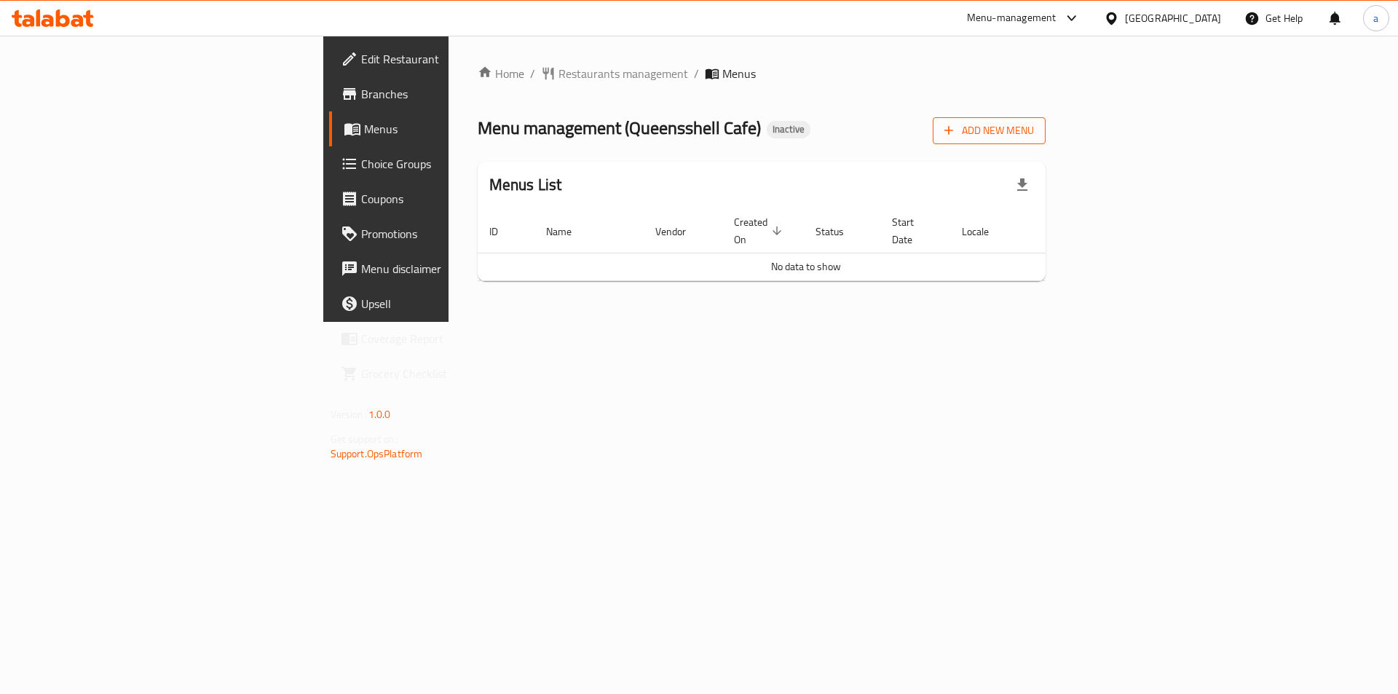
click at [1034, 130] on span "Add New Menu" at bounding box center [989, 131] width 90 height 18
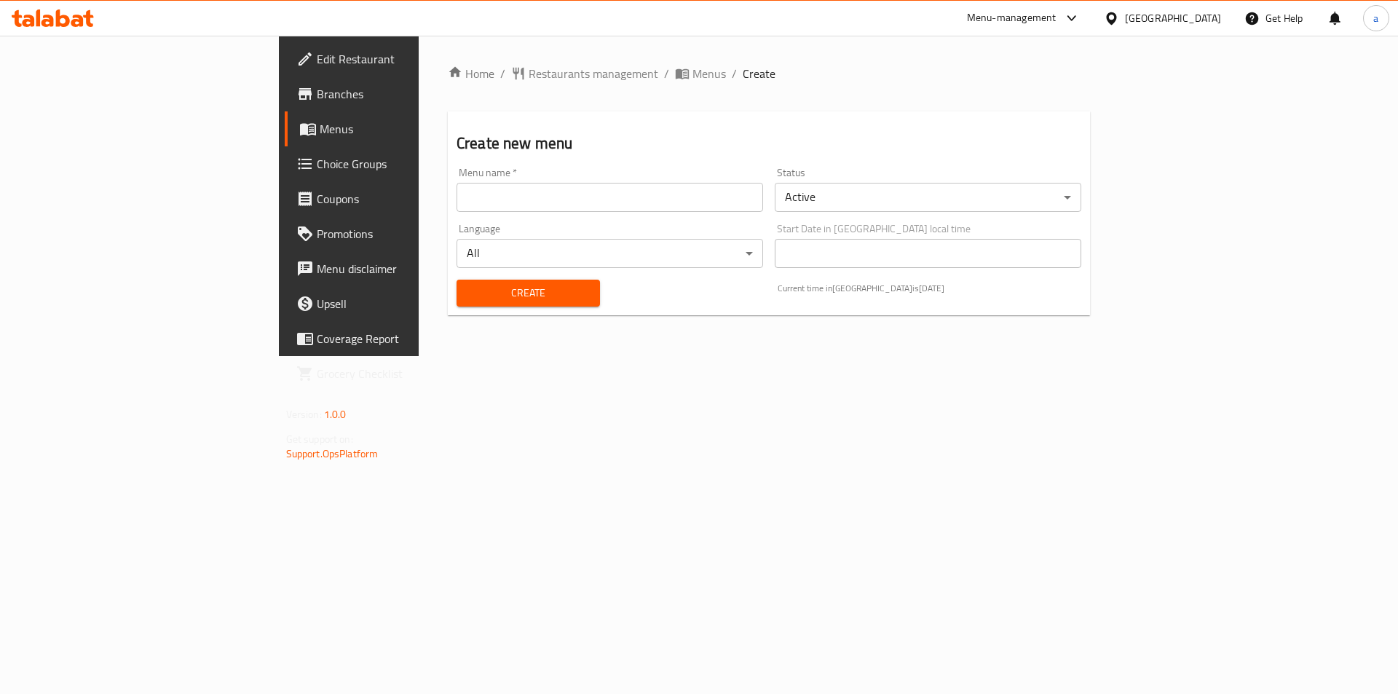
click at [566, 199] on input "text" at bounding box center [609, 197] width 306 height 29
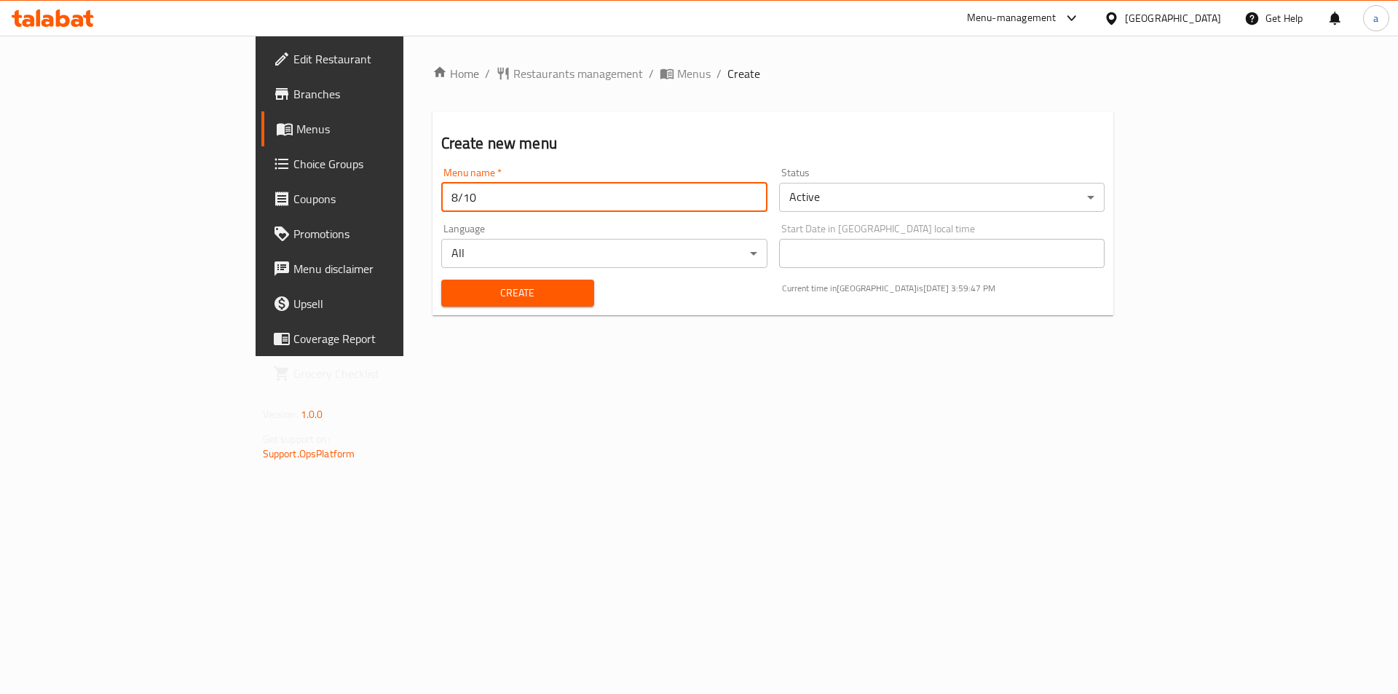
click at [441, 192] on input "8/10" at bounding box center [604, 197] width 326 height 29
type input "10/8"
click at [453, 301] on span "Create" at bounding box center [518, 293] width 130 height 18
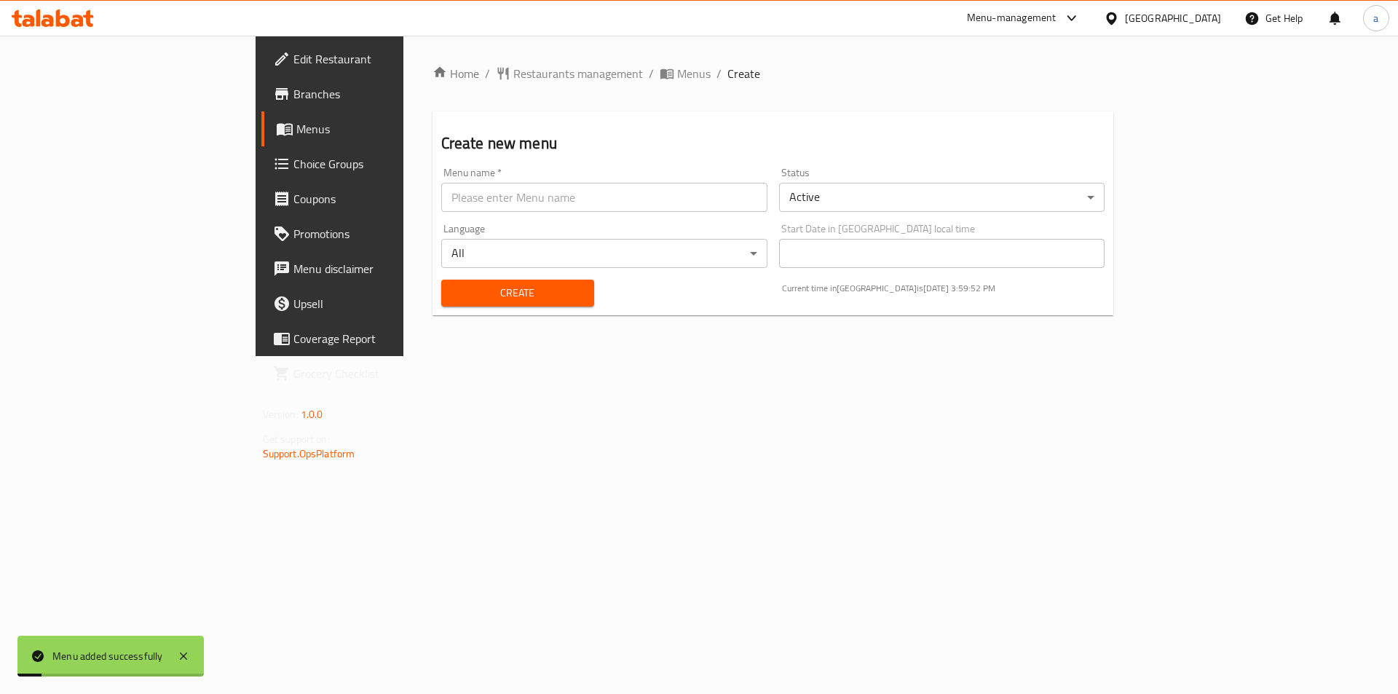
click at [296, 129] on span "Menus" at bounding box center [386, 128] width 181 height 17
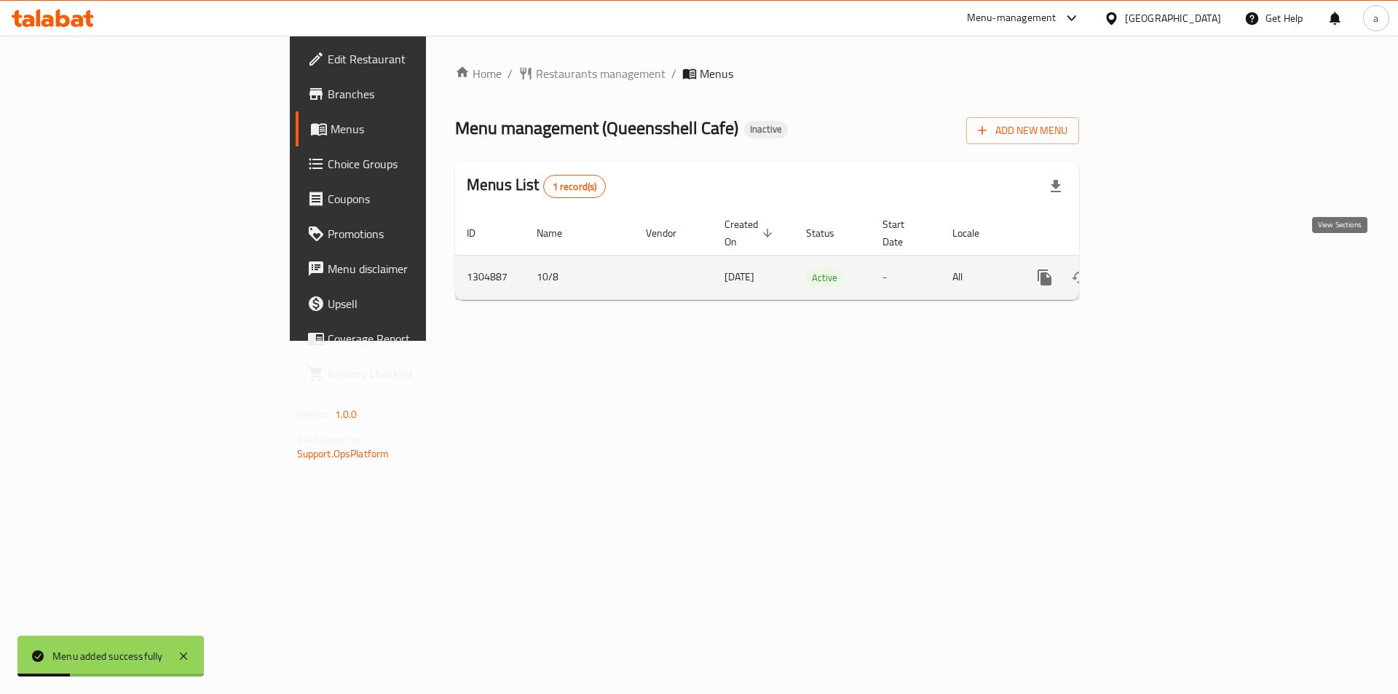
click at [1167, 264] on link "enhanced table" at bounding box center [1149, 277] width 35 height 35
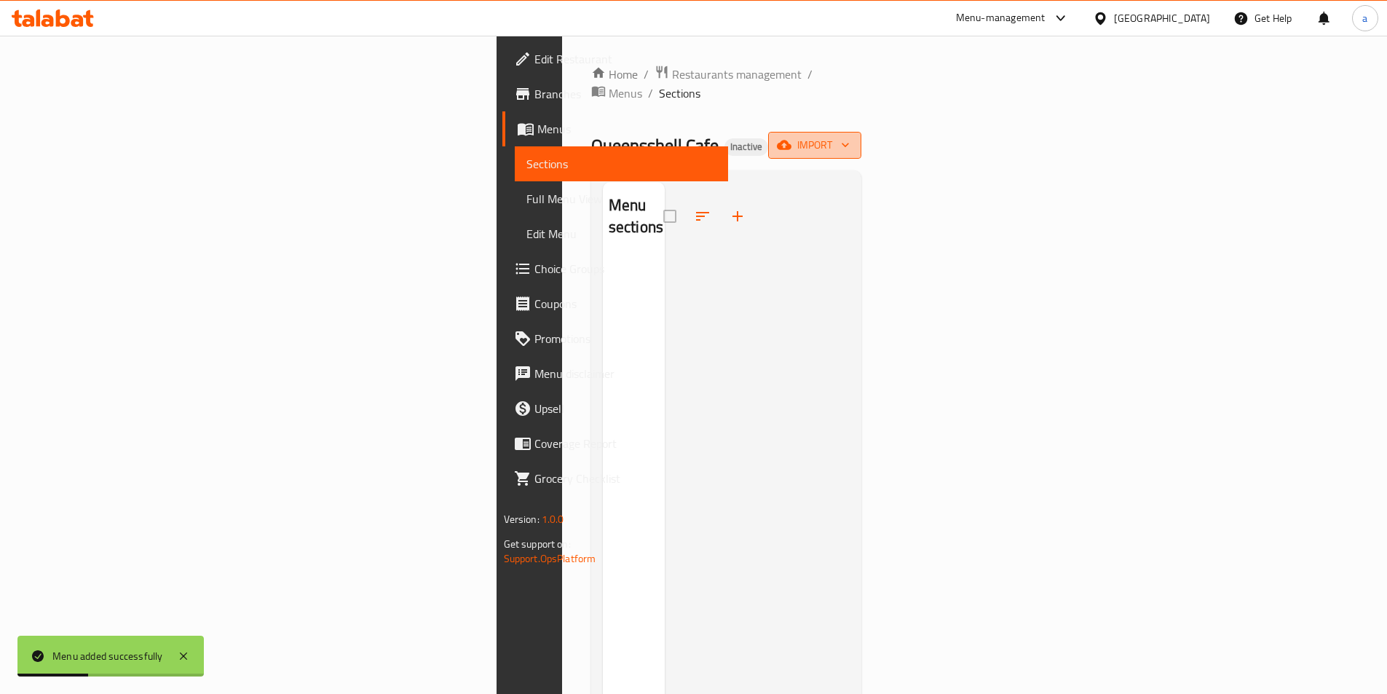
click at [791, 140] on icon "button" at bounding box center [784, 144] width 15 height 9
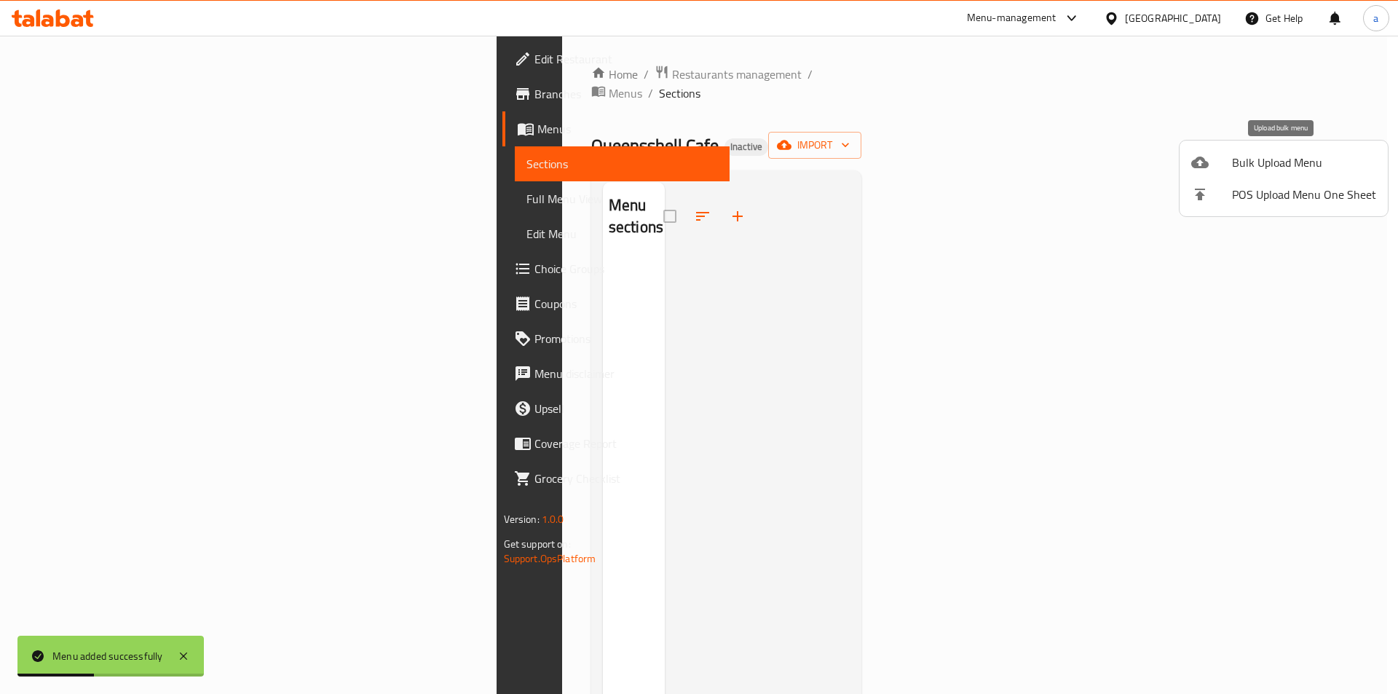
click at [1264, 158] on span "Bulk Upload Menu" at bounding box center [1304, 162] width 144 height 17
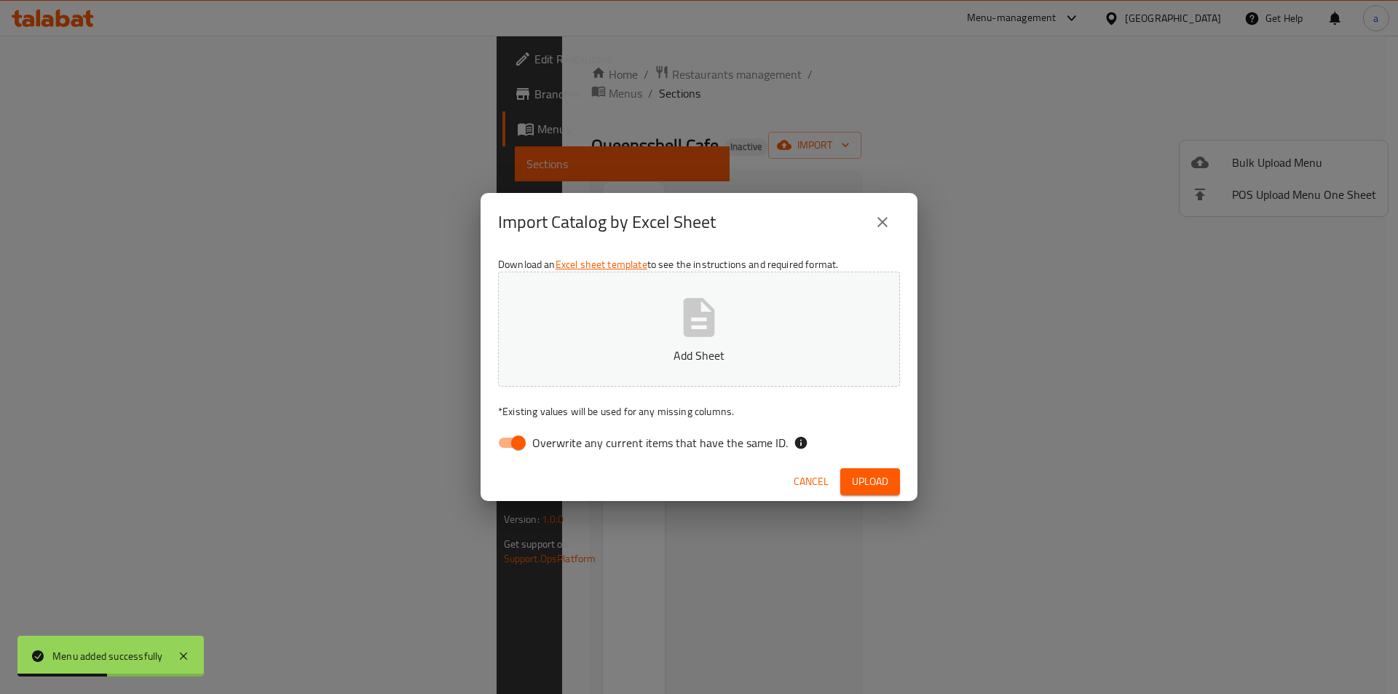
click at [719, 368] on button "Add Sheet" at bounding box center [699, 329] width 402 height 115
click at [517, 446] on input "Overwrite any current items that have the same ID." at bounding box center [518, 443] width 83 height 28
checkbox input "false"
click at [648, 347] on p "Add Sheet" at bounding box center [698, 355] width 357 height 17
click at [871, 491] on button "Upload" at bounding box center [870, 481] width 60 height 27
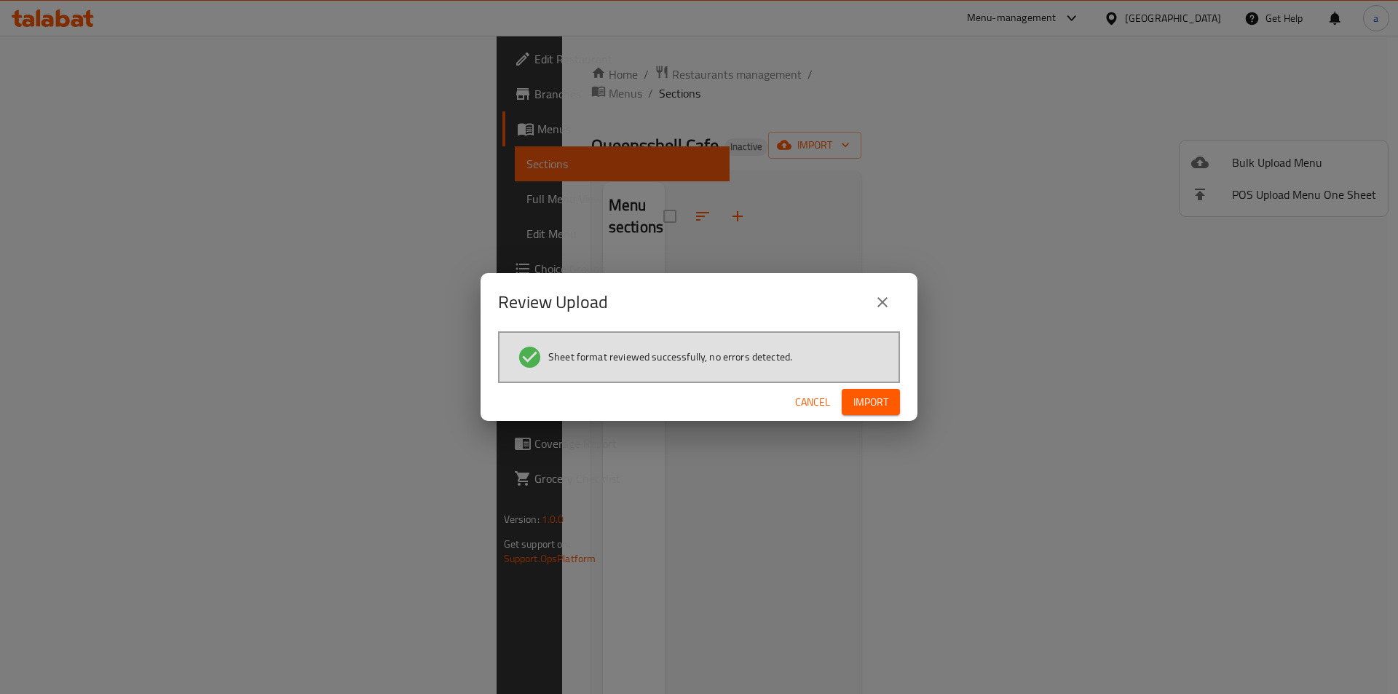
click at [863, 400] on span "Import" at bounding box center [870, 402] width 35 height 18
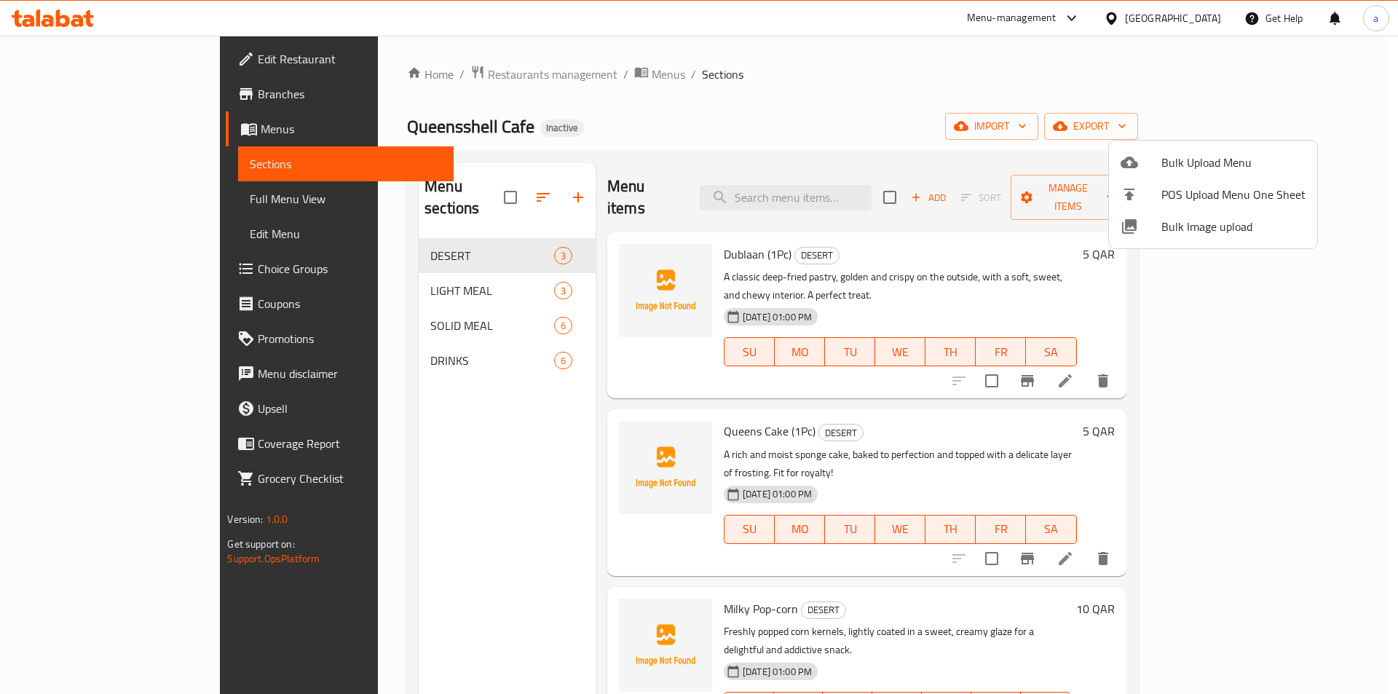
click at [74, 194] on div at bounding box center [699, 347] width 1398 height 694
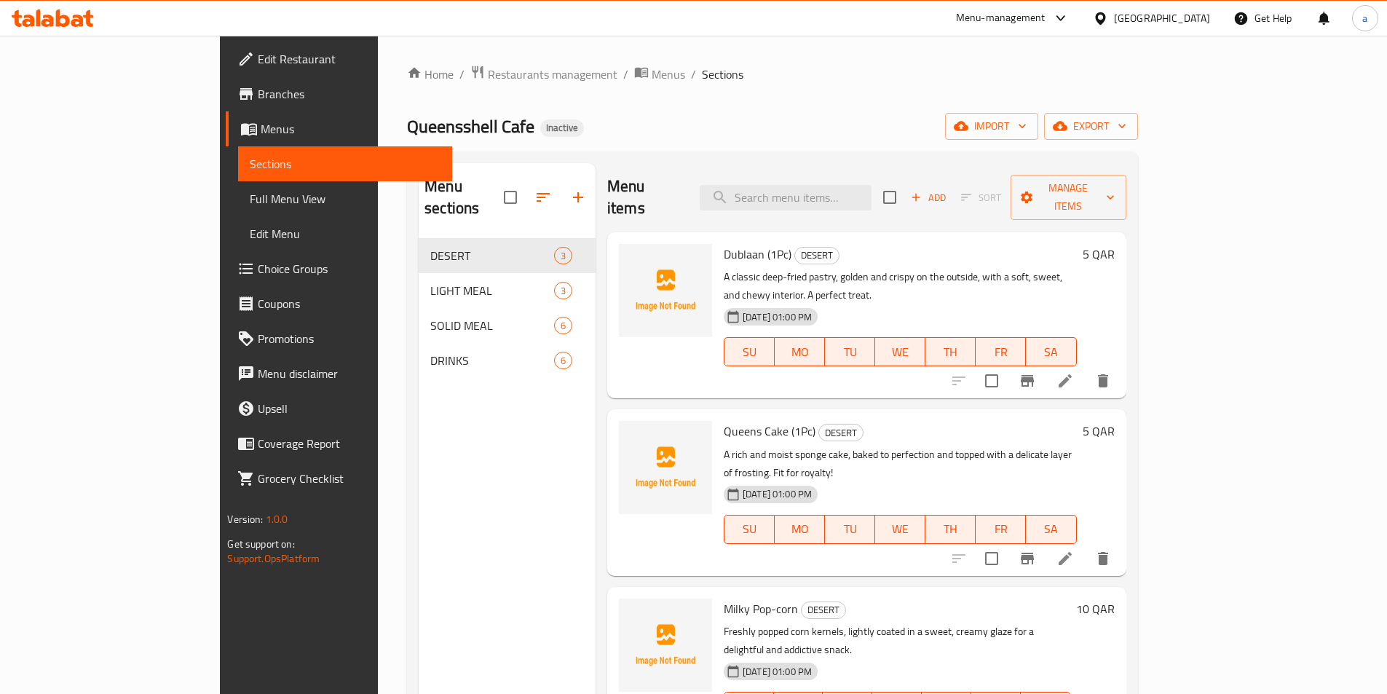
click at [250, 198] on span "Full Menu View" at bounding box center [345, 198] width 190 height 17
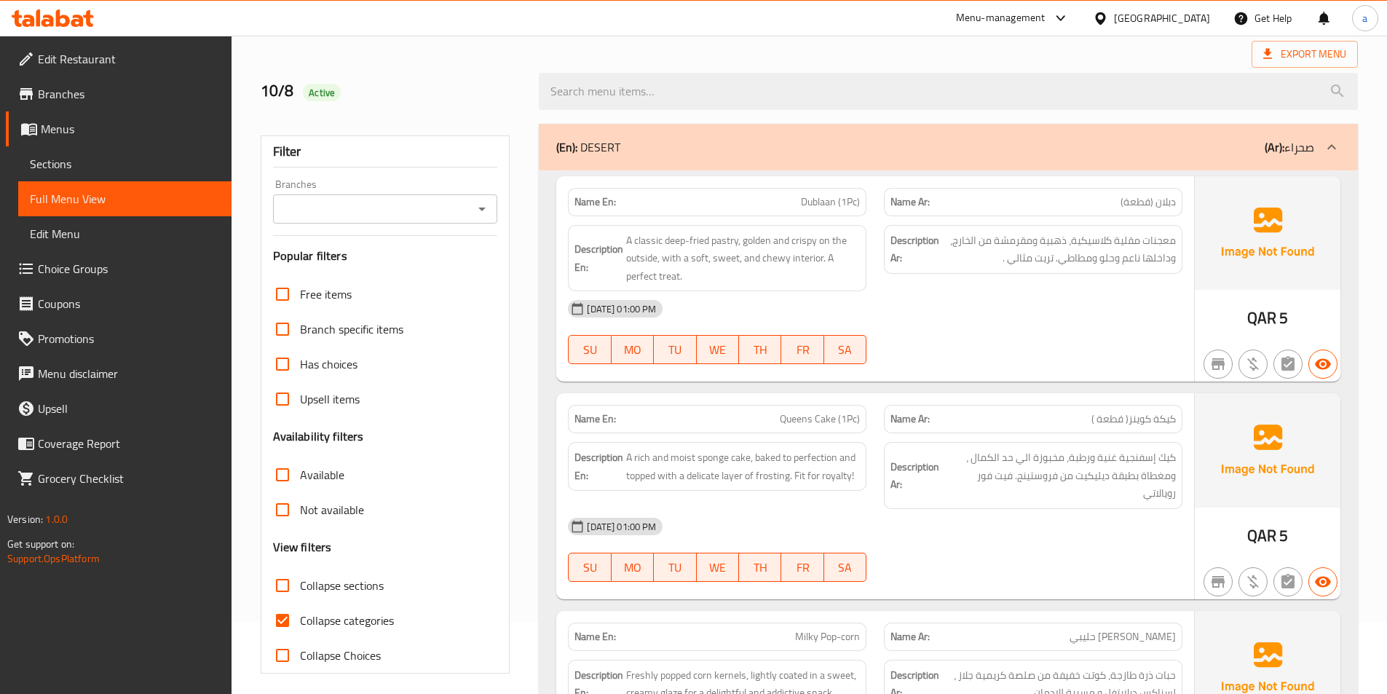
scroll to position [73, 0]
click at [807, 257] on span "A classic deep-fried pastry, golden and crispy on the outside, with a soft, swe…" at bounding box center [743, 258] width 234 height 54
click at [868, 290] on div "[DATE] 01:00 PM" at bounding box center [875, 307] width 632 height 35
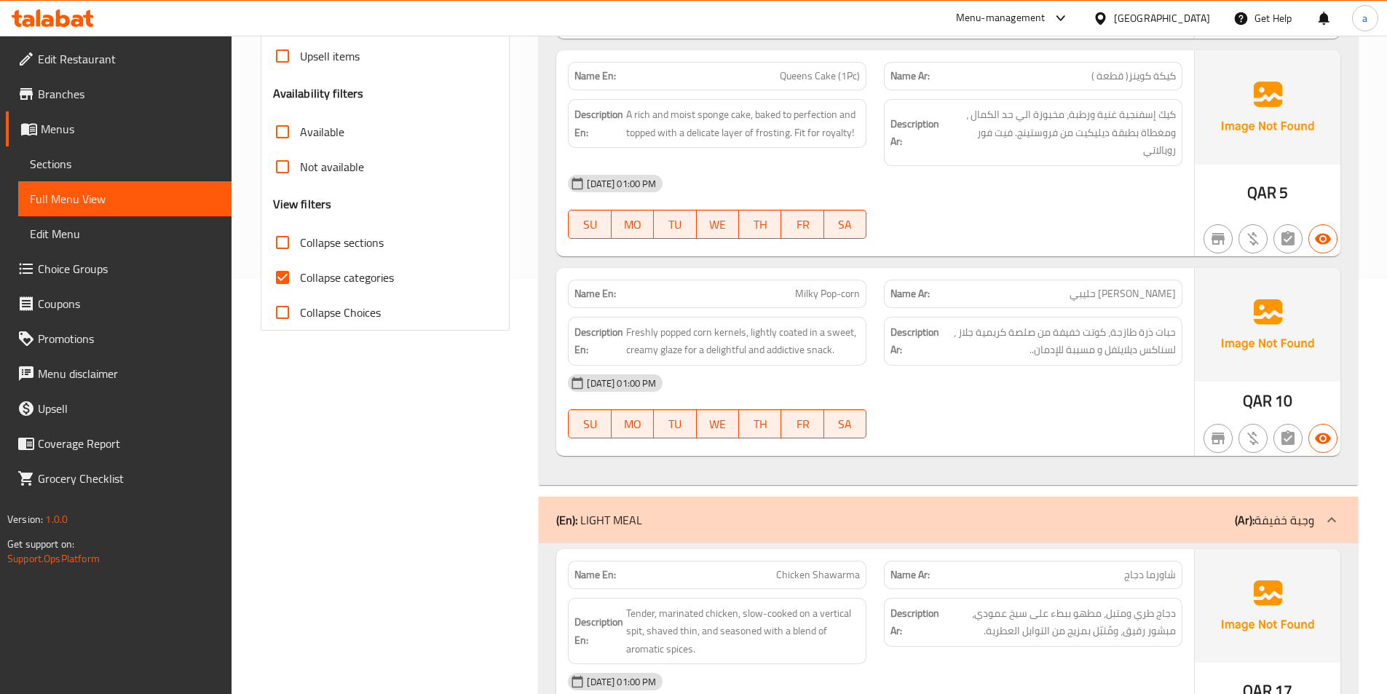
scroll to position [582, 0]
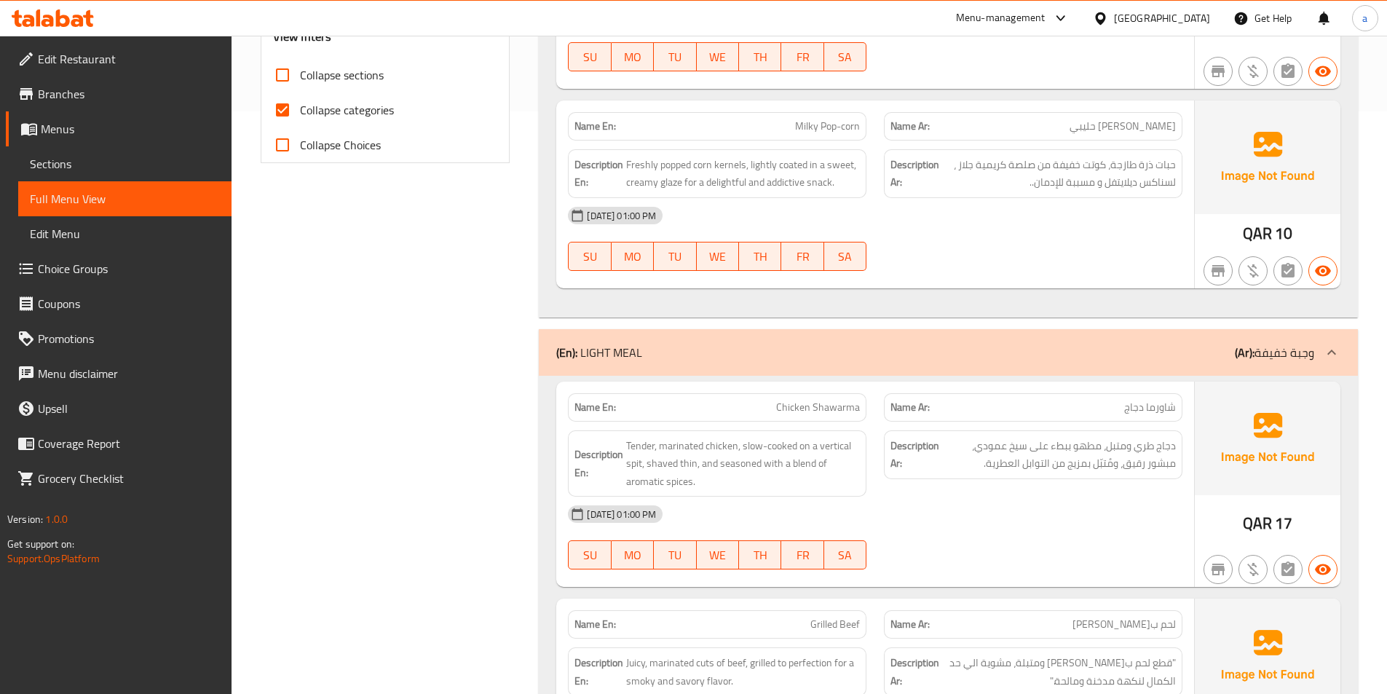
click at [820, 124] on span "Milky Pop-corn" at bounding box center [827, 126] width 65 height 15
copy span "Milky Pop-corn"
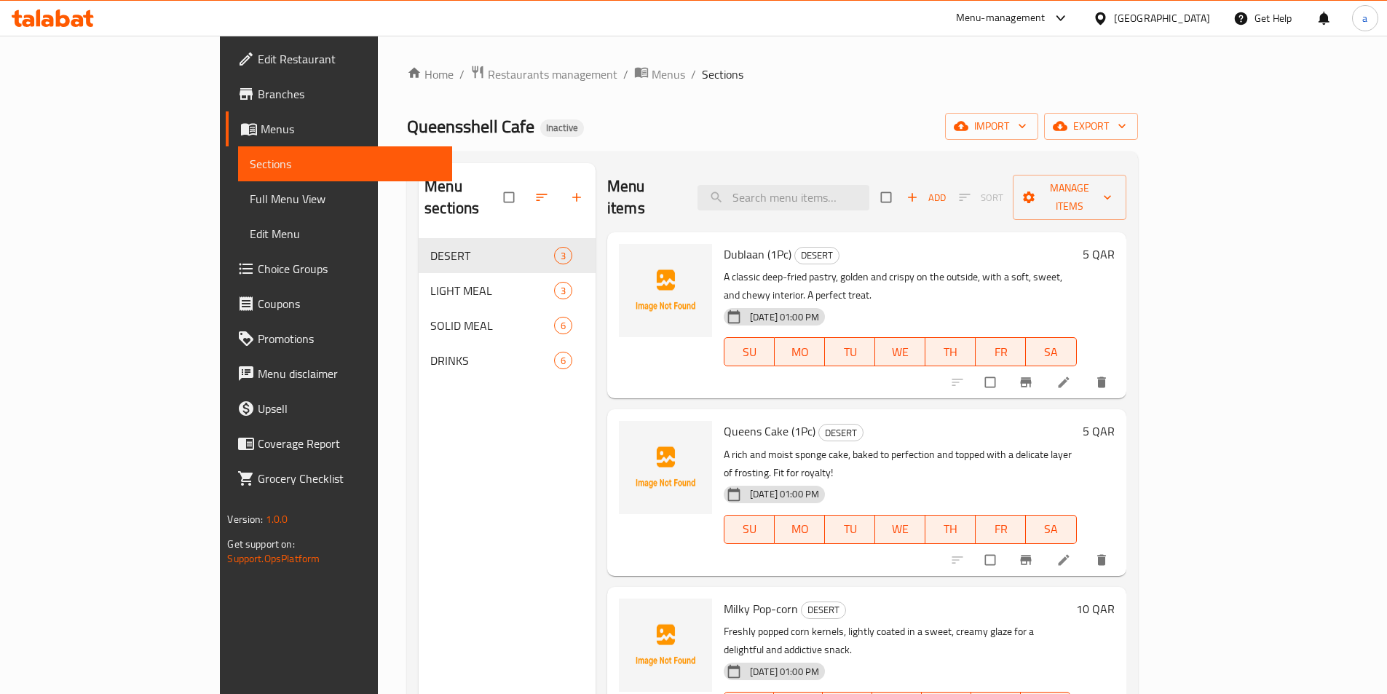
scroll to position [204, 0]
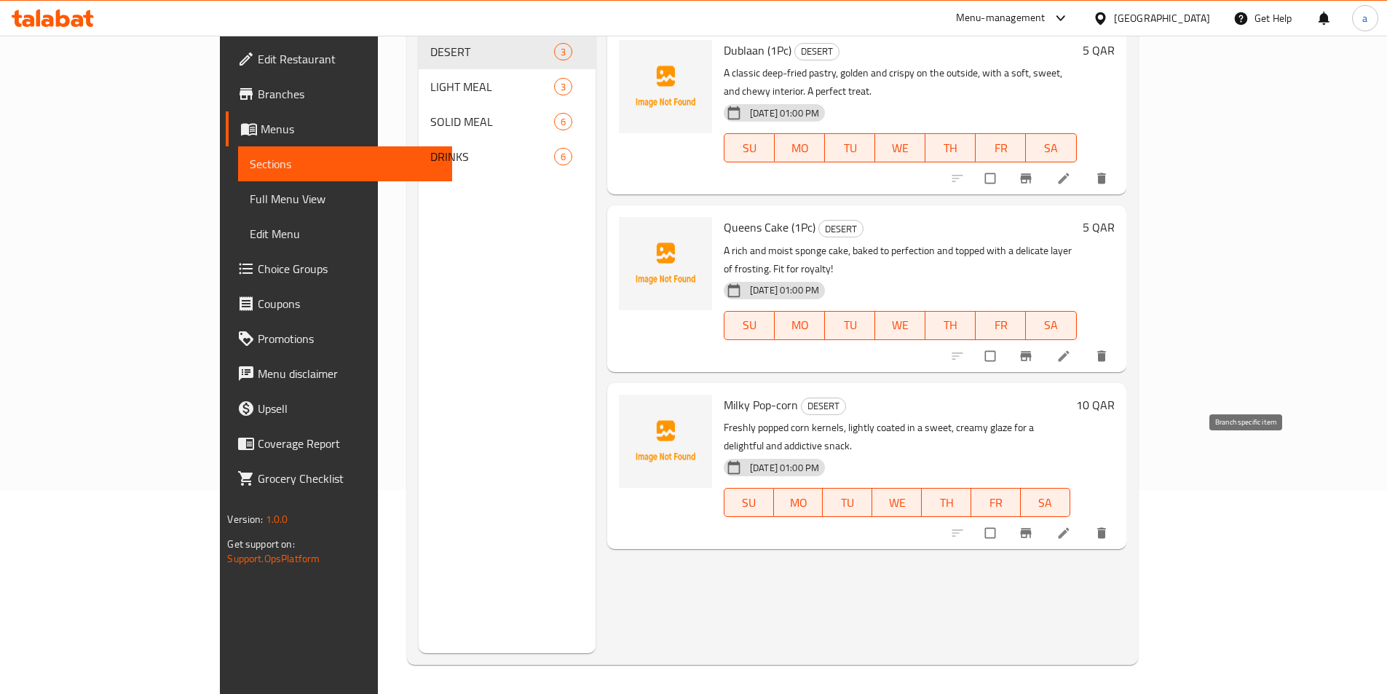
click at [1069, 528] on icon at bounding box center [1063, 533] width 11 height 11
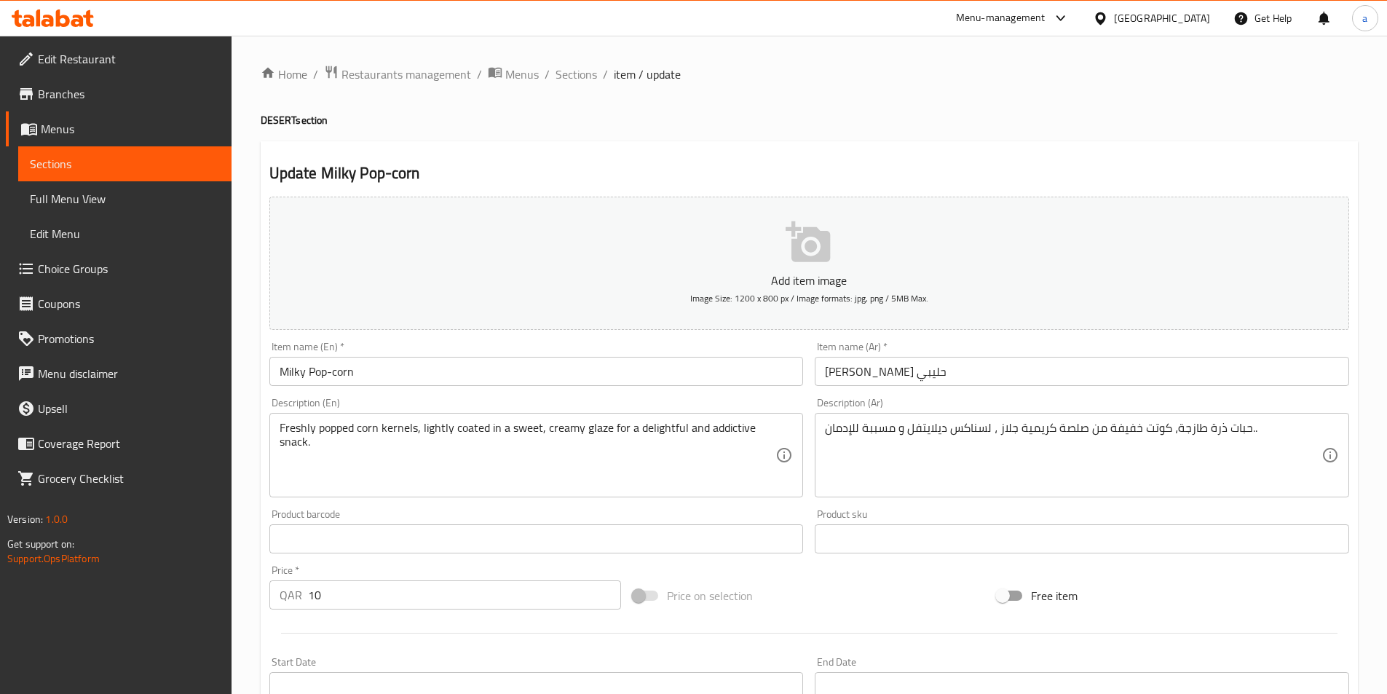
click at [883, 373] on input "[PERSON_NAME] حليبي" at bounding box center [1082, 371] width 534 height 29
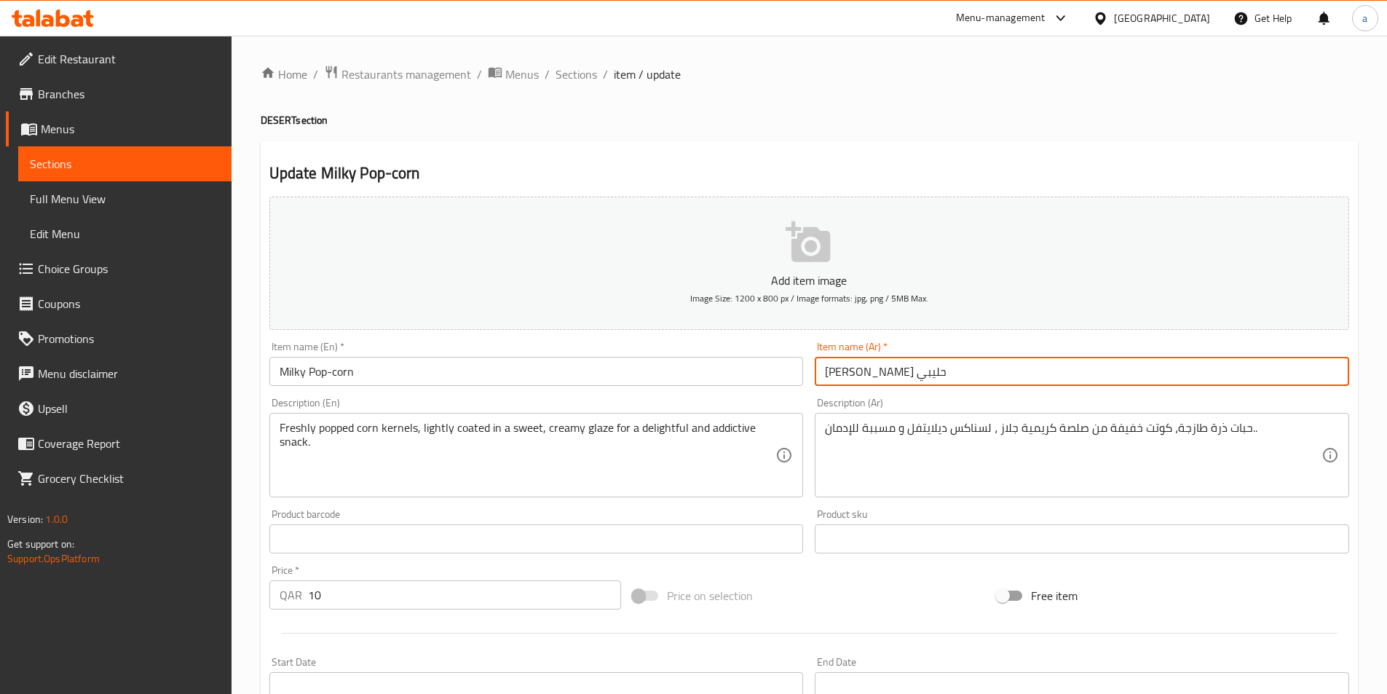
click at [883, 373] on input "[PERSON_NAME] حليبي" at bounding box center [1082, 371] width 534 height 29
click at [883, 373] on input "بوب كورن حليبي" at bounding box center [1082, 371] width 534 height 29
type input "l"
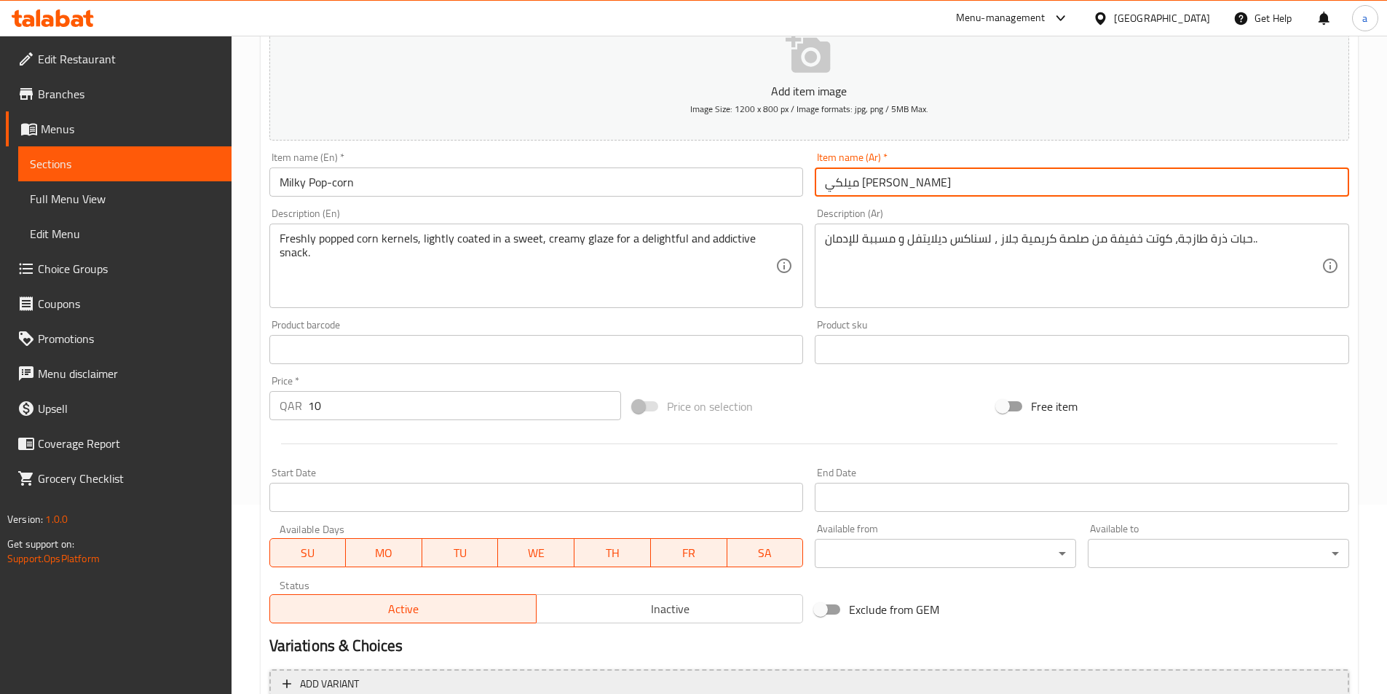
scroll to position [335, 0]
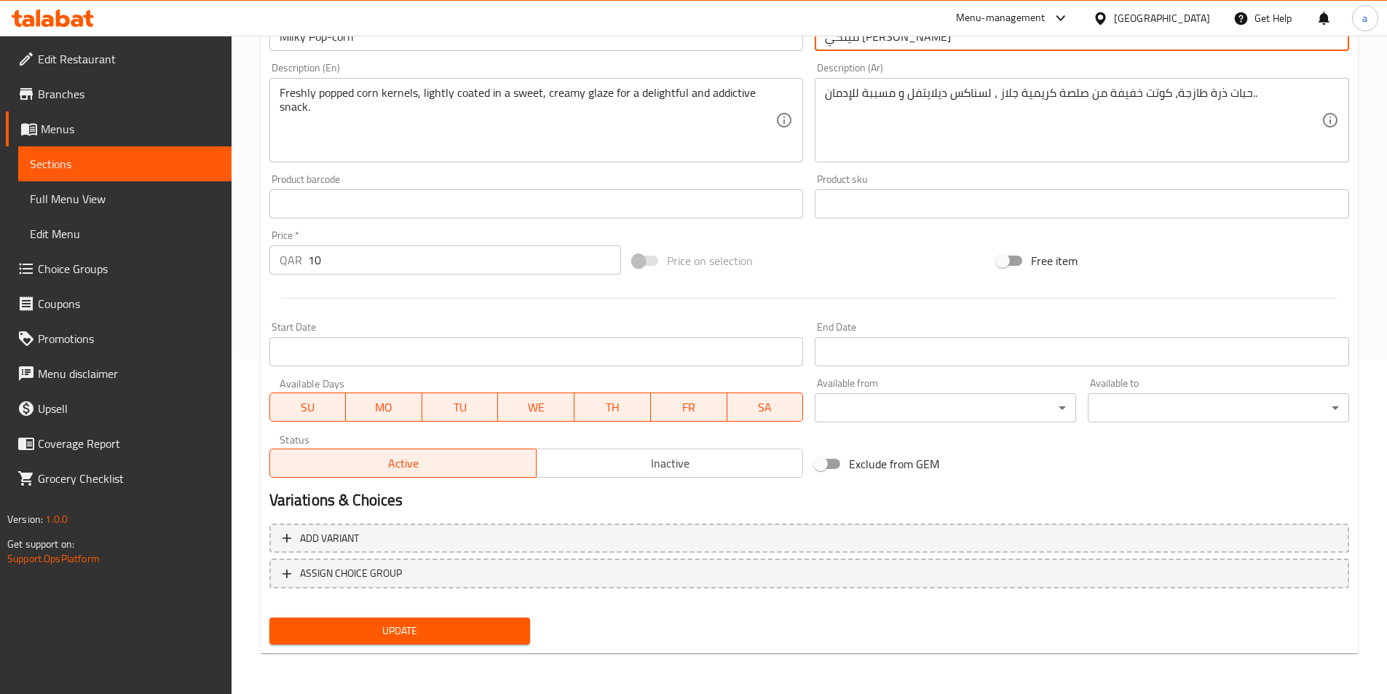
type input "ميلكي [PERSON_NAME]"
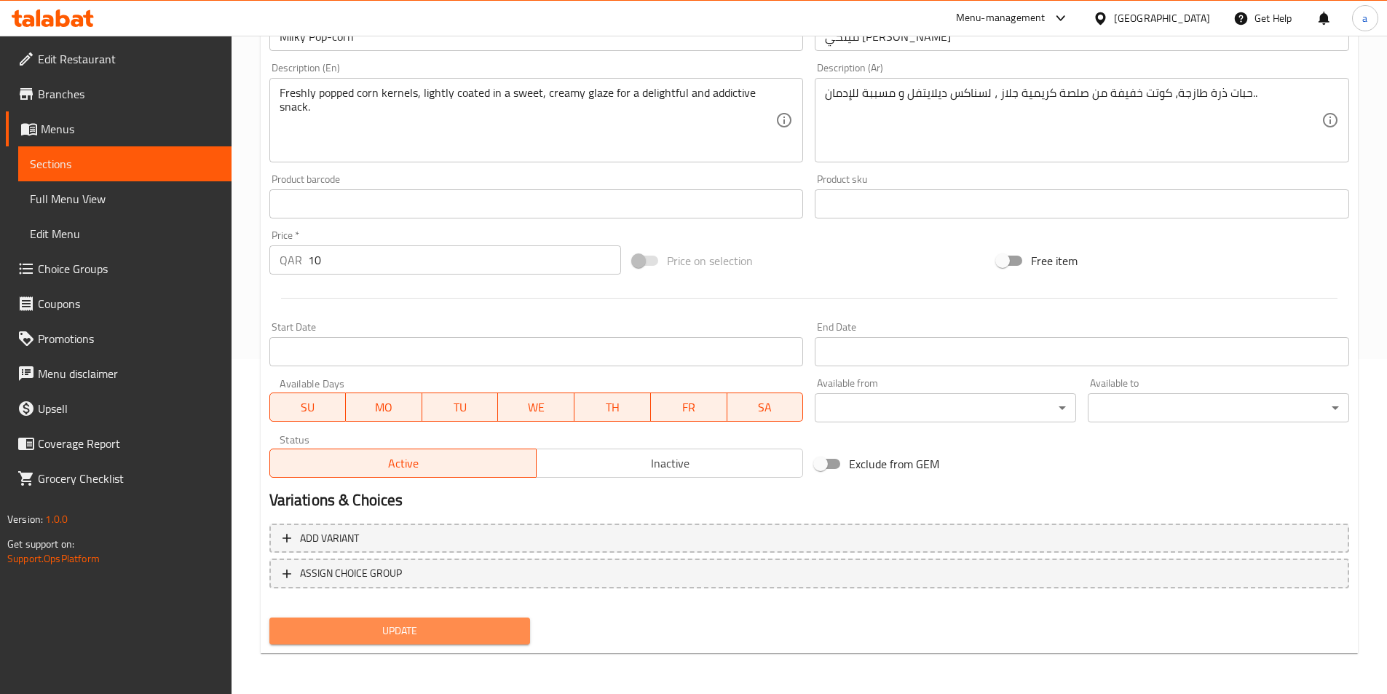
click at [493, 619] on button "Update" at bounding box center [399, 630] width 261 height 27
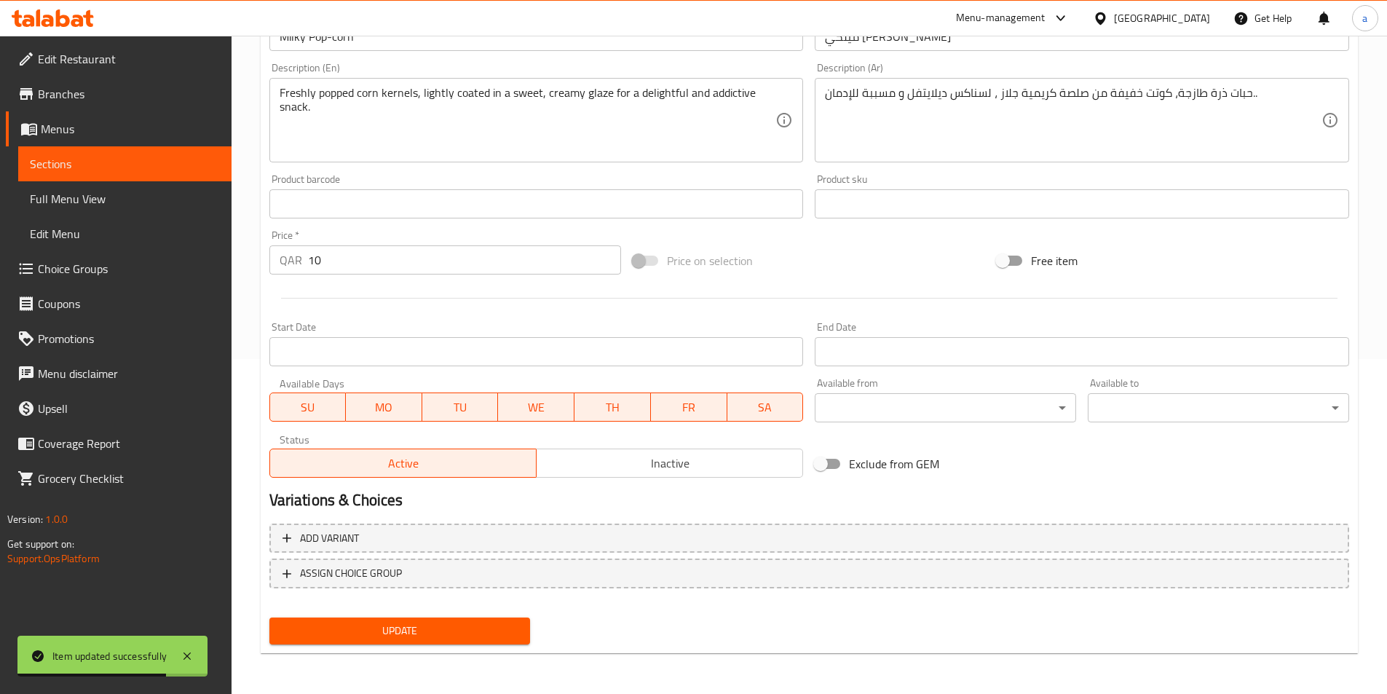
click at [930, 95] on textarea "حبات ذرة طازجة، كوتت خفيفة من صلصة كريمية جلاز ، لسناكس ديلايتفل و مسببة للإدما…" at bounding box center [1073, 120] width 496 height 69
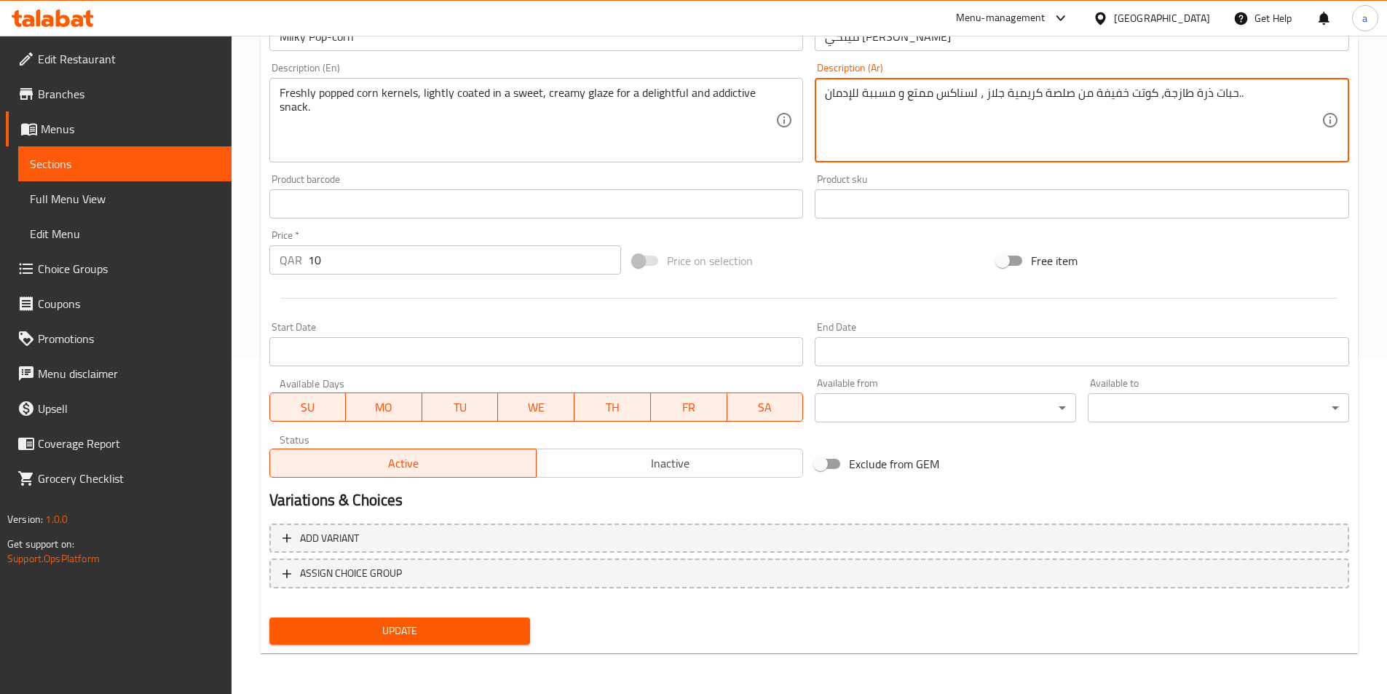
click at [863, 95] on textarea "حبات ذرة طازجة، كوتت خفيفة من صلصة كريمية جلاز ، لسناكس ممتع و مسببة للإدمان.." at bounding box center [1073, 120] width 496 height 69
click at [475, 633] on span "Update" at bounding box center [400, 631] width 238 height 18
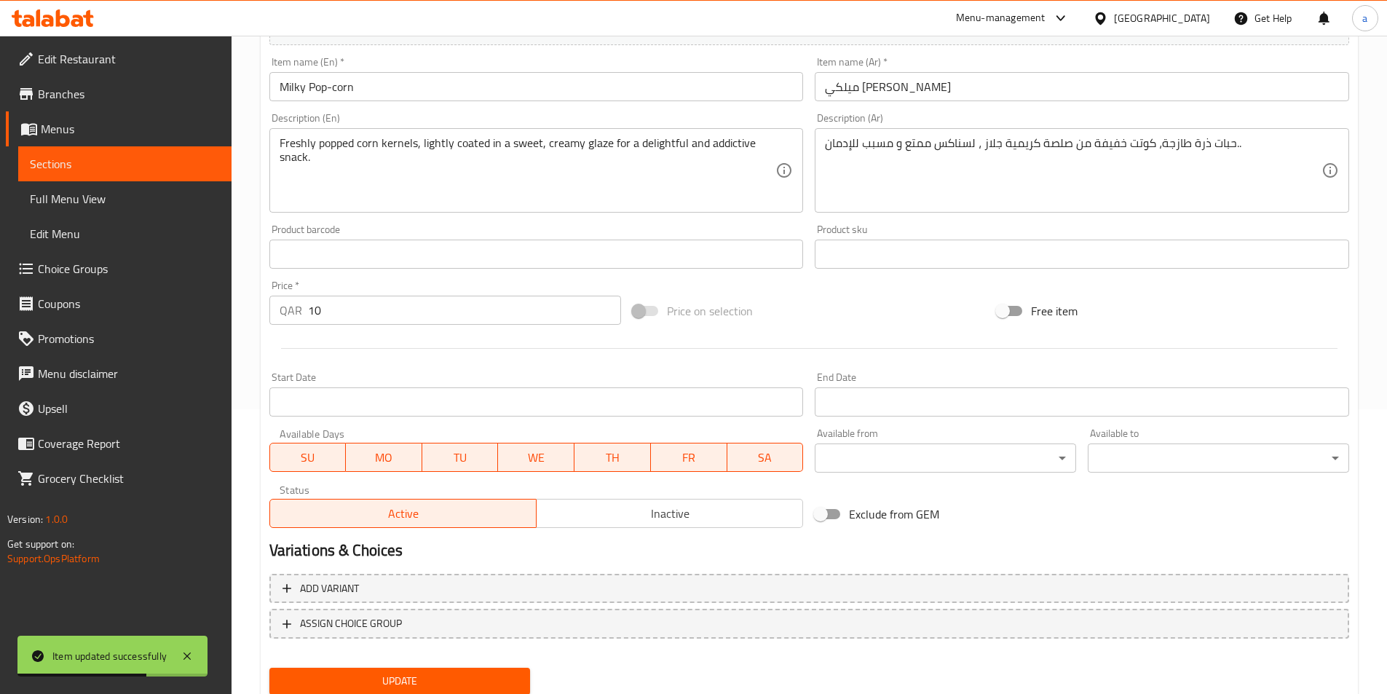
scroll to position [262, 0]
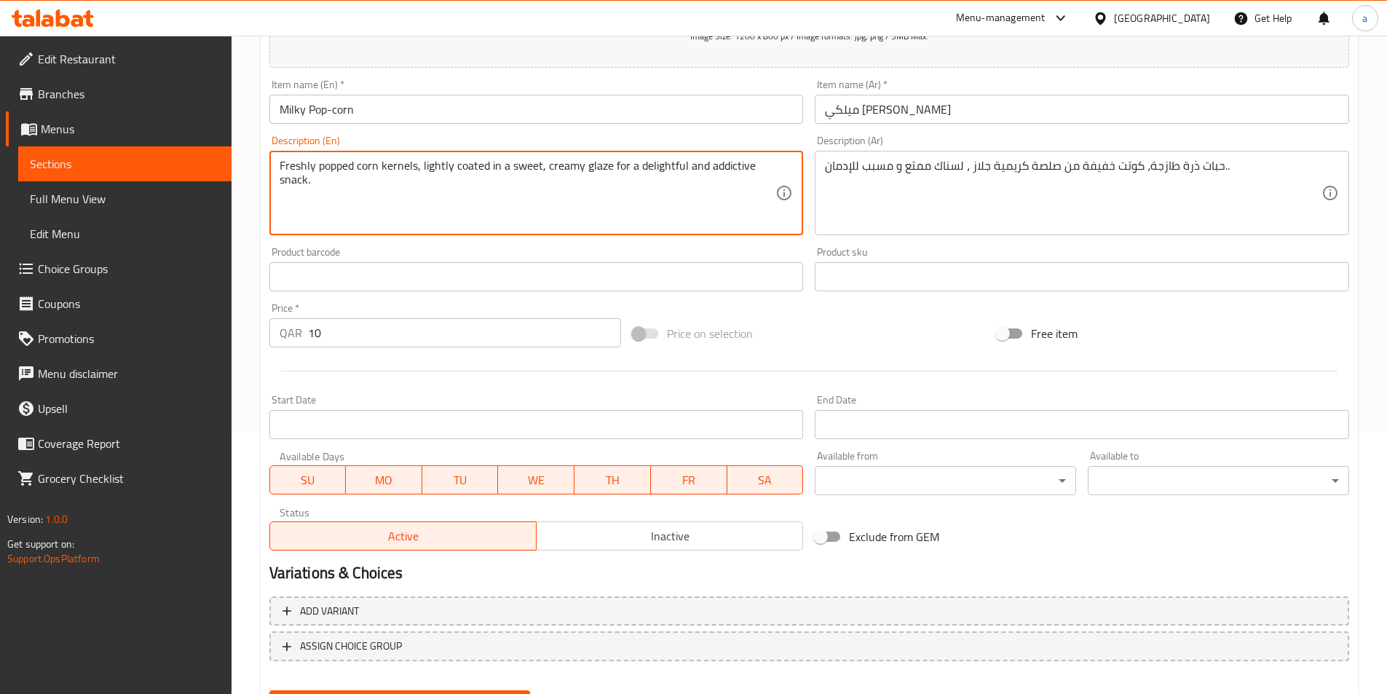
click at [287, 185] on textarea "Freshly popped corn kernels, lightly coated in a sweet, creamy glaze for a deli…" at bounding box center [528, 193] width 496 height 69
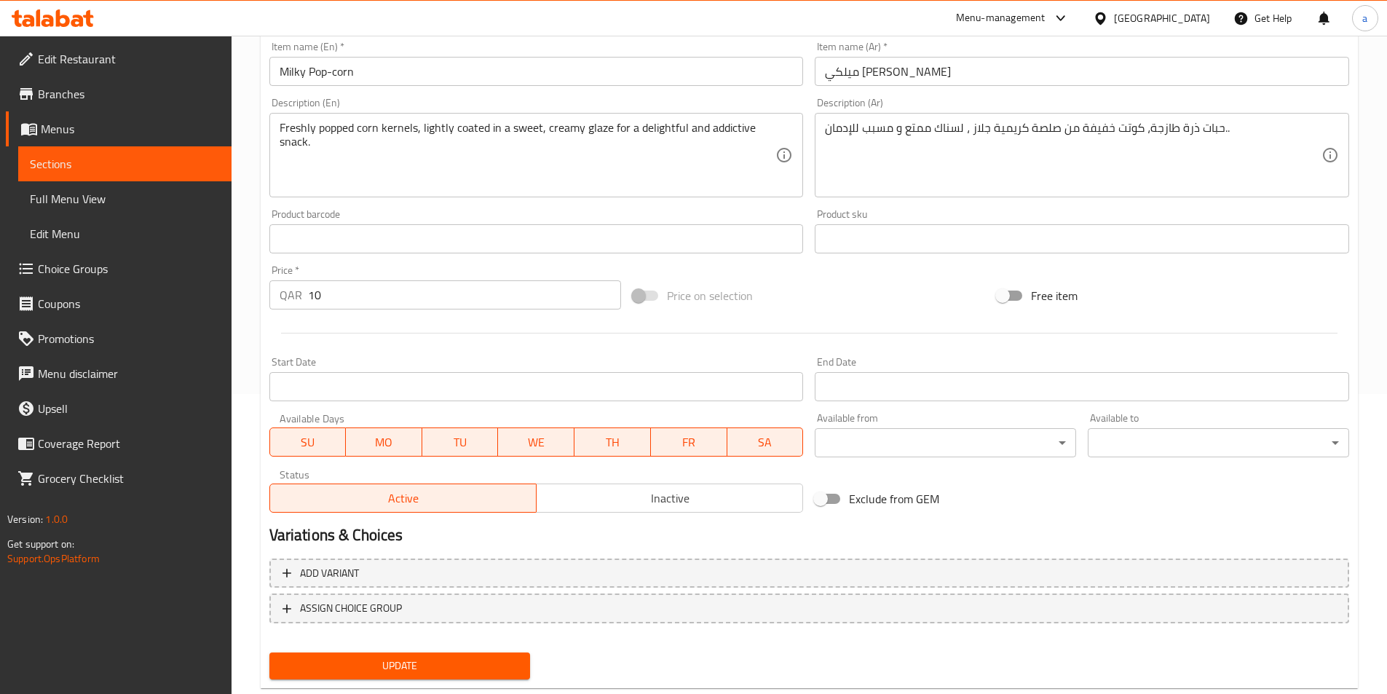
scroll to position [335, 0]
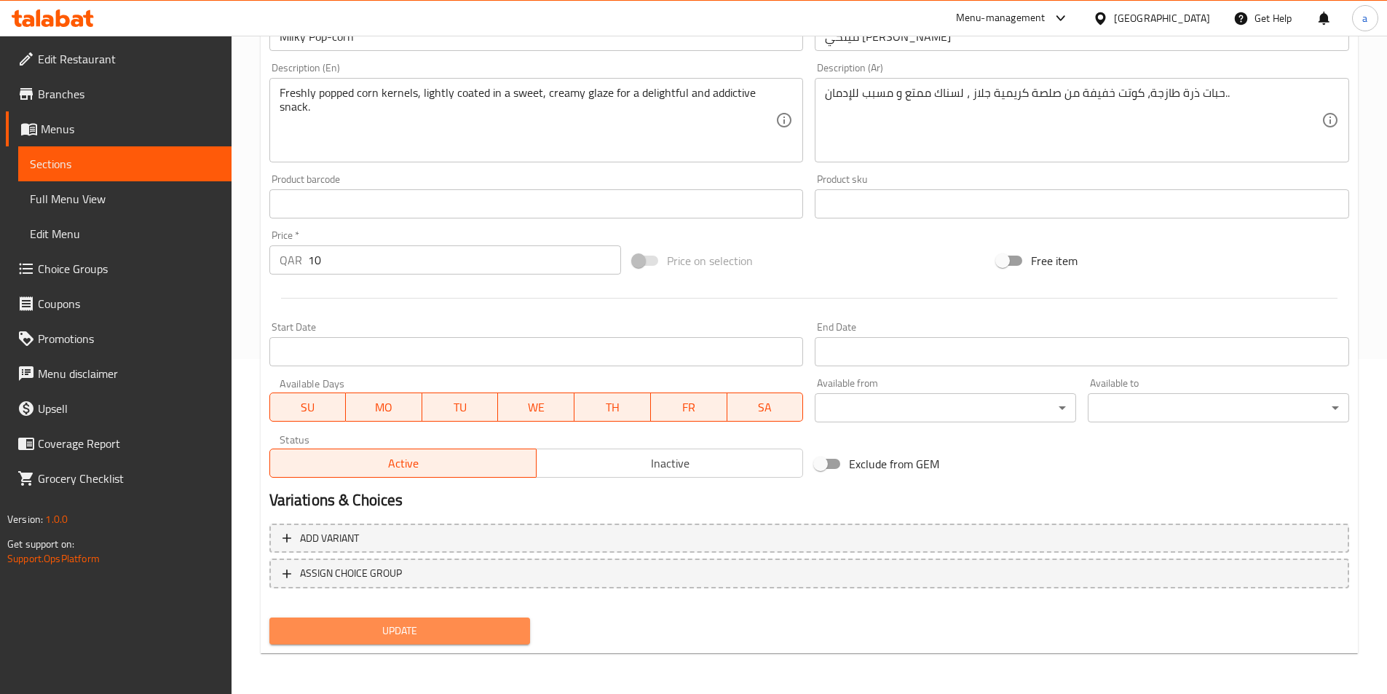
click at [451, 630] on span "Update" at bounding box center [400, 631] width 238 height 18
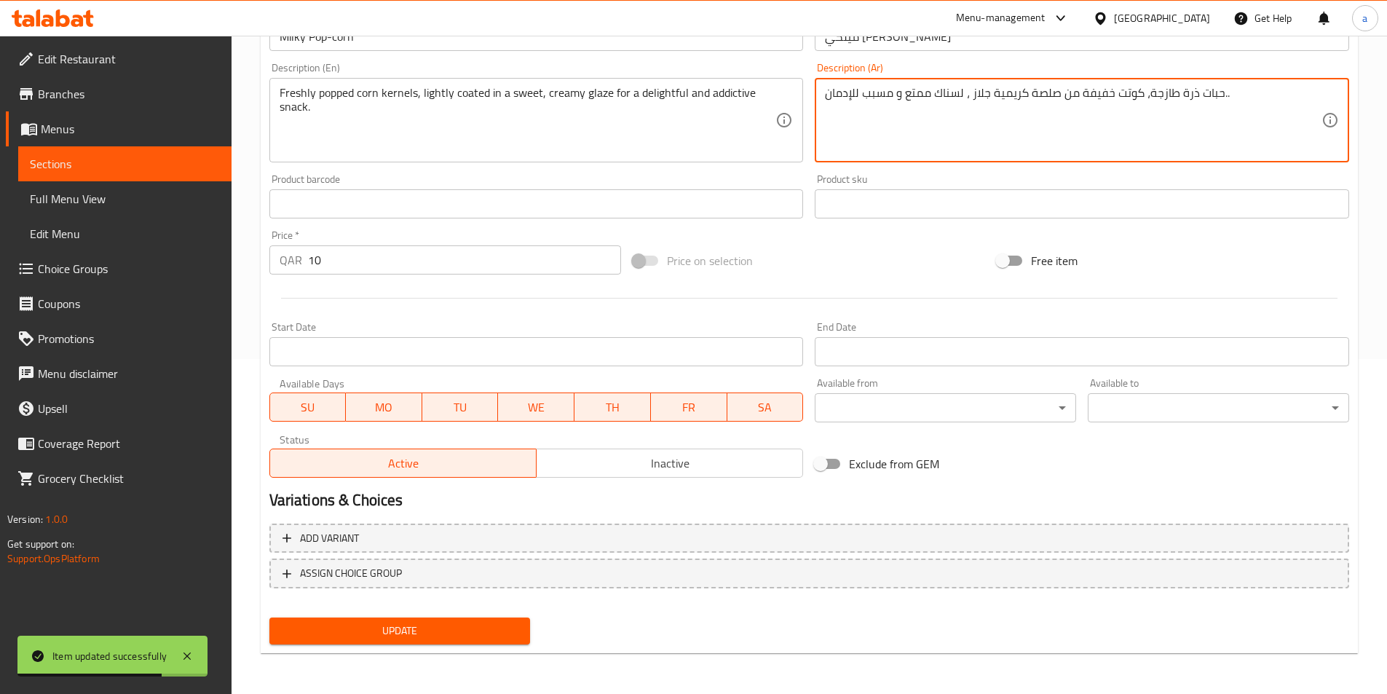
click at [1038, 93] on textarea "حبات ذرة طازجة، كوتت خفيفة من صلصة كريمية جلاز ، لسناك ممتع و مسبب للإدمان.." at bounding box center [1073, 120] width 496 height 69
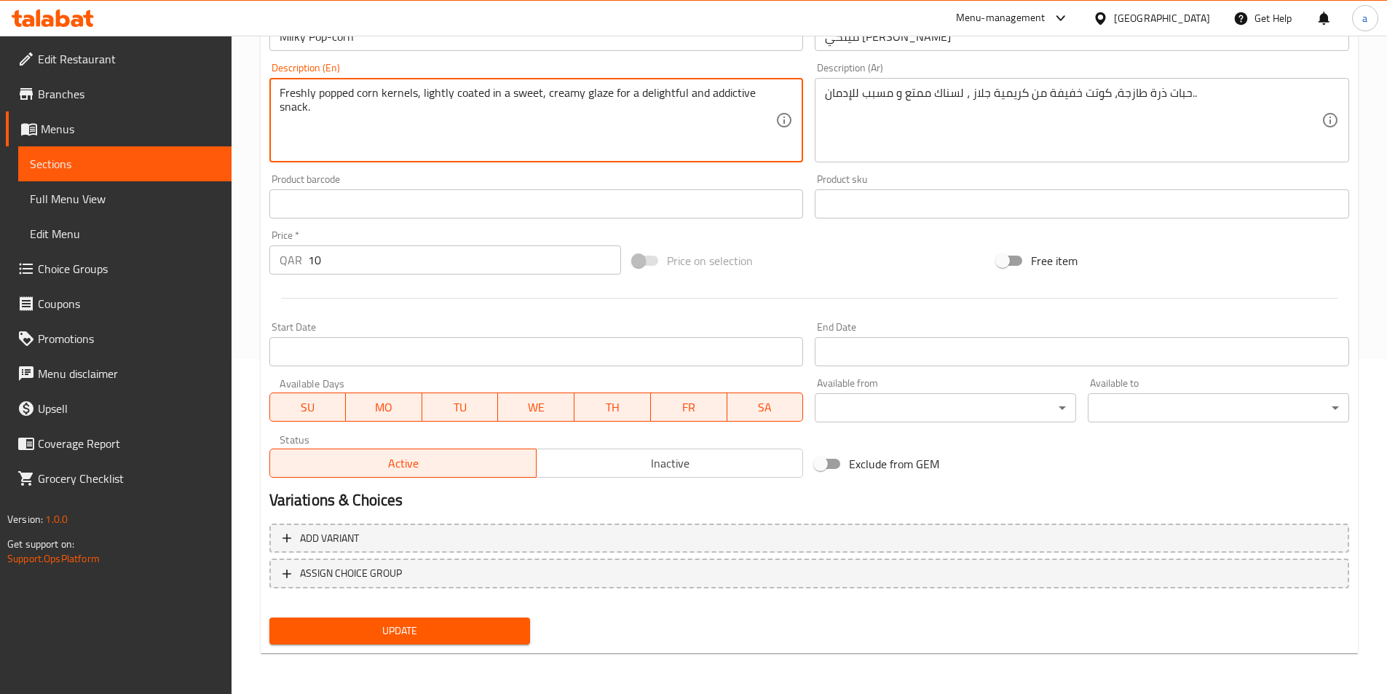
drag, startPoint x: 546, startPoint y: 96, endPoint x: 732, endPoint y: 92, distance: 186.4
click at [657, 133] on textarea "Freshly popped corn kernels, lightly coated in a sweet, creamy glaze for a deli…" at bounding box center [528, 120] width 496 height 69
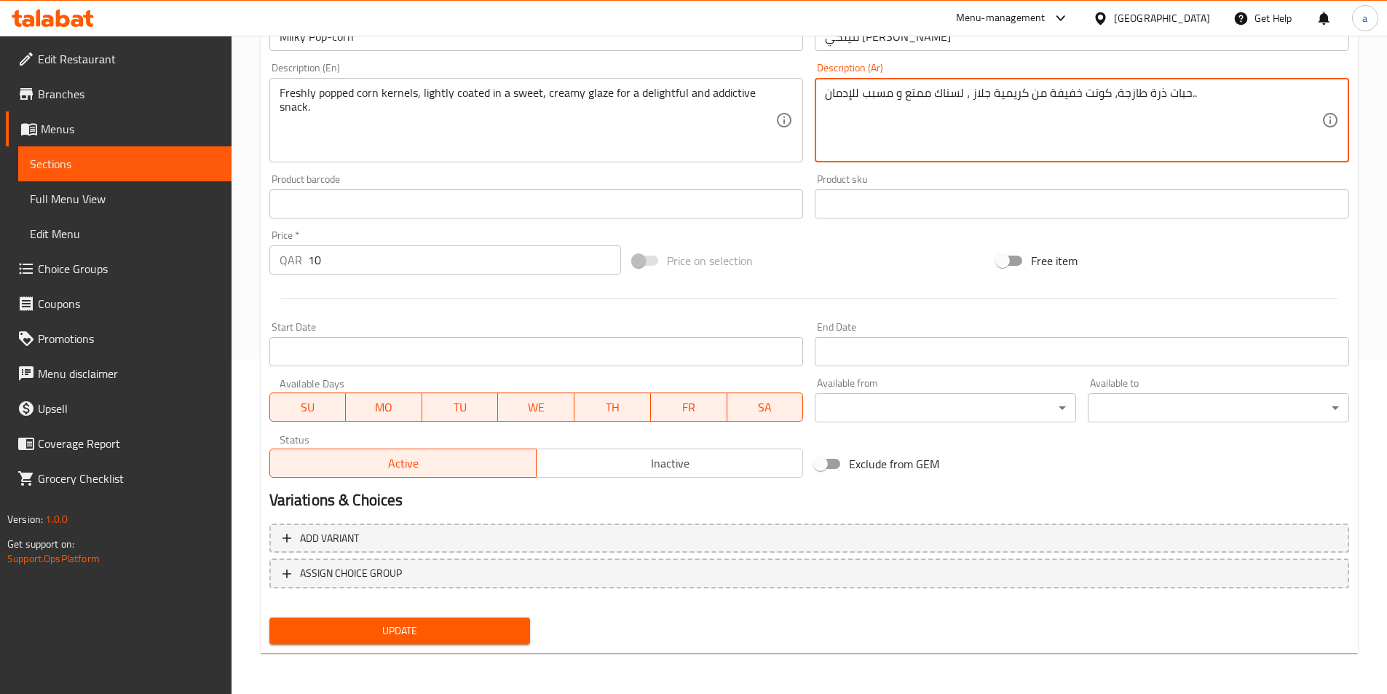
click at [984, 100] on textarea "حبات ذرة طازجة، كوتت خفيفة من كريمية جلاز ، لسناك ممتع و مسبب للإدمان.." at bounding box center [1073, 120] width 496 height 69
click at [1027, 98] on textarea "حبات ذرة طازجة، كوتت خفيفة من كريمية ، لسناك ممتع و مسبب للإدمان.." at bounding box center [1073, 120] width 496 height 69
paste textarea "جلاز"
click at [1045, 95] on textarea "حبات ذرة طازجة، كوتت خفيفةجلاز من كريمية ، لسناك ممتع و مسبب للإدمان.." at bounding box center [1073, 120] width 496 height 69
click at [1010, 95] on textarea "حبات ذرة طازجة، كوتت خفيفة جلاز من كريمية ، لسناك ممتع و مسبب للإدمان.." at bounding box center [1073, 120] width 496 height 69
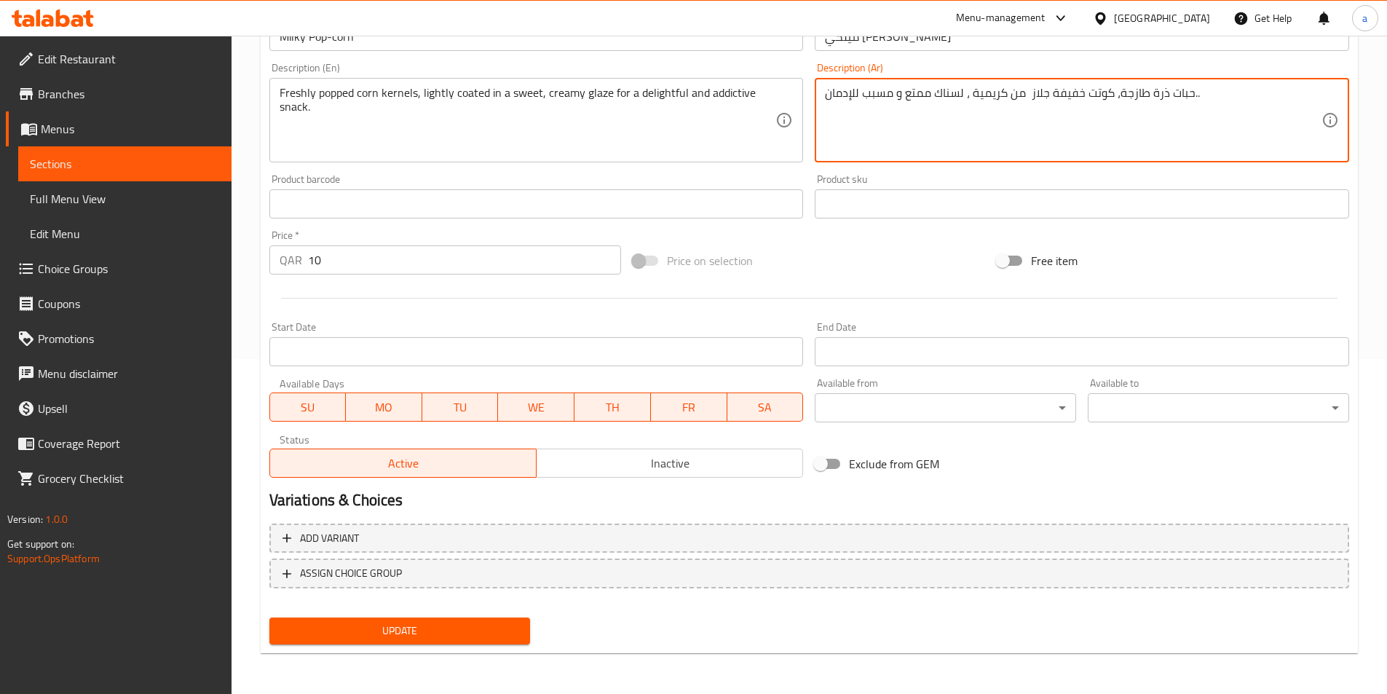
click at [1016, 95] on textarea "حبات ذرة طازجة، كوتت خفيفة جلاز من كريمية ، لسناك ممتع و مسبب للإدمان.." at bounding box center [1073, 120] width 496 height 69
click at [1027, 95] on textarea "حبات ذرة طازجة، كوتت خفيفة جلاز كريمية ، لسناك ممتع و مسبب للإدمان.." at bounding box center [1073, 120] width 496 height 69
click at [1015, 97] on textarea "حبات ذرة طازجة، كوتت خفيفة جلاز كريمية ، لسناك ممتع و مسبب للإدمان.." at bounding box center [1073, 120] width 496 height 69
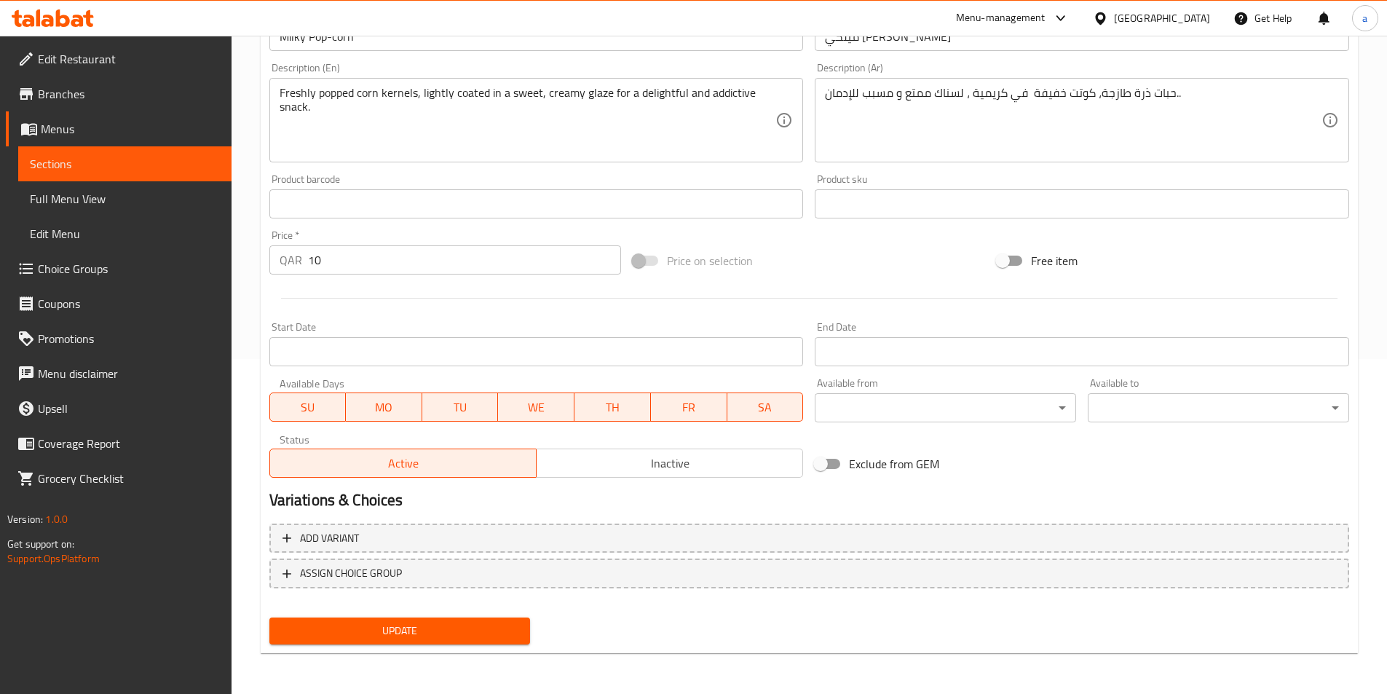
drag, startPoint x: 278, startPoint y: 95, endPoint x: 426, endPoint y: 107, distance: 148.2
click at [426, 107] on div "Freshly popped corn kernels, lightly coated in a sweet, creamy glaze for a deli…" at bounding box center [536, 120] width 534 height 84
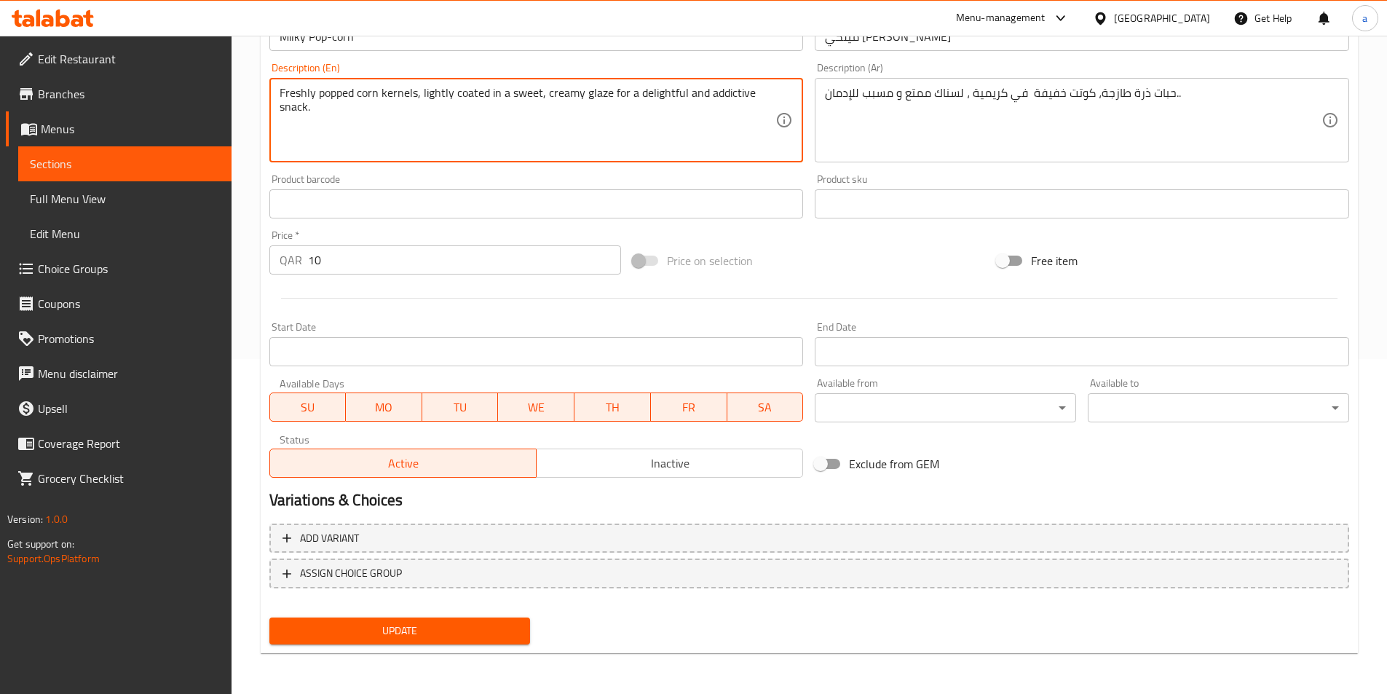
drag, startPoint x: 330, startPoint y: 103, endPoint x: 341, endPoint y: 106, distance: 10.6
click at [371, 116] on textarea "Freshly popped corn kernels, lightly coated in a sweet, creamy glaze for a deli…" at bounding box center [528, 120] width 496 height 69
click at [282, 84] on div "Freshly popped corn kernels, lightly coated in a sweet, creamy glaze for a deli…" at bounding box center [536, 120] width 534 height 84
click at [280, 88] on textarea "Freshly popped corn kernels, lightly coated in a sweet, creamy glaze for a deli…" at bounding box center [528, 120] width 496 height 69
drag, startPoint x: 280, startPoint y: 88, endPoint x: 398, endPoint y: 131, distance: 126.2
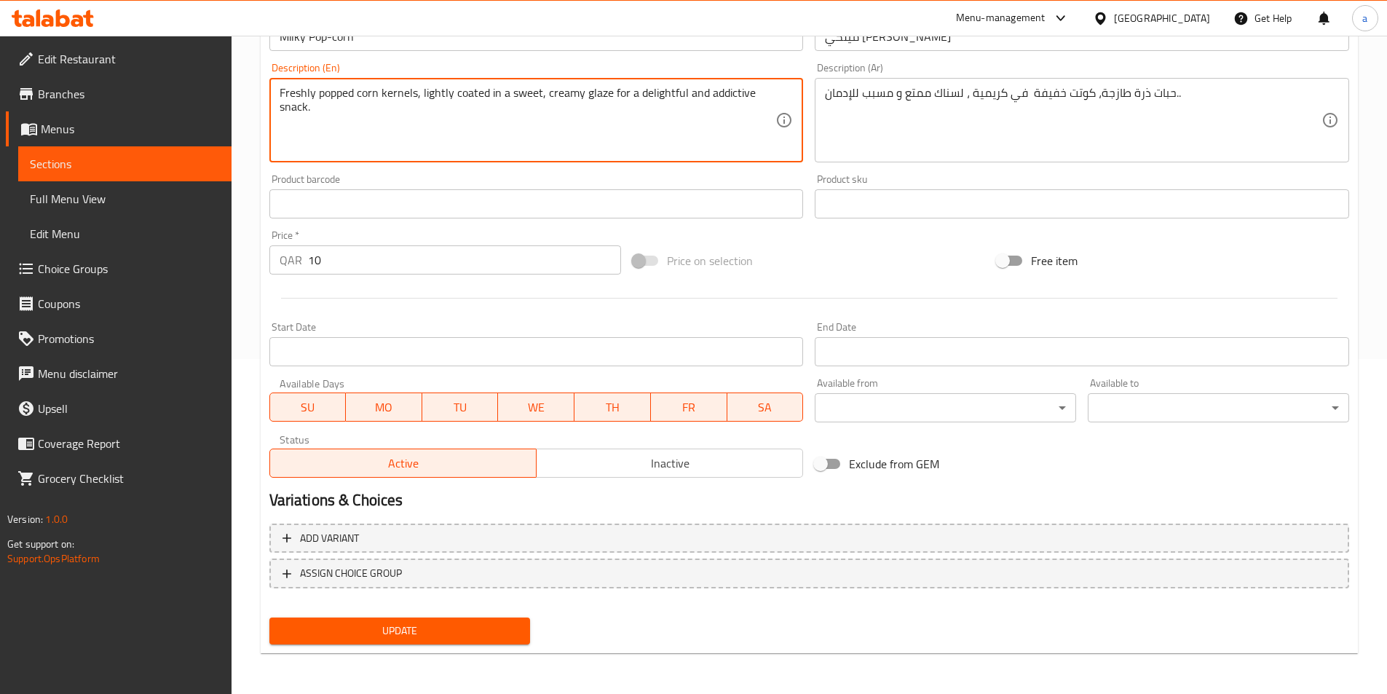
click at [398, 131] on textarea "Freshly popped corn kernels, lightly coated in a sweet, creamy glaze for a deli…" at bounding box center [528, 120] width 496 height 69
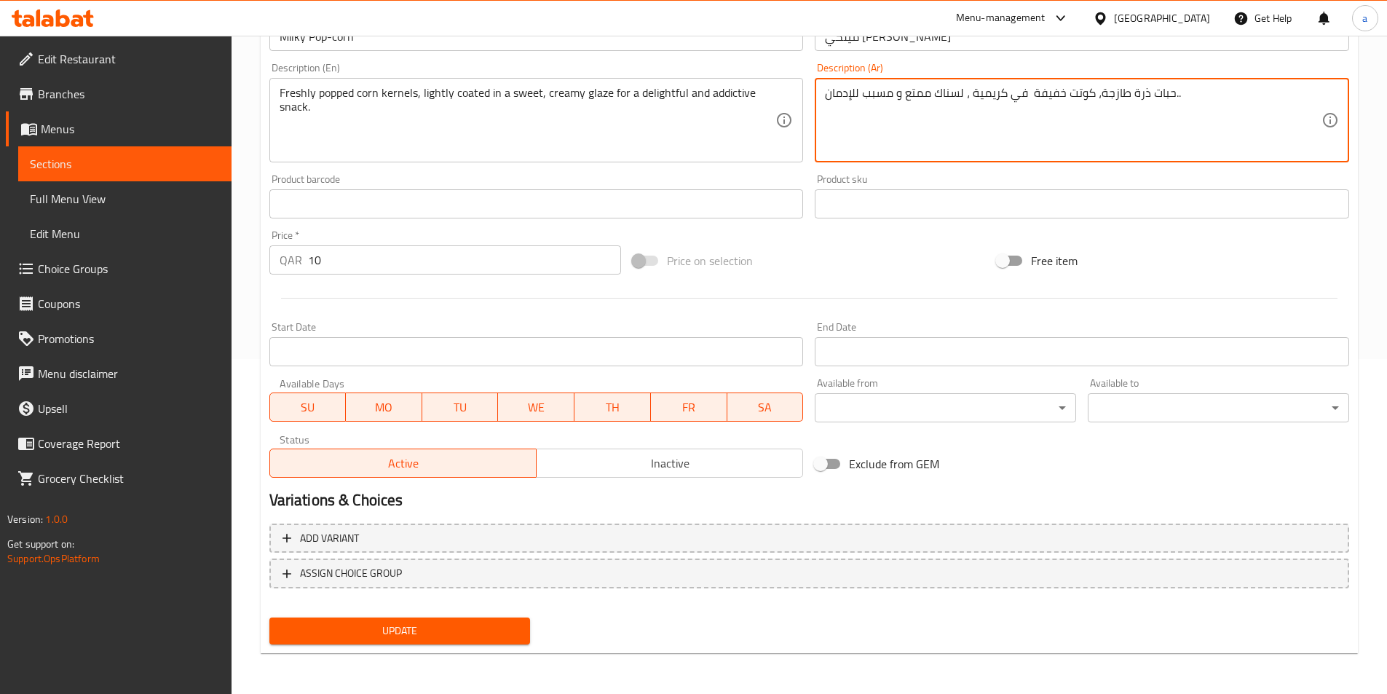
click at [971, 100] on textarea "حبات ذرة طازجة، كوتت خفيفة في كريمية ، لسناك ممتع و مسبب للإدمان.." at bounding box center [1073, 120] width 496 height 69
paste textarea "لذرة الطازجة، مغطاة بطبقة خفيفة من الطلاء الكريمي الحلو للحصول على وجبة خفيفة ل…"
click at [1182, 98] on textarea "حبات الذرة الطازجة، مغطاة بطبقة خفيفة من الطلاء الكريمي الحلو للحصول على وجبة خ…" at bounding box center [1073, 120] width 496 height 69
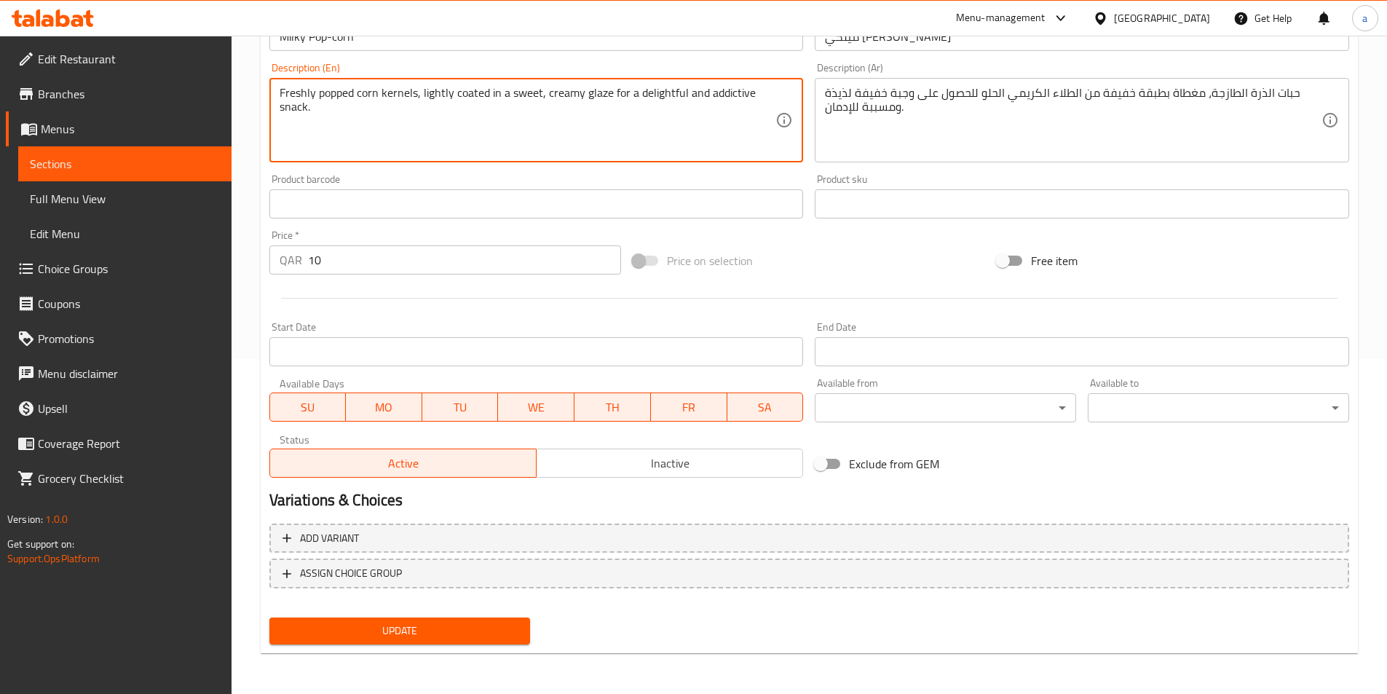
click at [469, 95] on textarea "Freshly popped corn kernels, lightly coated in a sweet, creamy glaze for a deli…" at bounding box center [528, 120] width 496 height 69
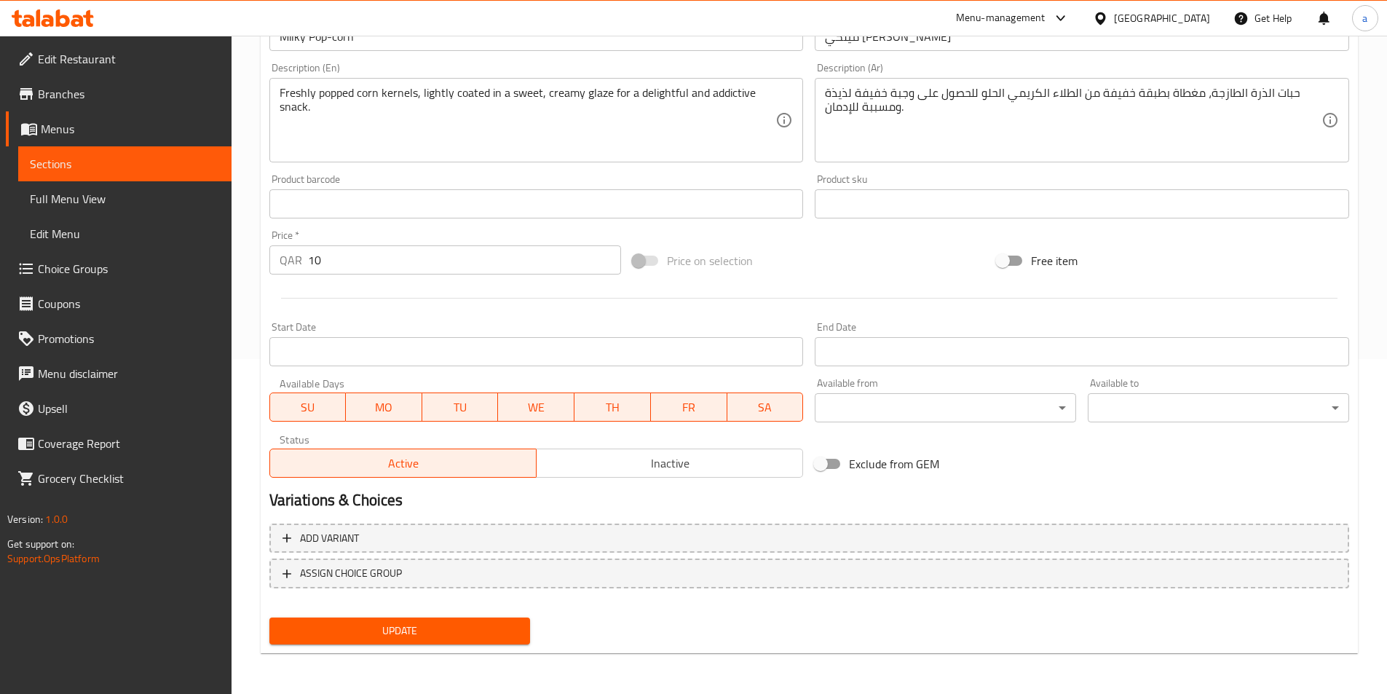
click at [661, 145] on textarea "Freshly popped corn kernels, lightly coated in a sweet, creamy glaze for a deli…" at bounding box center [528, 120] width 496 height 69
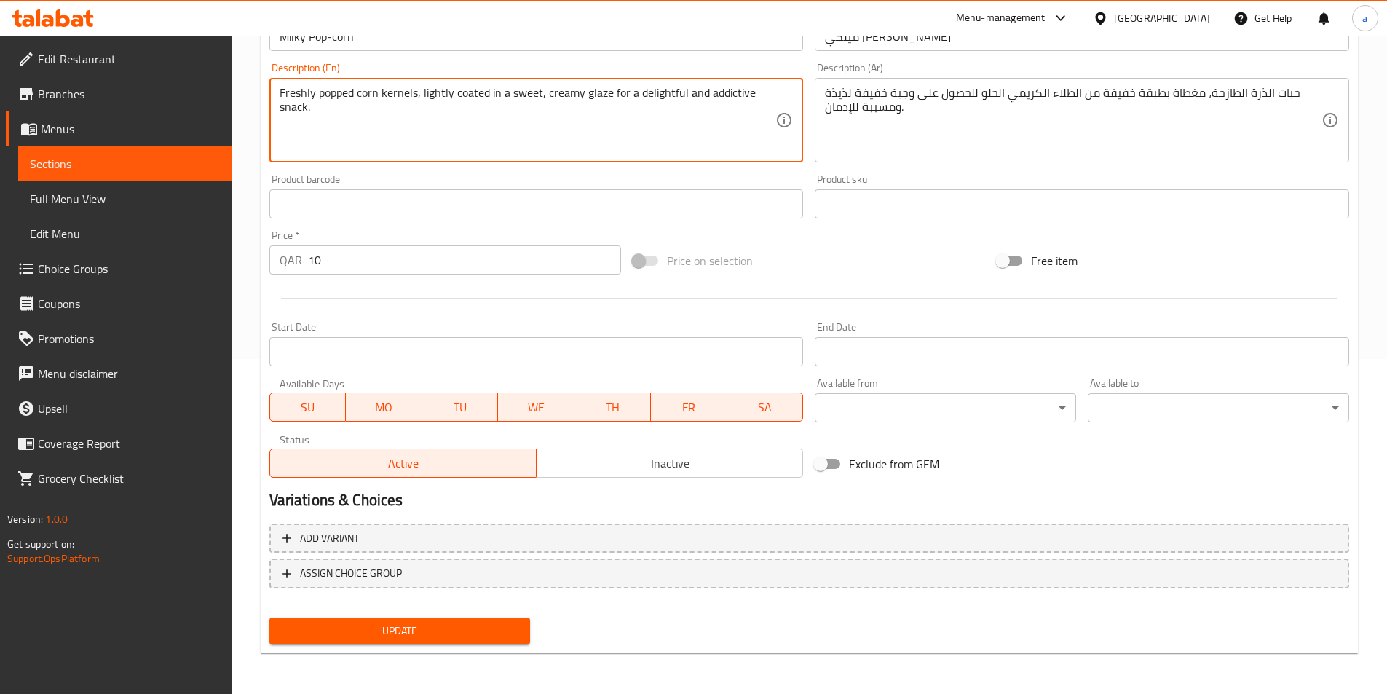
click at [593, 95] on textarea "Freshly popped corn kernels, lightly coated in a sweet, creamy glaze for a deli…" at bounding box center [528, 120] width 496 height 69
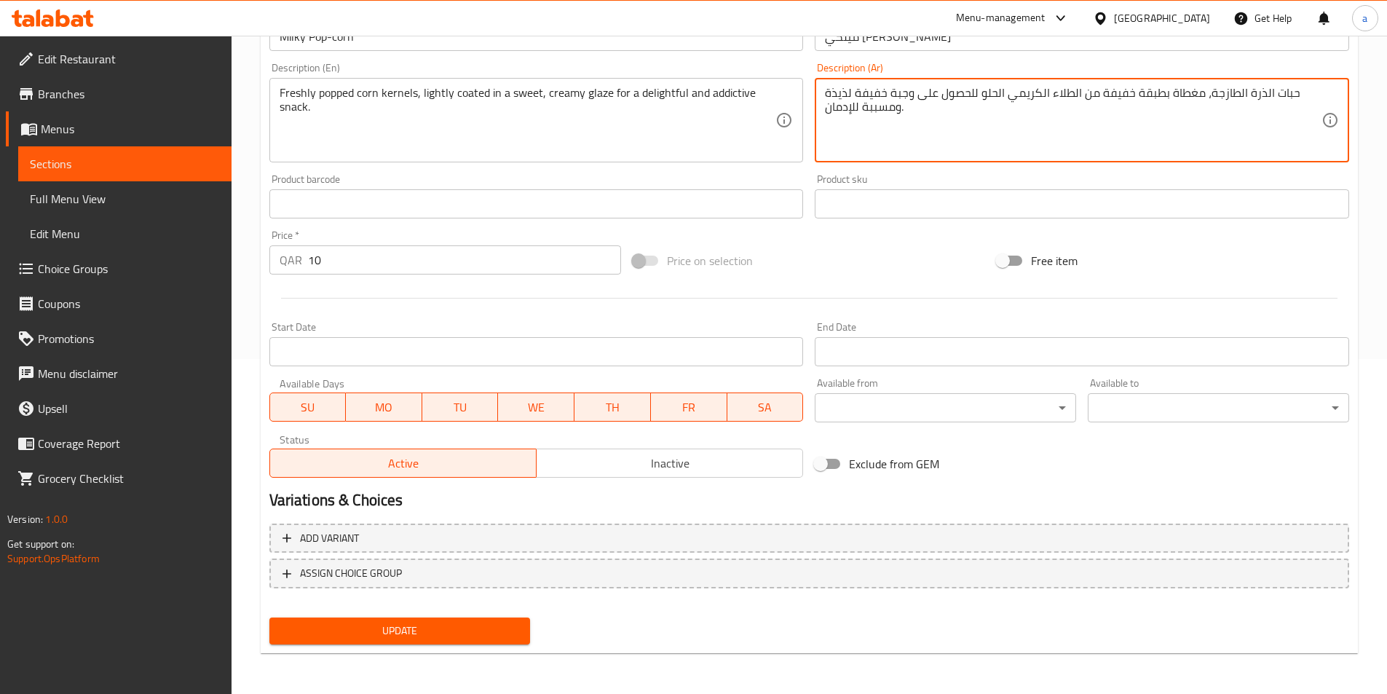
click at [1066, 95] on textarea "حبات الذرة الطازجة، مغطاة بطبقة خفيفة من الطلاء الكريمي الحلو للحصول على وجبة خ…" at bounding box center [1073, 120] width 496 height 69
click at [1213, 95] on textarea "حبات الذرة الطازجة، مغطاة بطبقة خفيفة من جلاز الكريمي الحلو للحصول على وجبة خفي…" at bounding box center [1073, 120] width 496 height 69
click at [1179, 93] on textarea "حبات الذرة الطازجة، بطبقة خفيفة من جلاز الكريمي الحلو للحصول على وجبة خفيفة لذي…" at bounding box center [1073, 120] width 496 height 69
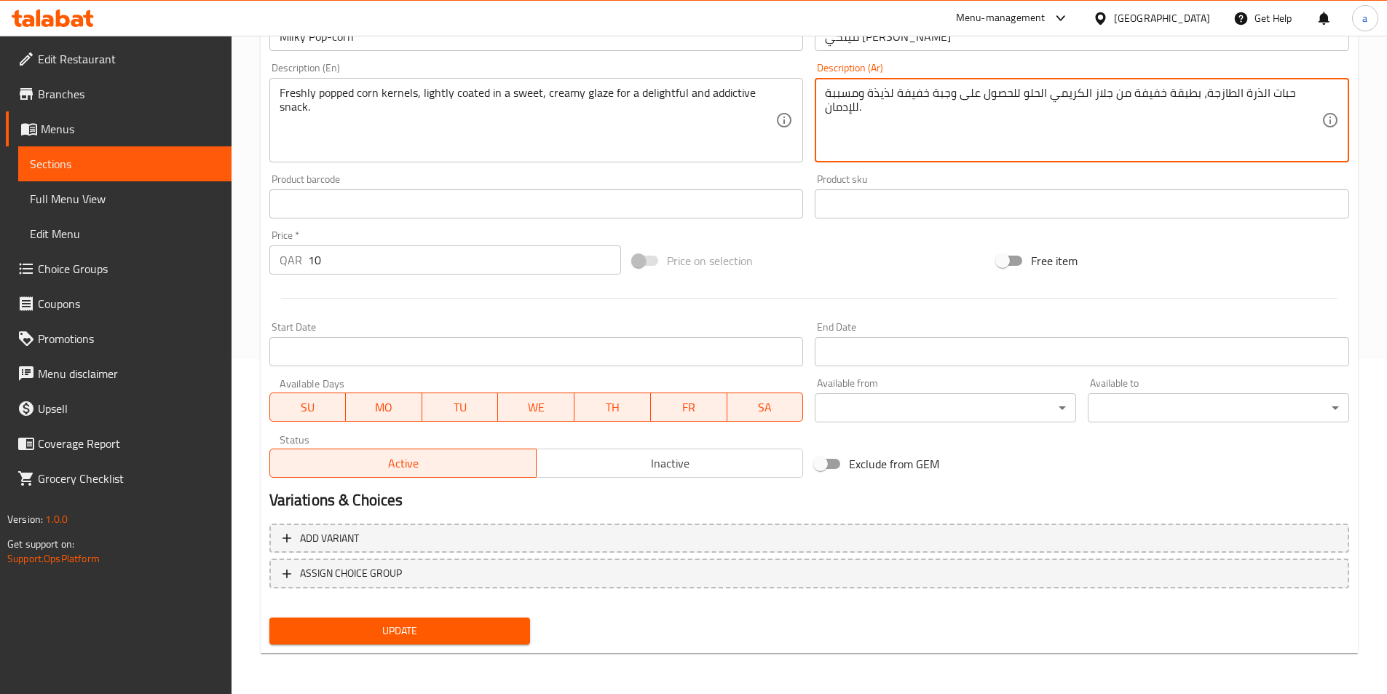
click at [1179, 93] on textarea "حبات الذرة الطازجة، بطبقة خفيفة من جلاز الكريمي الحلو للحصول على وجبة خفيفة لذي…" at bounding box center [1073, 120] width 496 height 69
type textarea "حبات الذرة الطازجة، كوتت خفيفة من جلاز الكريمي الحلو للحصول على وجبة خفيفة لذيذ…"
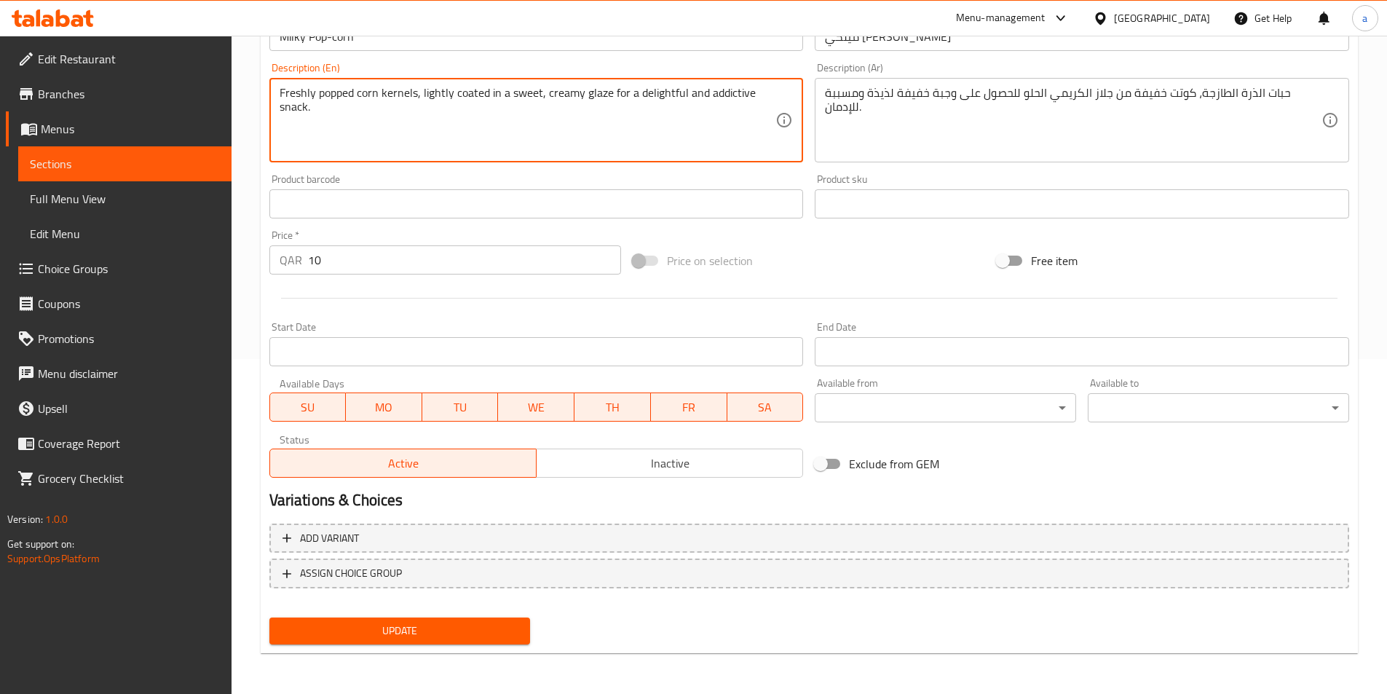
click at [661, 94] on textarea "Freshly popped corn kernels, lightly coated in a sweet, creamy glaze for a deli…" at bounding box center [528, 120] width 496 height 69
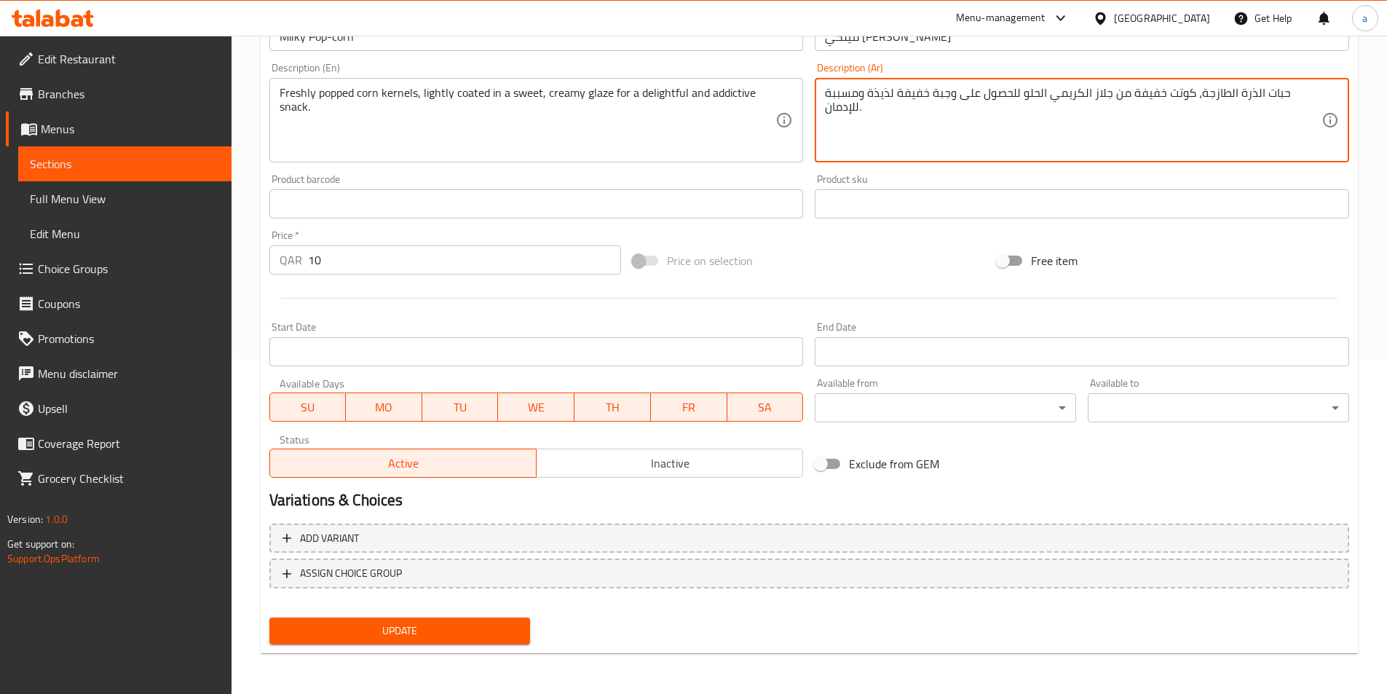
click at [471, 628] on span "Update" at bounding box center [400, 631] width 238 height 18
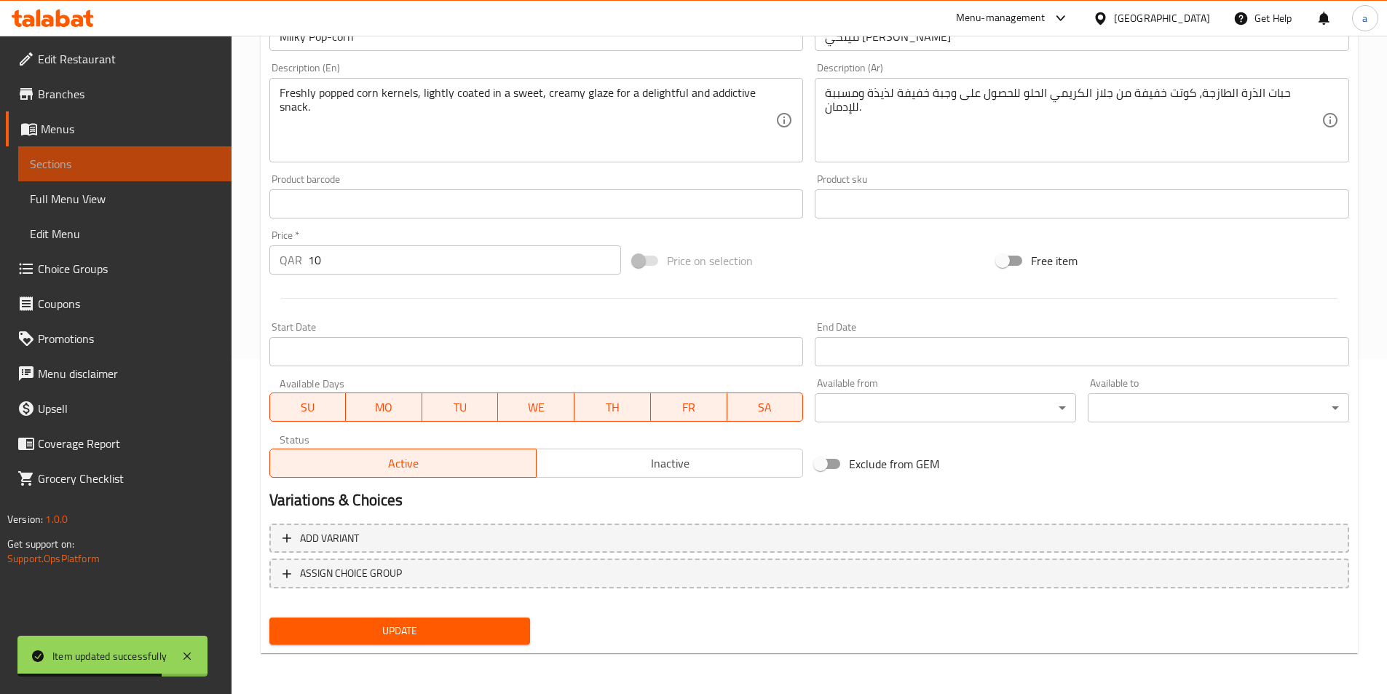
click at [155, 158] on span "Sections" at bounding box center [125, 163] width 190 height 17
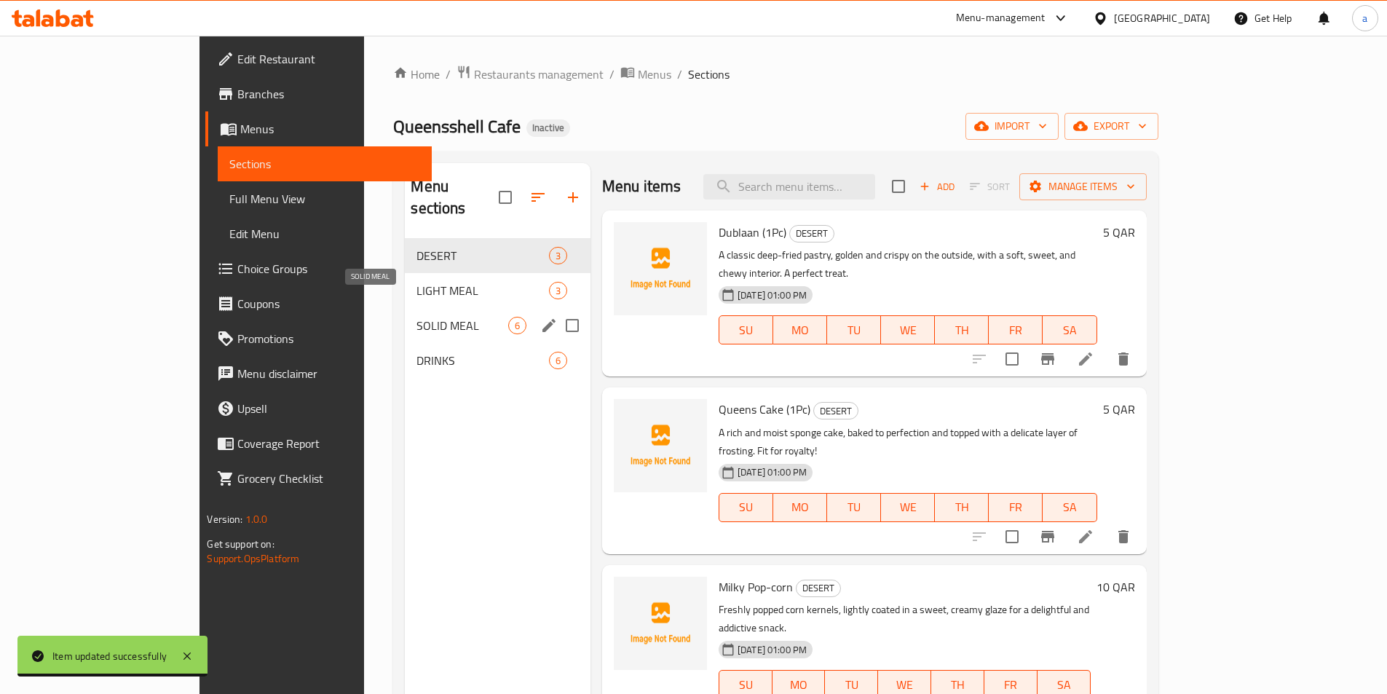
click at [416, 317] on span "SOLID MEAL" at bounding box center [461, 325] width 91 height 17
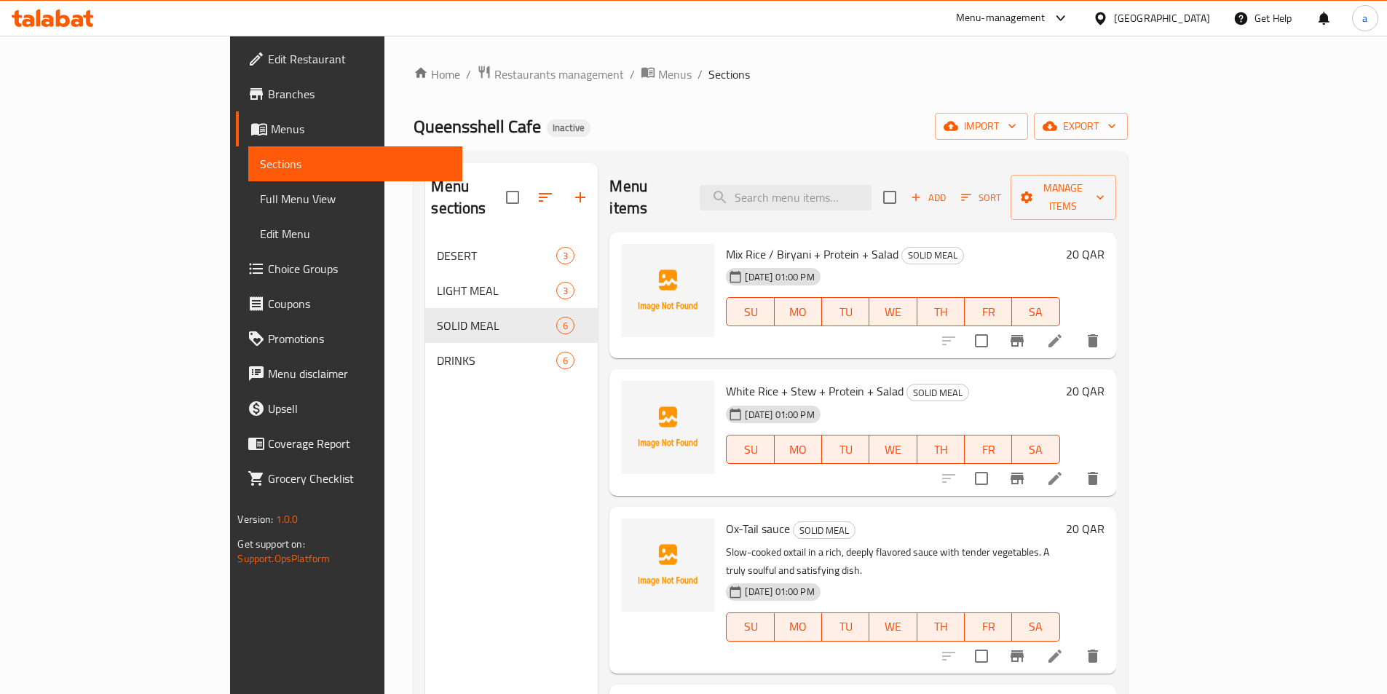
click at [1127, 82] on ol "Home / Restaurants management / Menus / Sections" at bounding box center [769, 74] width 713 height 19
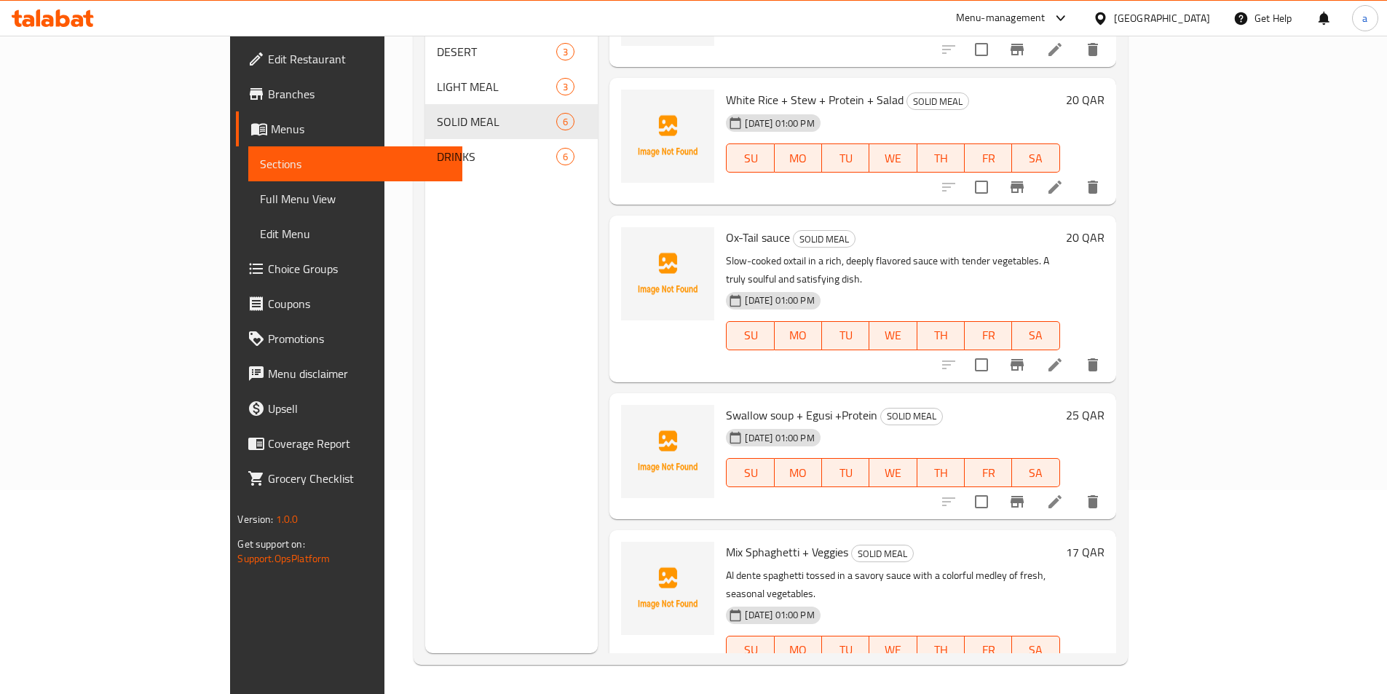
scroll to position [210, 0]
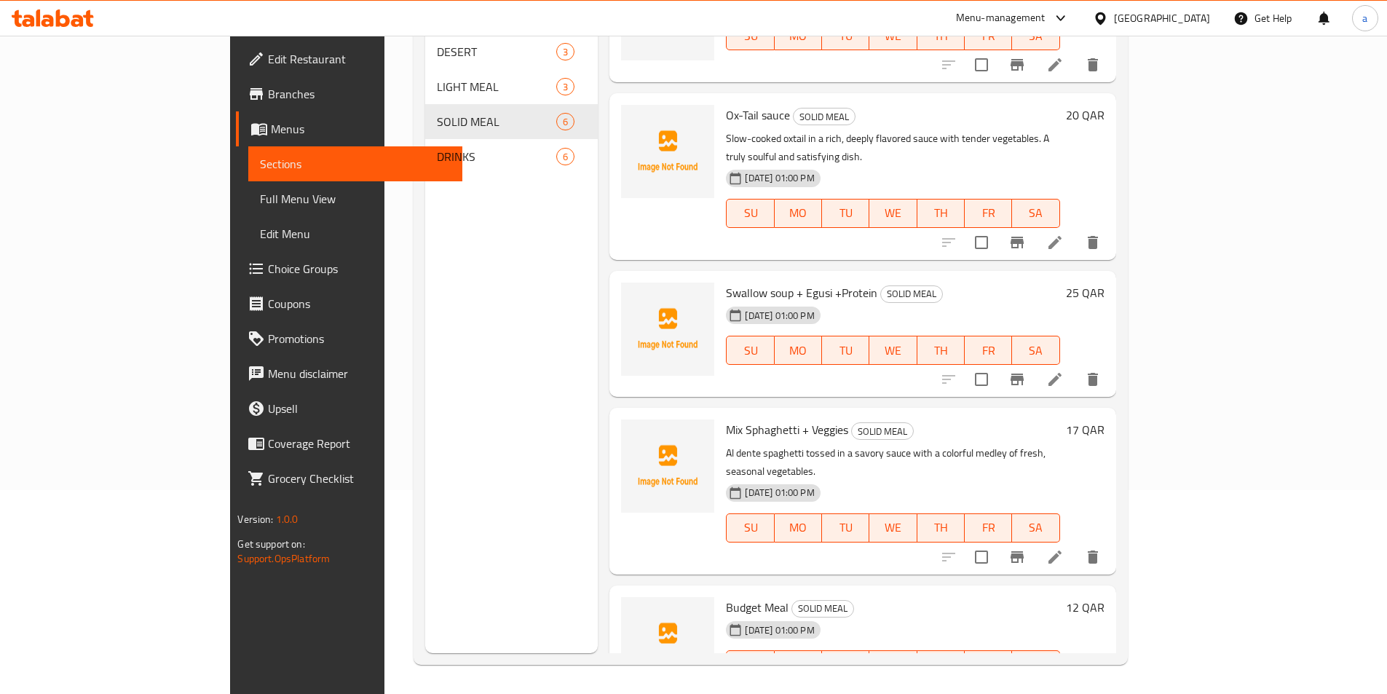
click at [1064, 548] on icon at bounding box center [1054, 556] width 17 height 17
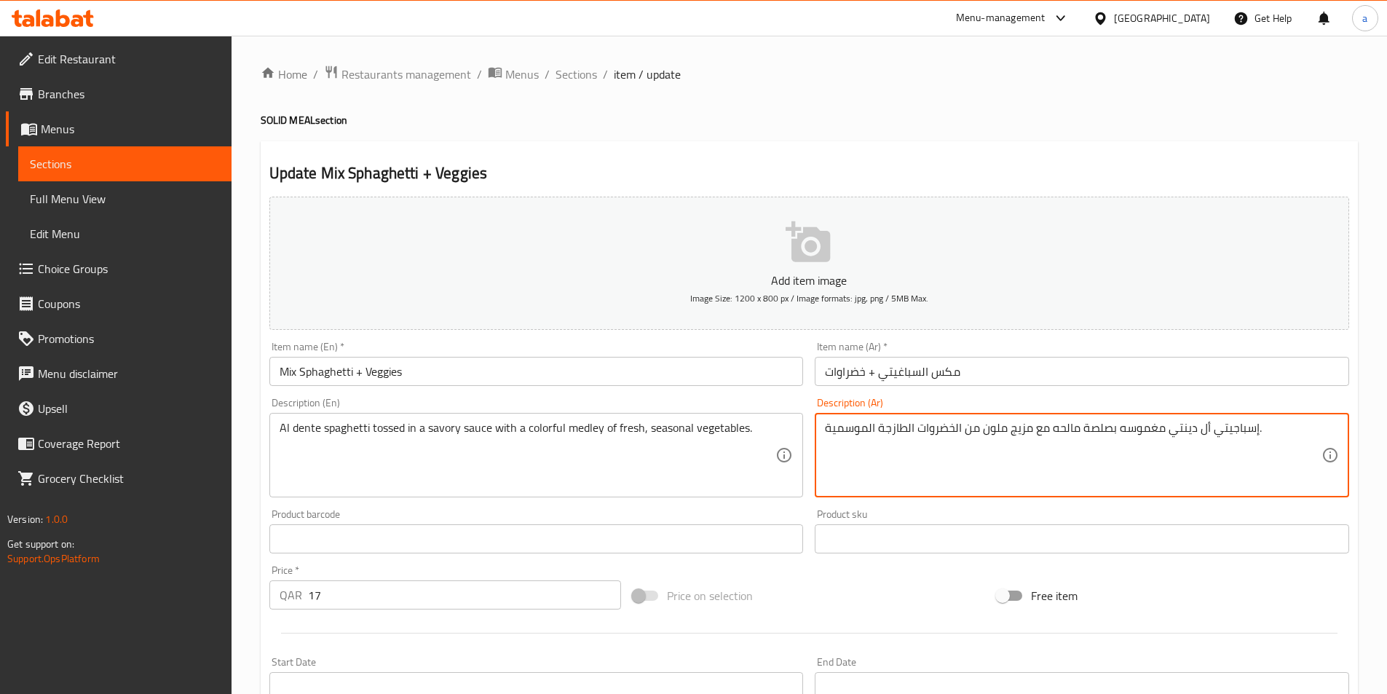
click at [1021, 429] on textarea "إسباجيتي أل دينتي مغموسه بصلصة مالحه مع مزيج ملون من الخضروات الطازجة الموسمية." at bounding box center [1073, 455] width 496 height 69
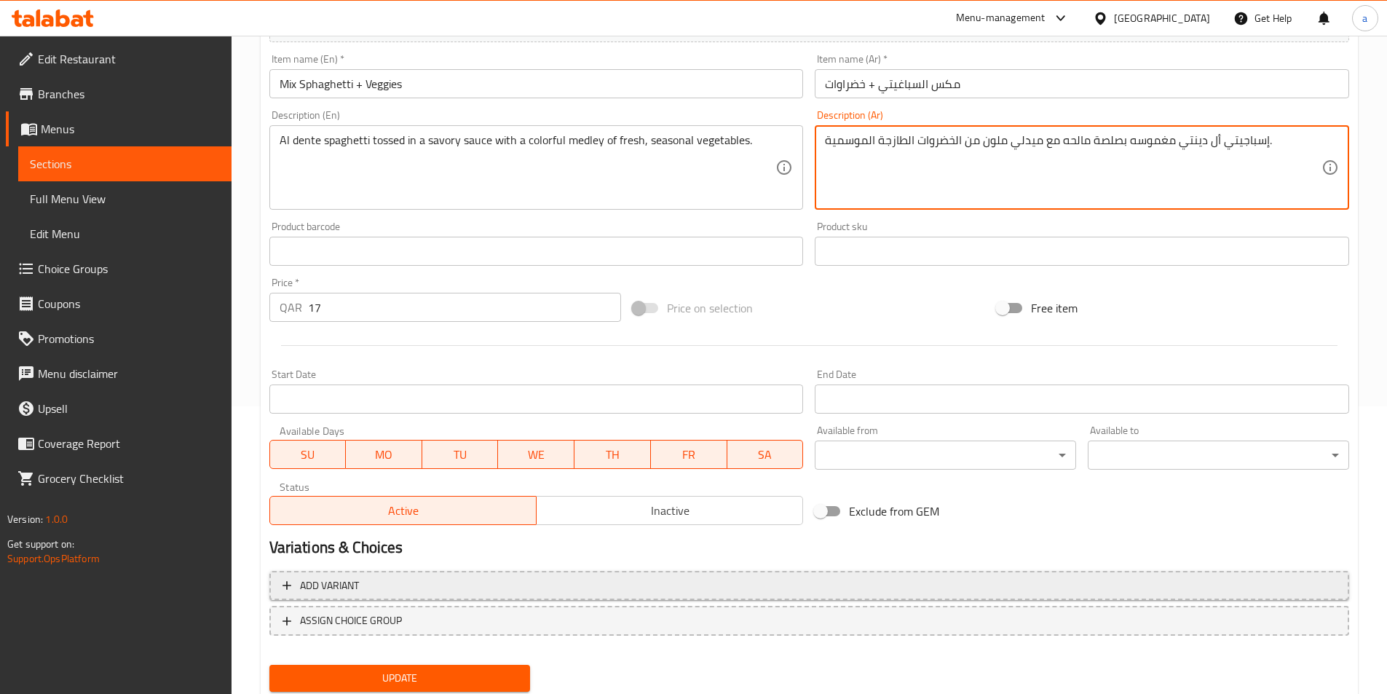
scroll to position [335, 0]
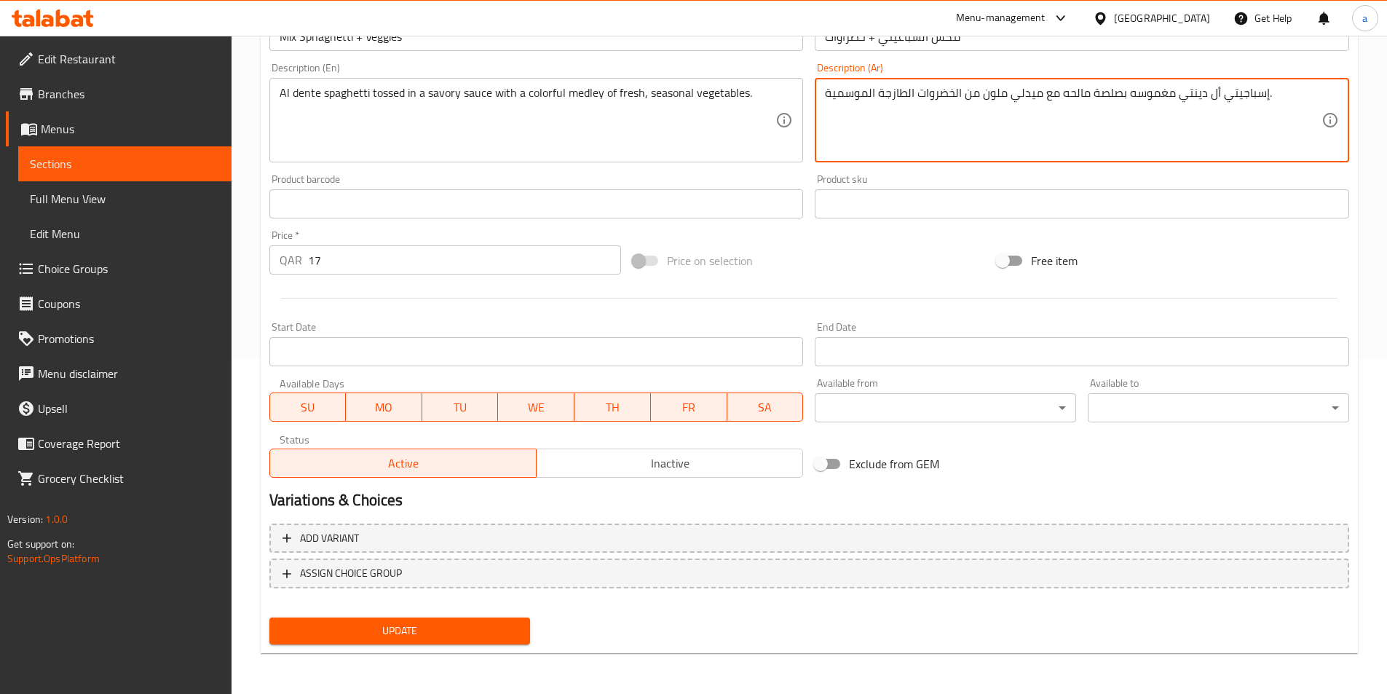
type textarea "إسباجيتي أل دينتي مغموسه بصلصة مالحه مع ميدلي ملون من الخضروات الطازجة الموسمية."
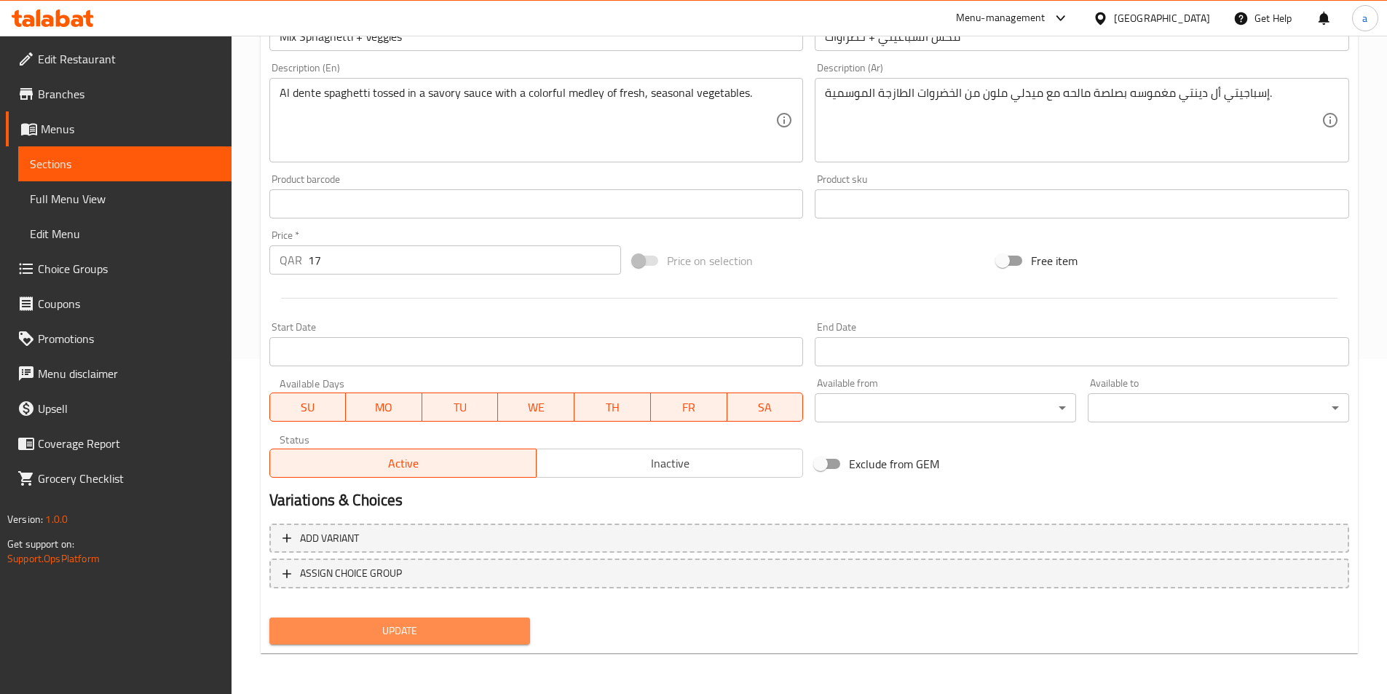
click at [480, 620] on button "Update" at bounding box center [399, 630] width 261 height 27
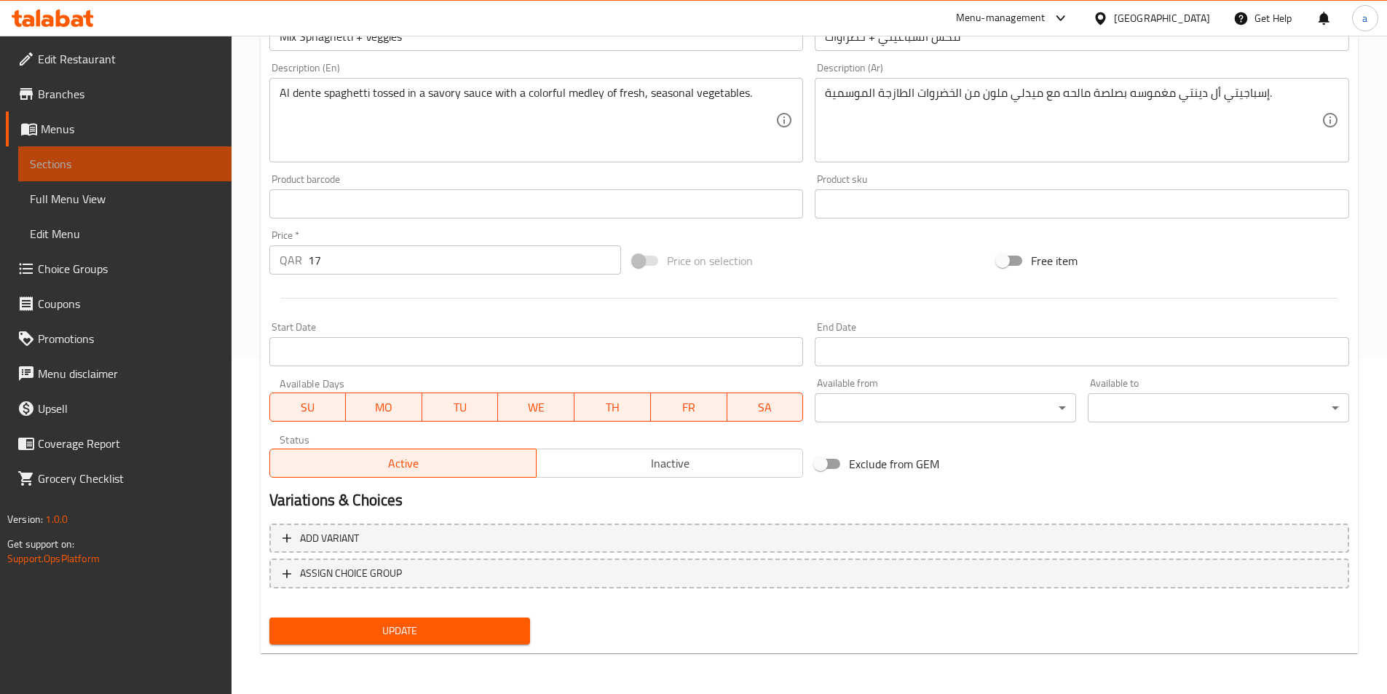
click at [111, 166] on span "Sections" at bounding box center [125, 163] width 190 height 17
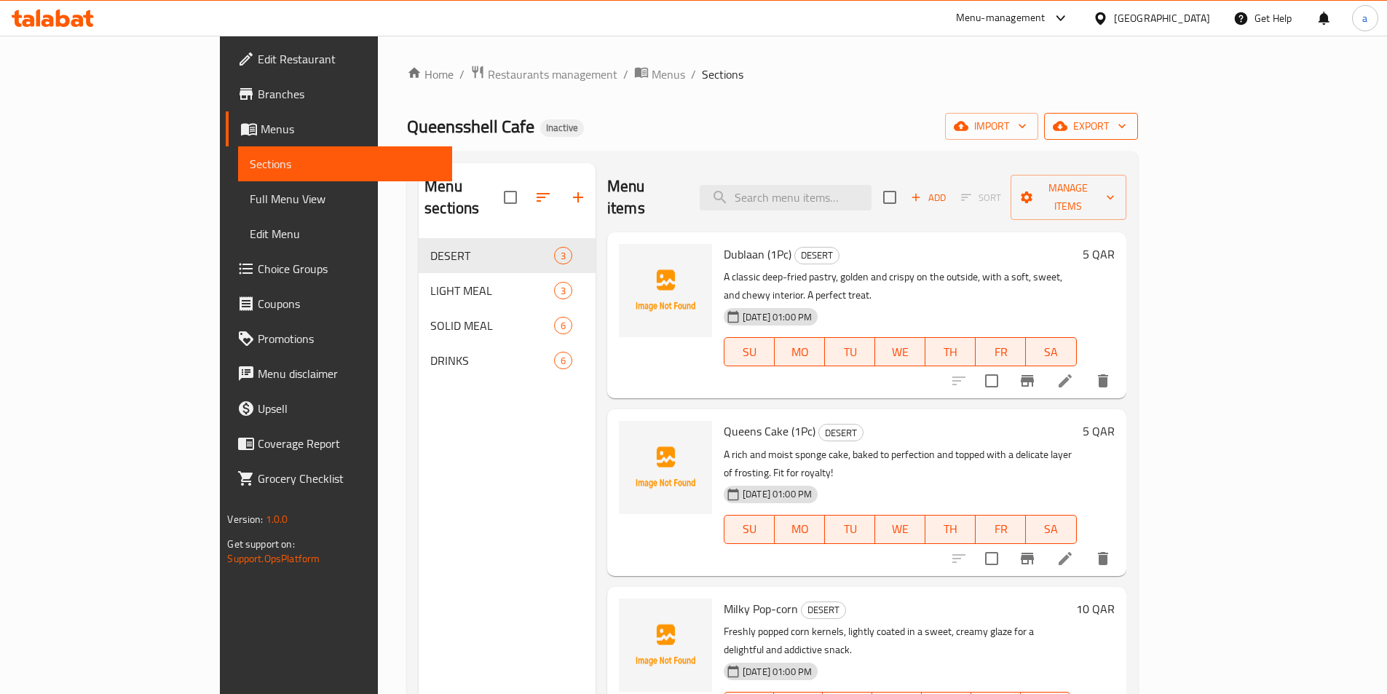
click at [1126, 127] on span "export" at bounding box center [1091, 126] width 71 height 18
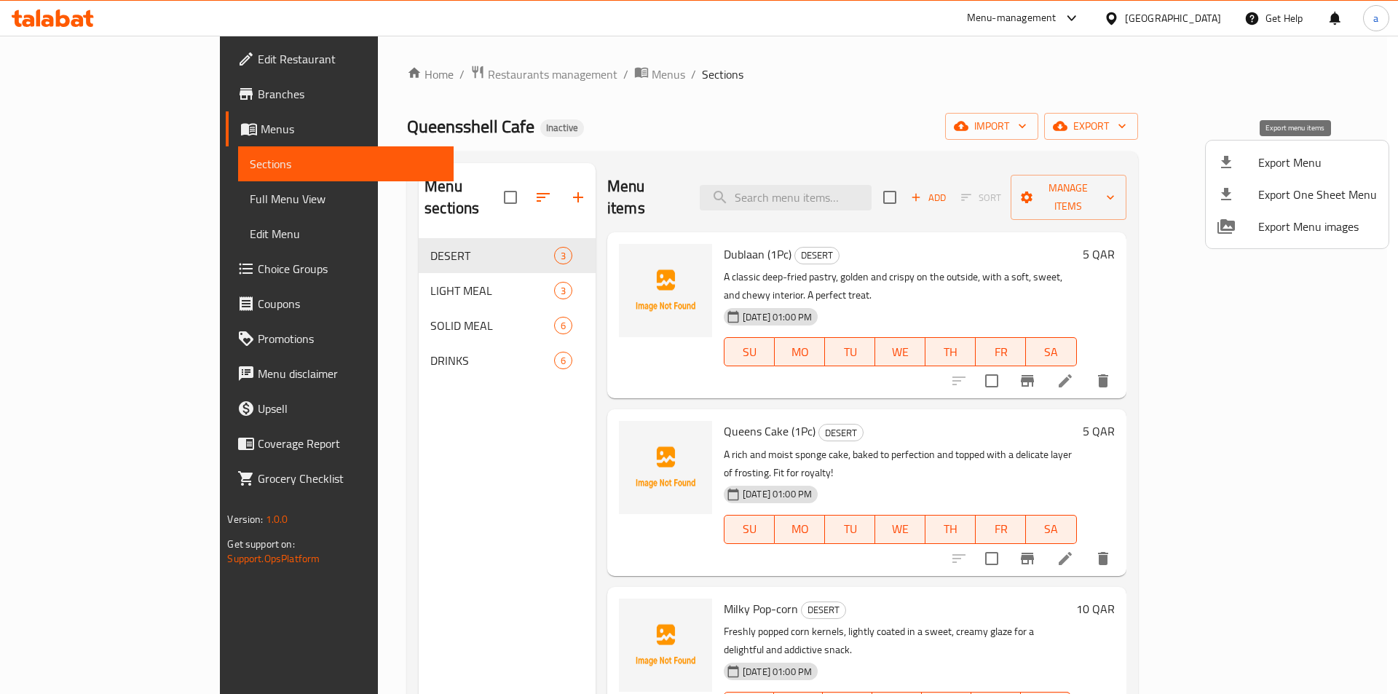
click at [1294, 166] on span "Export Menu" at bounding box center [1317, 162] width 119 height 17
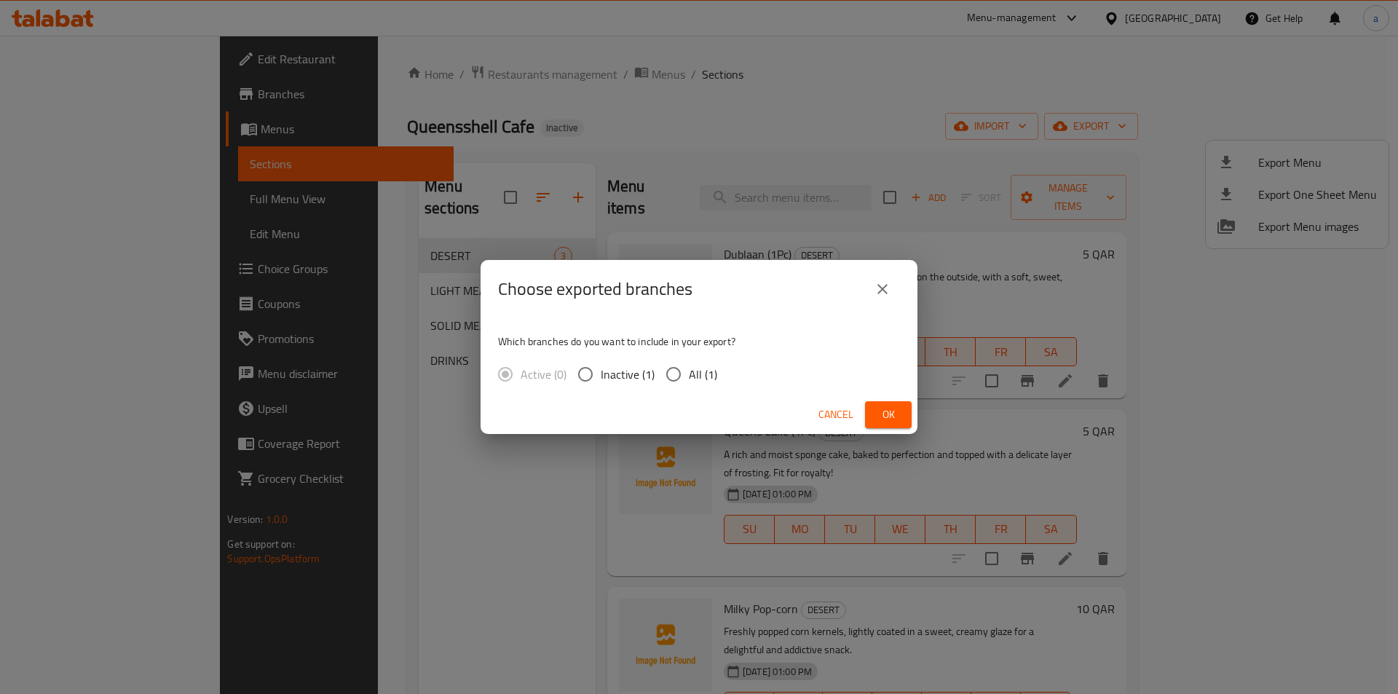
click at [715, 372] on span "All (1)" at bounding box center [703, 373] width 28 height 17
click at [689, 372] on input "All (1)" at bounding box center [673, 374] width 31 height 31
radio input "true"
click at [881, 416] on span "Ok" at bounding box center [887, 414] width 23 height 18
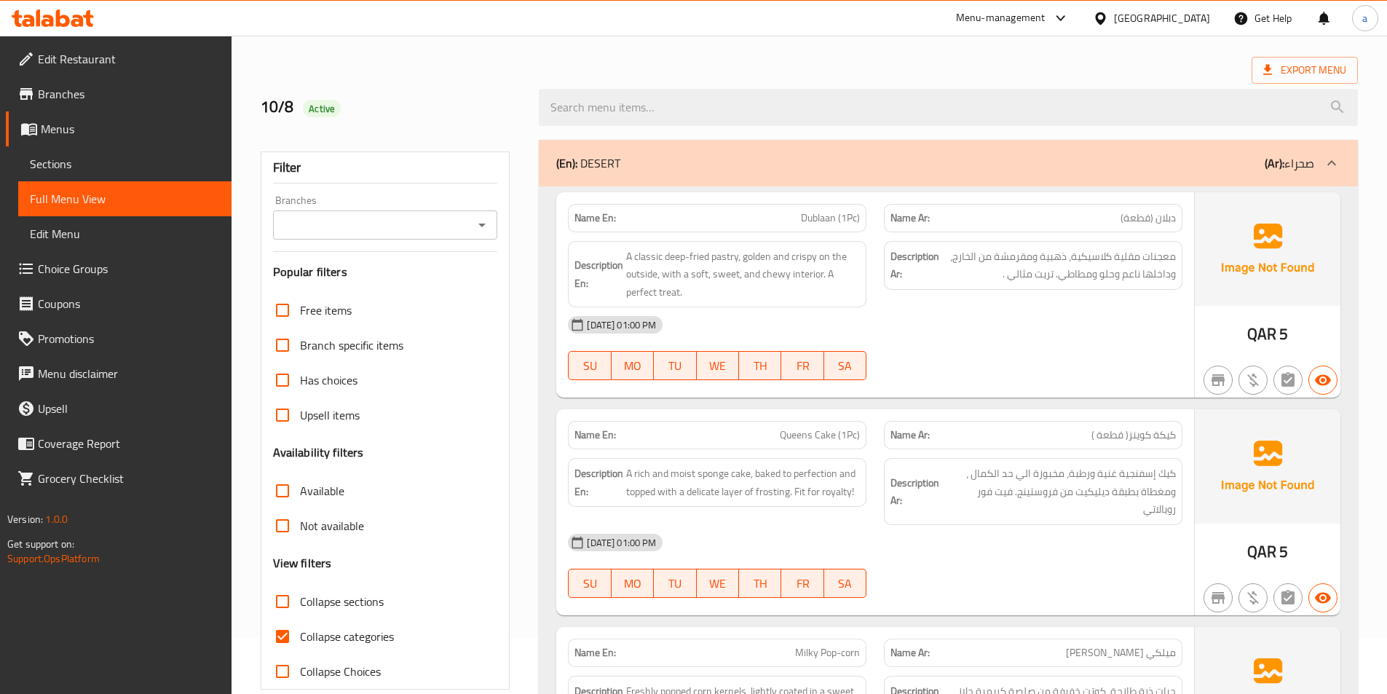
scroll to position [437, 0]
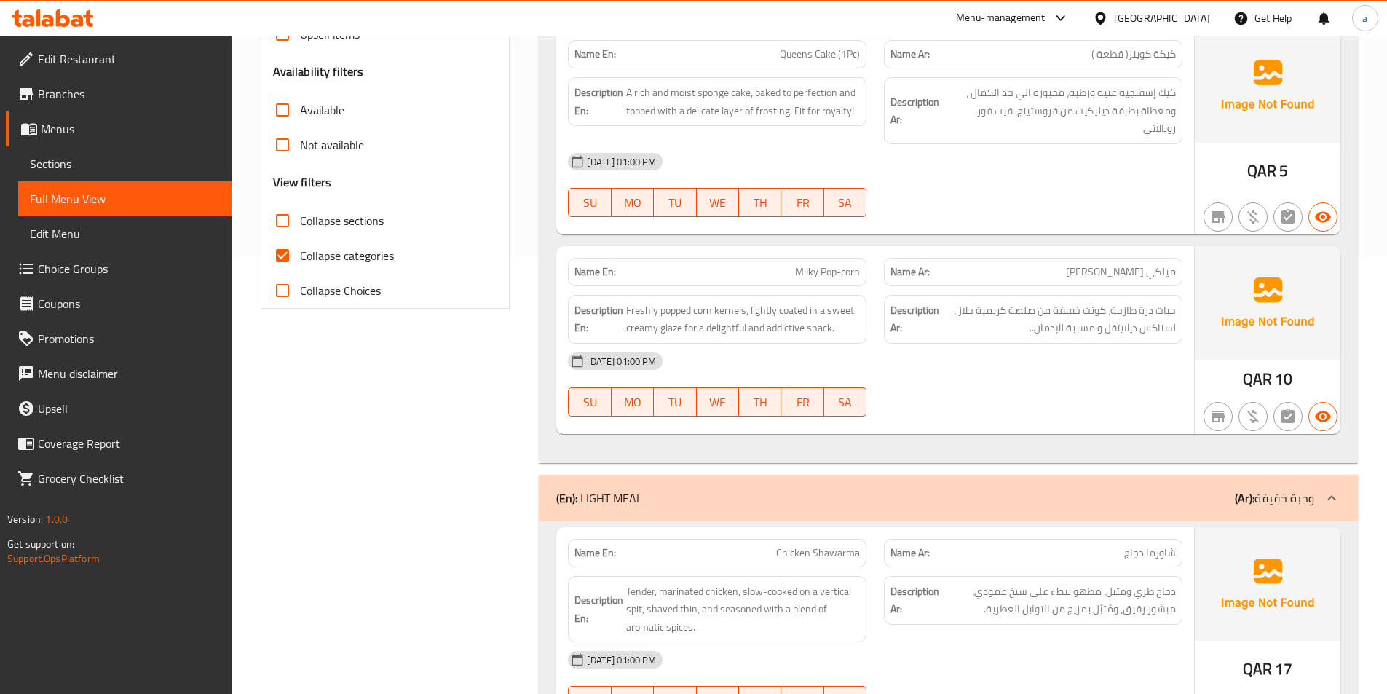
click at [280, 253] on input "Collapse categories" at bounding box center [282, 255] width 35 height 35
checkbox input "false"
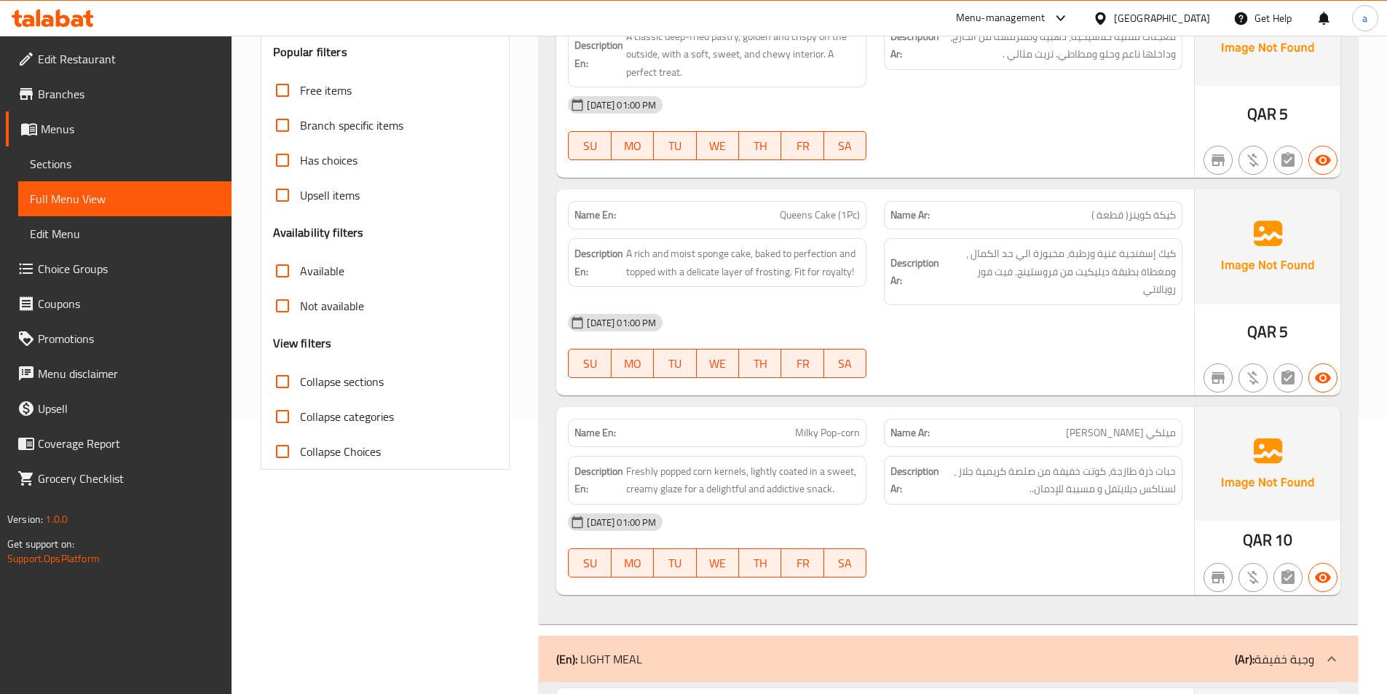
scroll to position [364, 0]
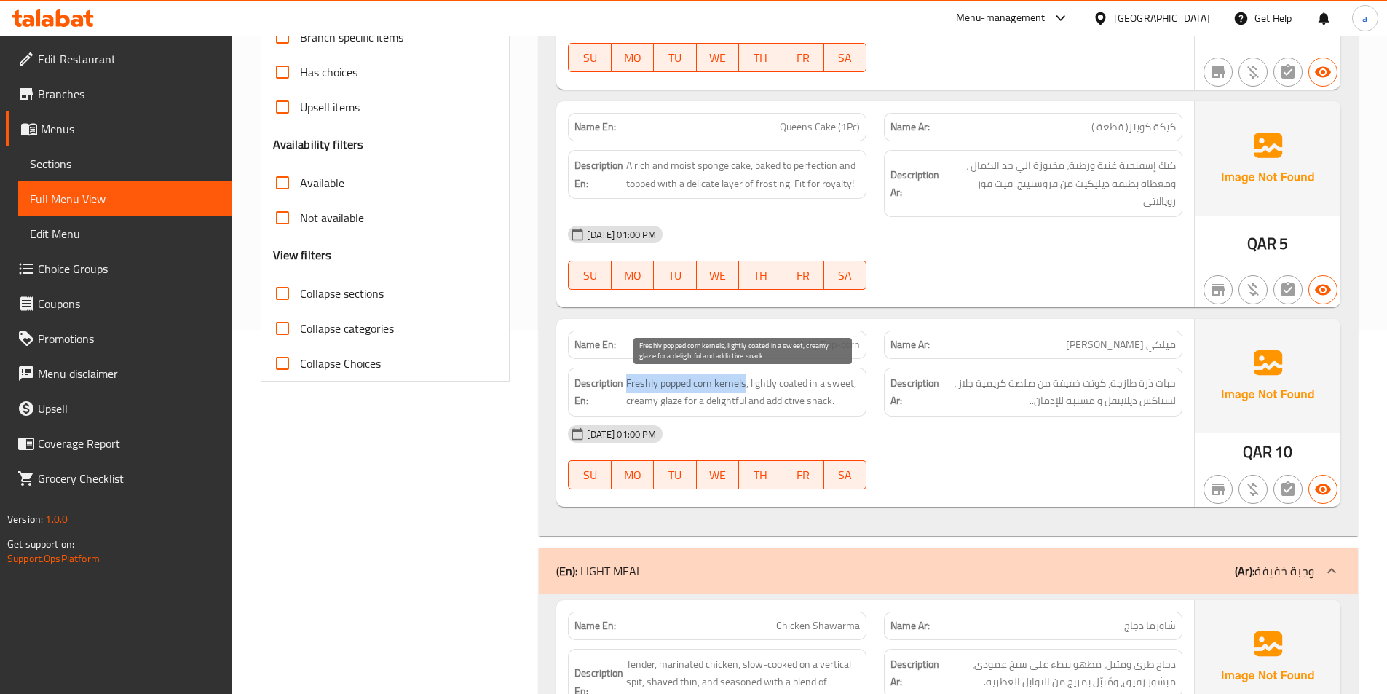
drag, startPoint x: 747, startPoint y: 386, endPoint x: 627, endPoint y: 391, distance: 120.2
click at [627, 391] on span "Freshly popped corn kernels, lightly coated in a sweet, creamy glaze for a deli…" at bounding box center [743, 392] width 234 height 36
click at [796, 403] on span "Freshly popped corn kernels, lightly coated in a sweet, creamy glaze for a deli…" at bounding box center [743, 392] width 234 height 36
click at [734, 405] on span "Freshly popped corn kernels, lightly coated in a sweet, creamy glaze for a deli…" at bounding box center [743, 392] width 234 height 36
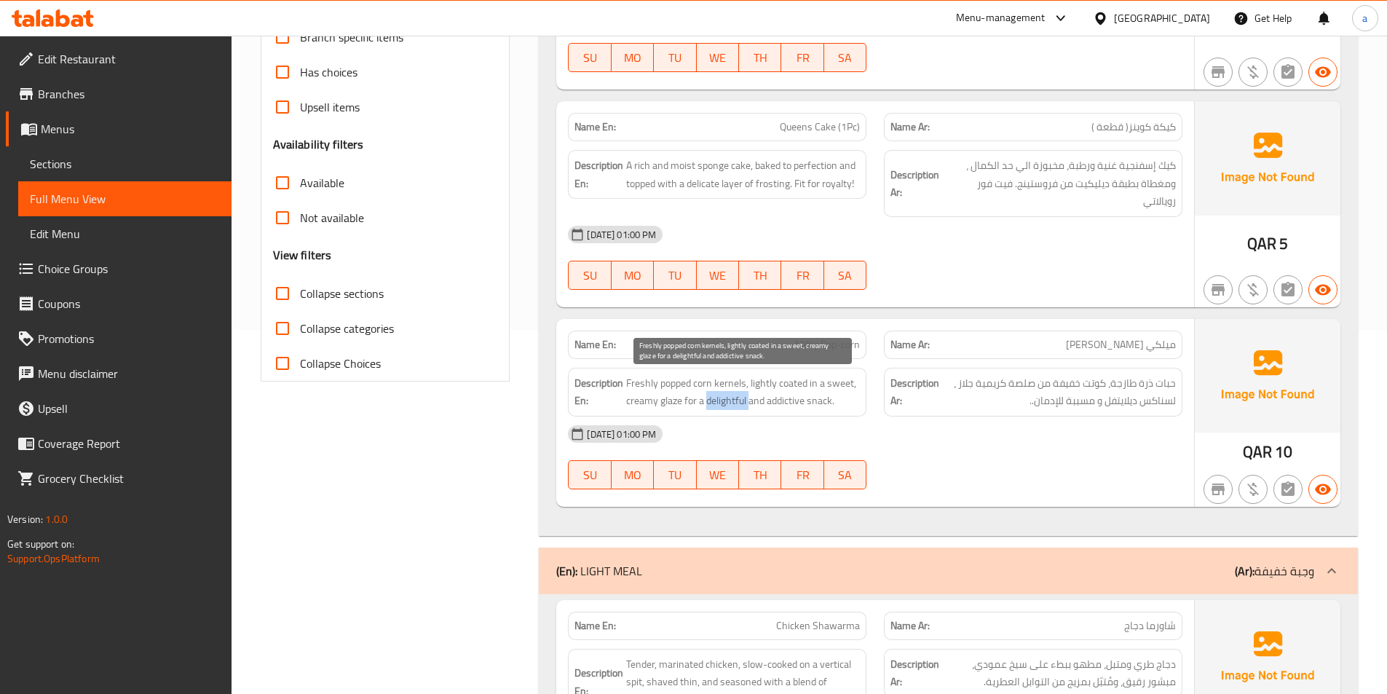
click at [729, 406] on span "Freshly popped corn kernels, lightly coated in a sweet, creamy glaze for a deli…" at bounding box center [743, 392] width 234 height 36
click at [842, 344] on span "Milky Pop-corn" at bounding box center [827, 344] width 65 height 15
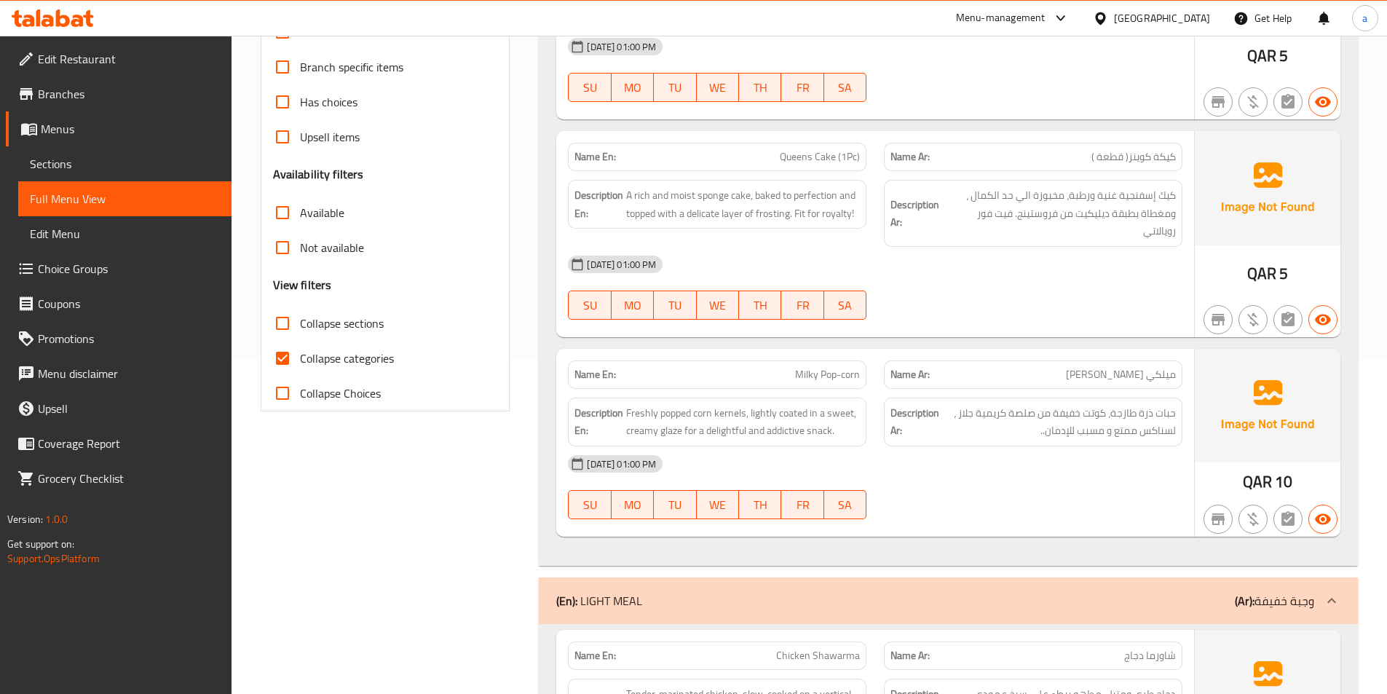
scroll to position [437, 0]
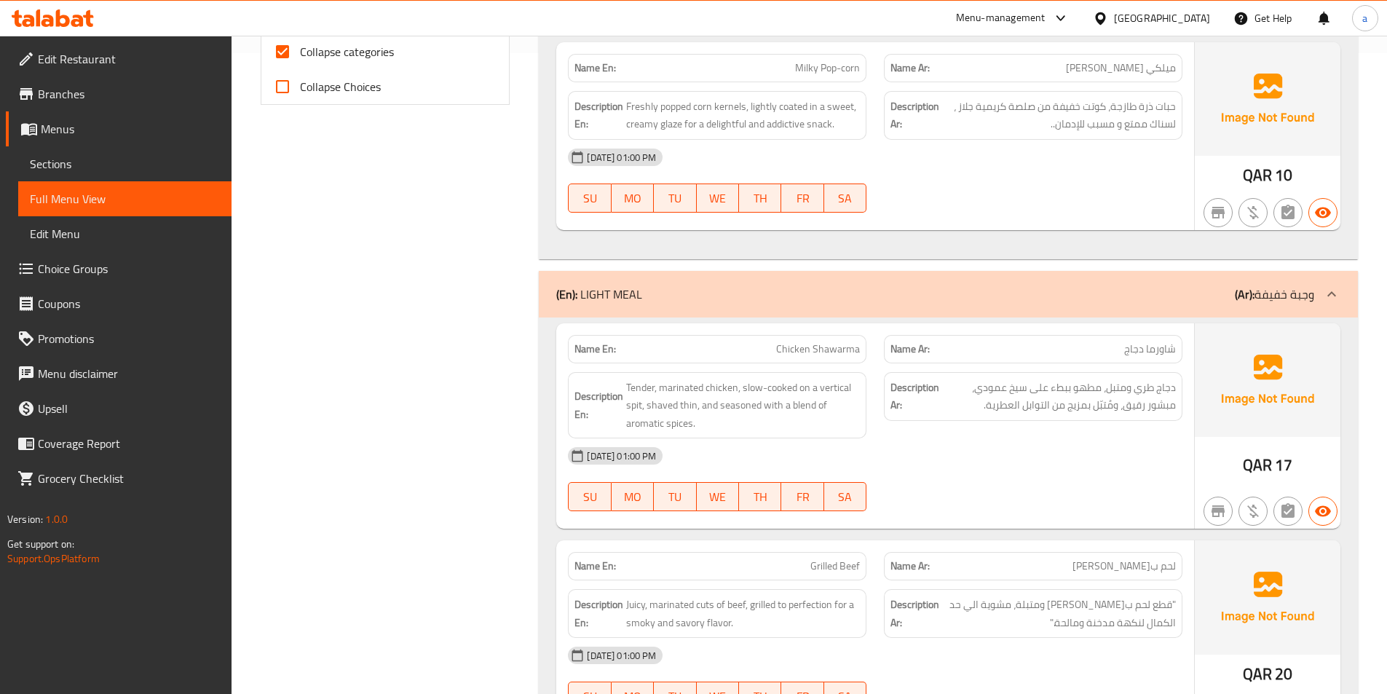
scroll to position [655, 0]
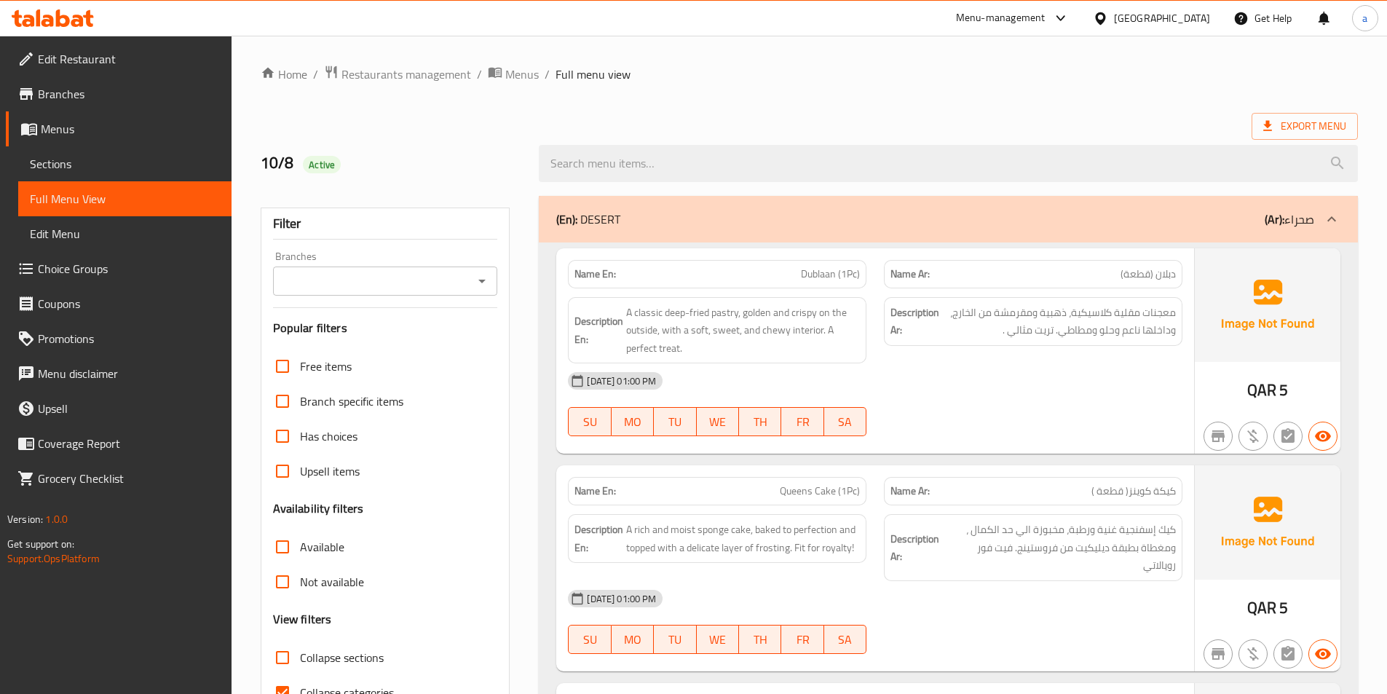
click at [343, 673] on label "Collapse sections" at bounding box center [324, 657] width 119 height 35
click at [300, 673] on input "Collapse sections" at bounding box center [282, 657] width 35 height 35
checkbox input "true"
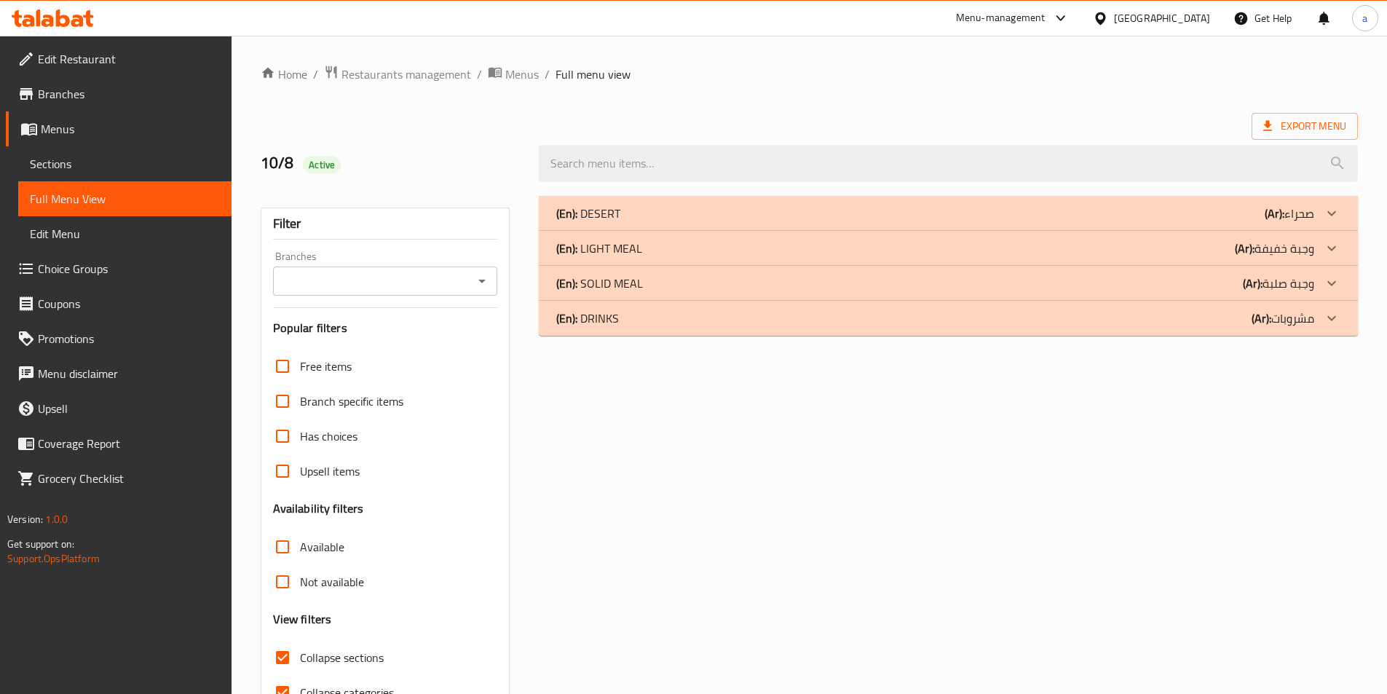
click at [337, 684] on span "Collapse categories" at bounding box center [347, 692] width 94 height 17
click at [300, 682] on input "Collapse categories" at bounding box center [282, 692] width 35 height 35
checkbox input "false"
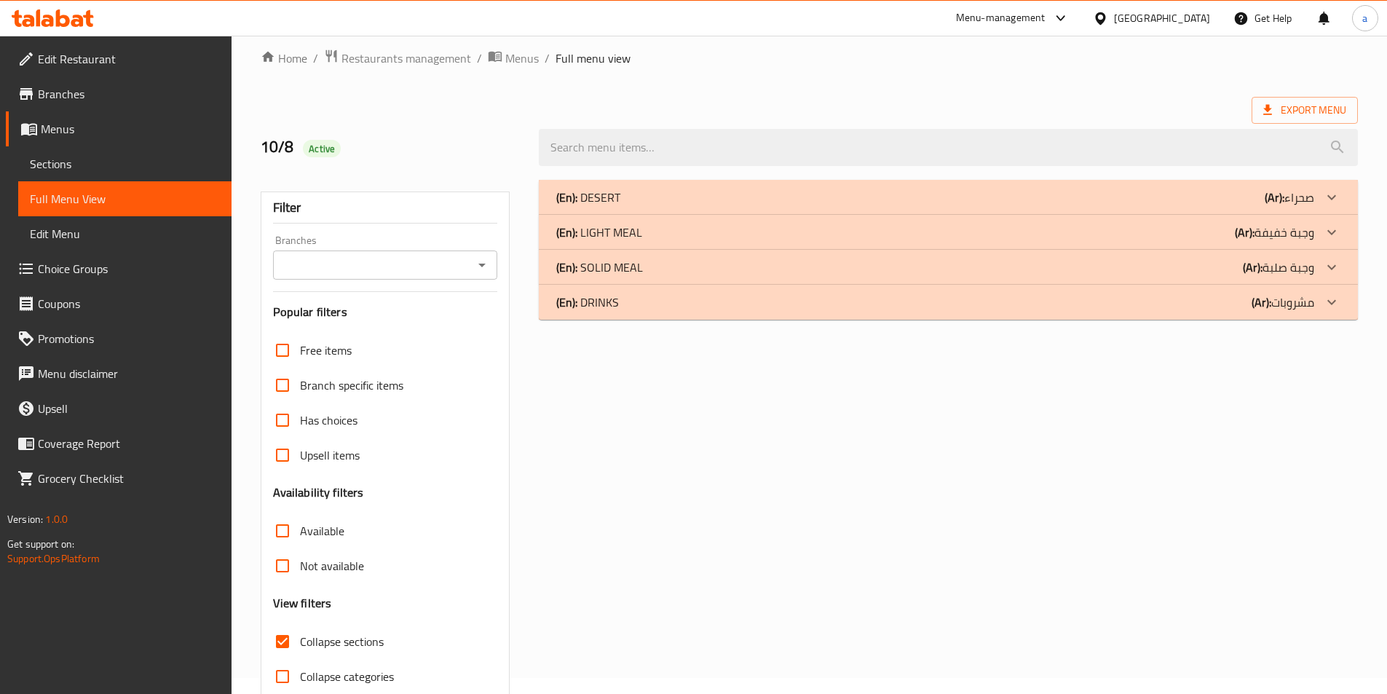
click at [317, 652] on label "Collapse sections" at bounding box center [324, 641] width 119 height 35
click at [300, 652] on input "Collapse sections" at bounding box center [282, 641] width 35 height 35
checkbox input "false"
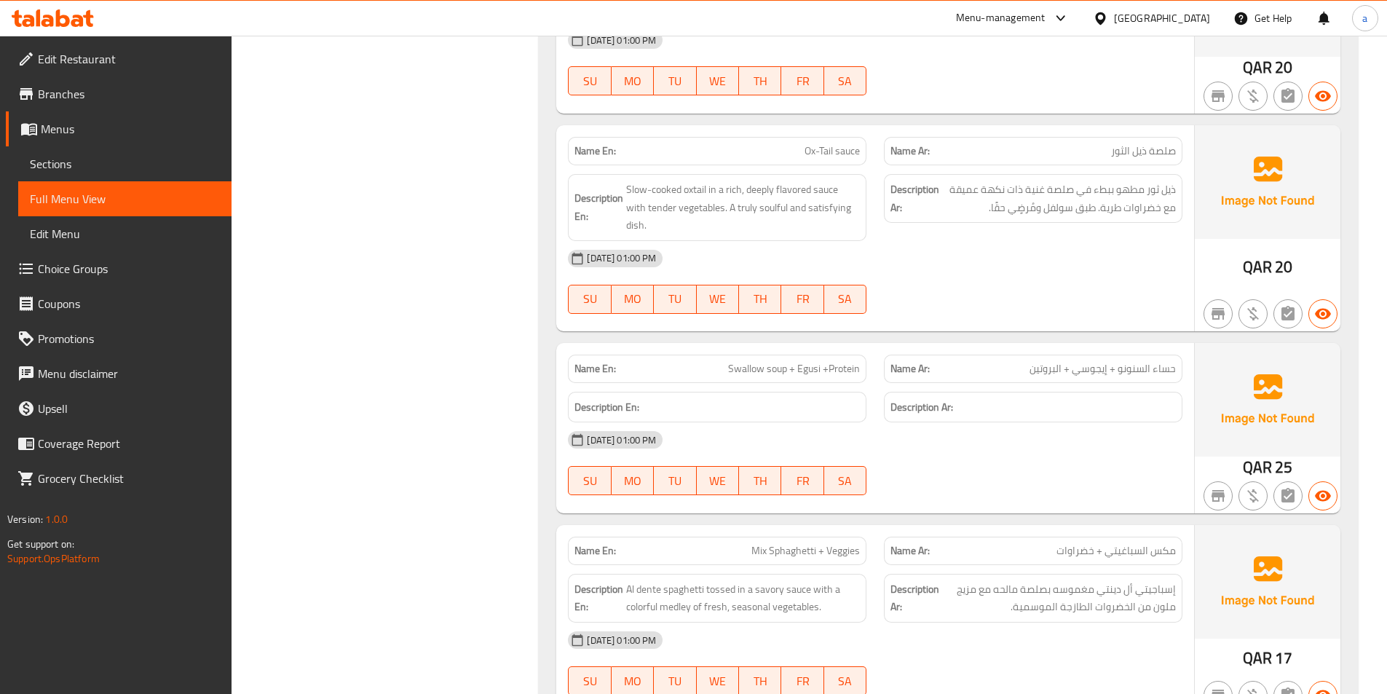
scroll to position [1909, 0]
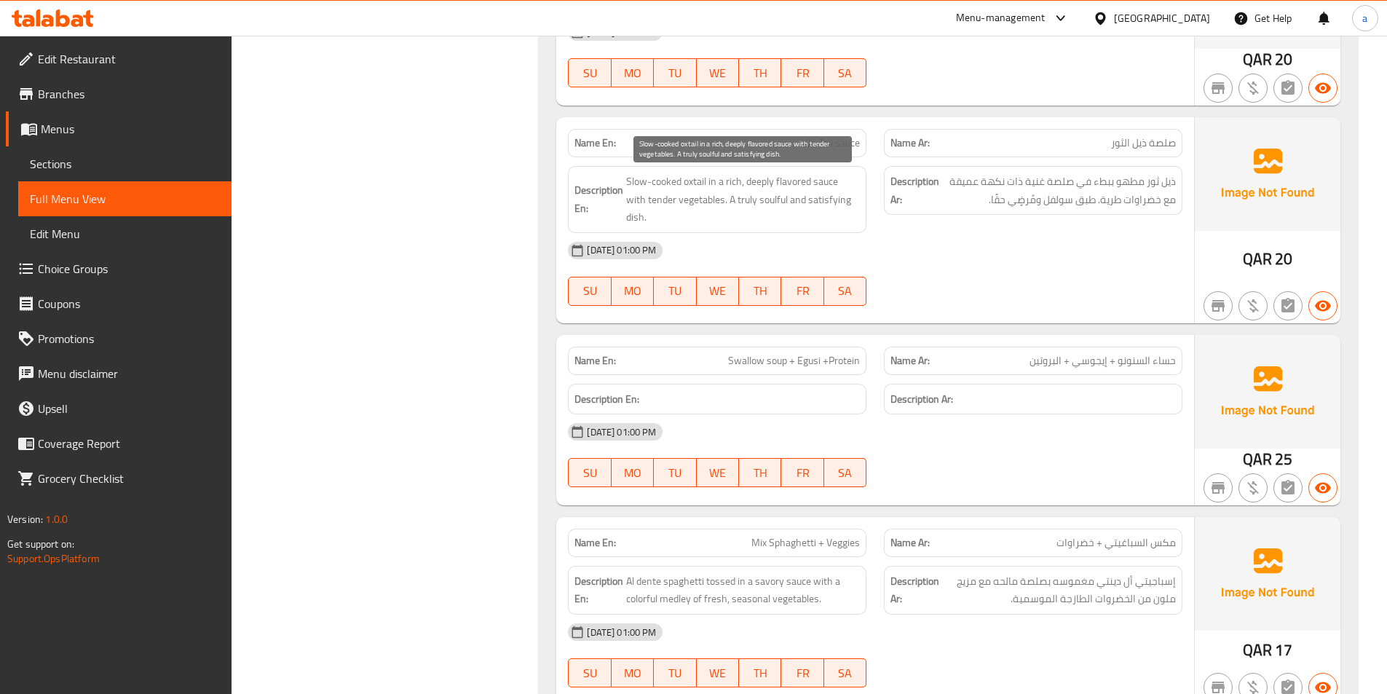
click at [772, 203] on span "Slow-cooked oxtail in a rich, deeply flavored sauce with tender vegetables. A t…" at bounding box center [743, 200] width 234 height 54
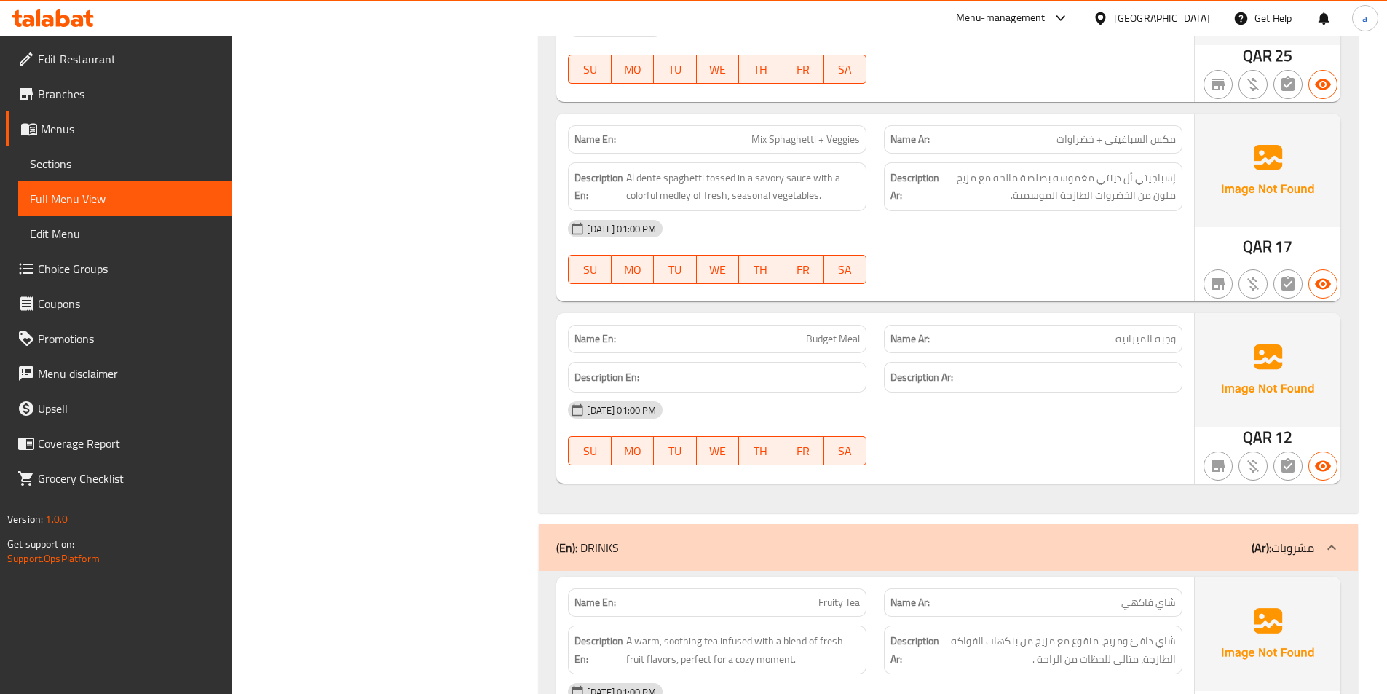
scroll to position [2345, 0]
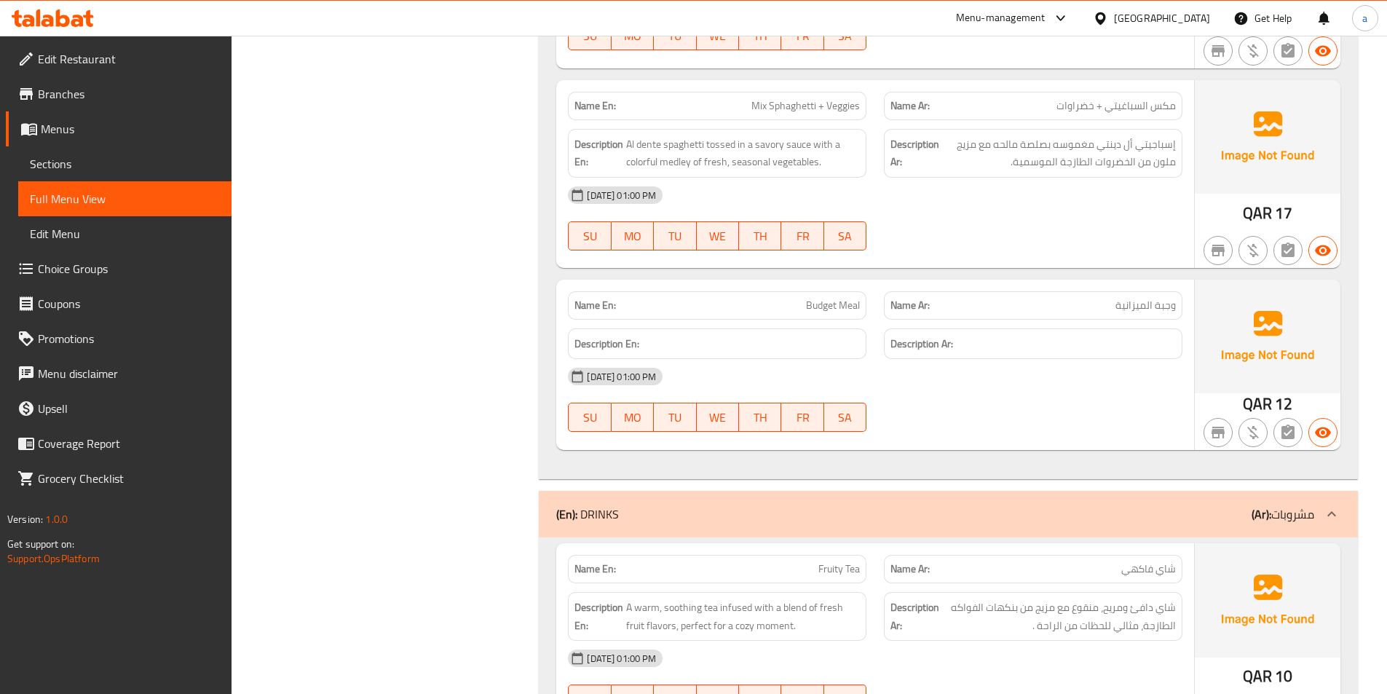
click at [820, 111] on span "Mix Sphaghetti + Veggies" at bounding box center [805, 105] width 108 height 15
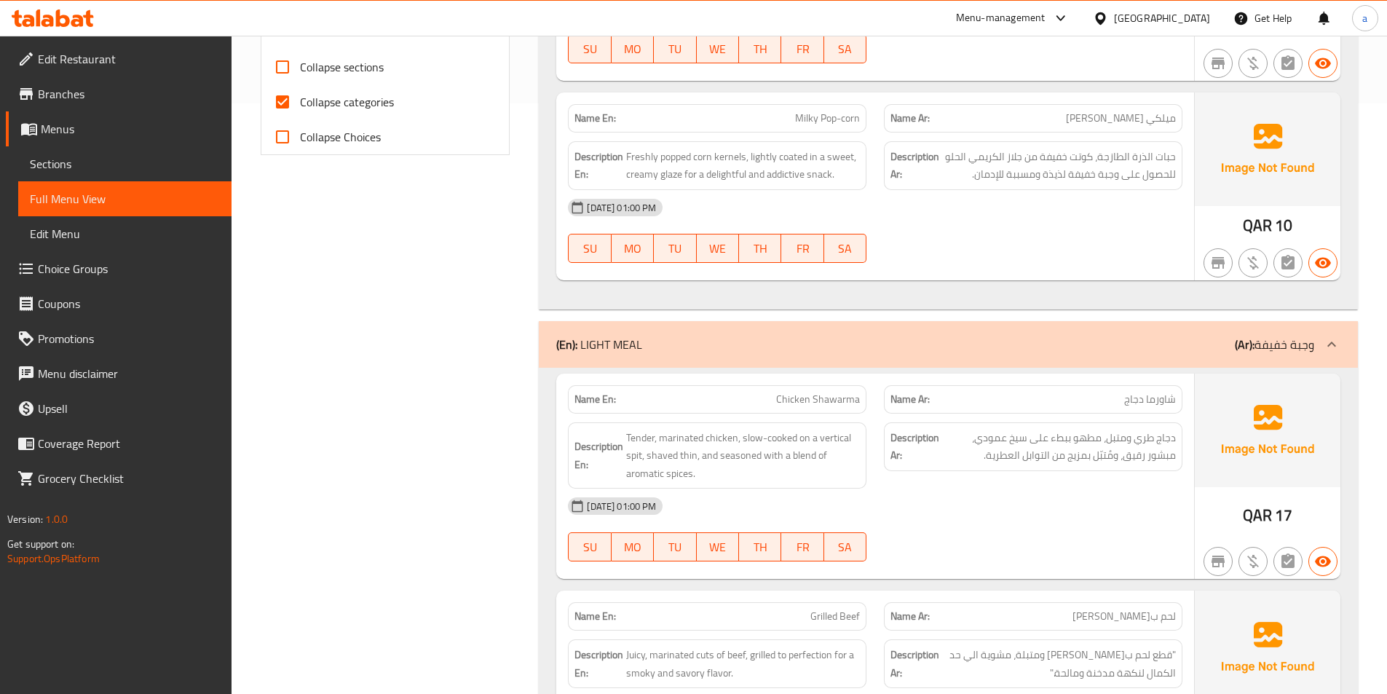
scroll to position [655, 0]
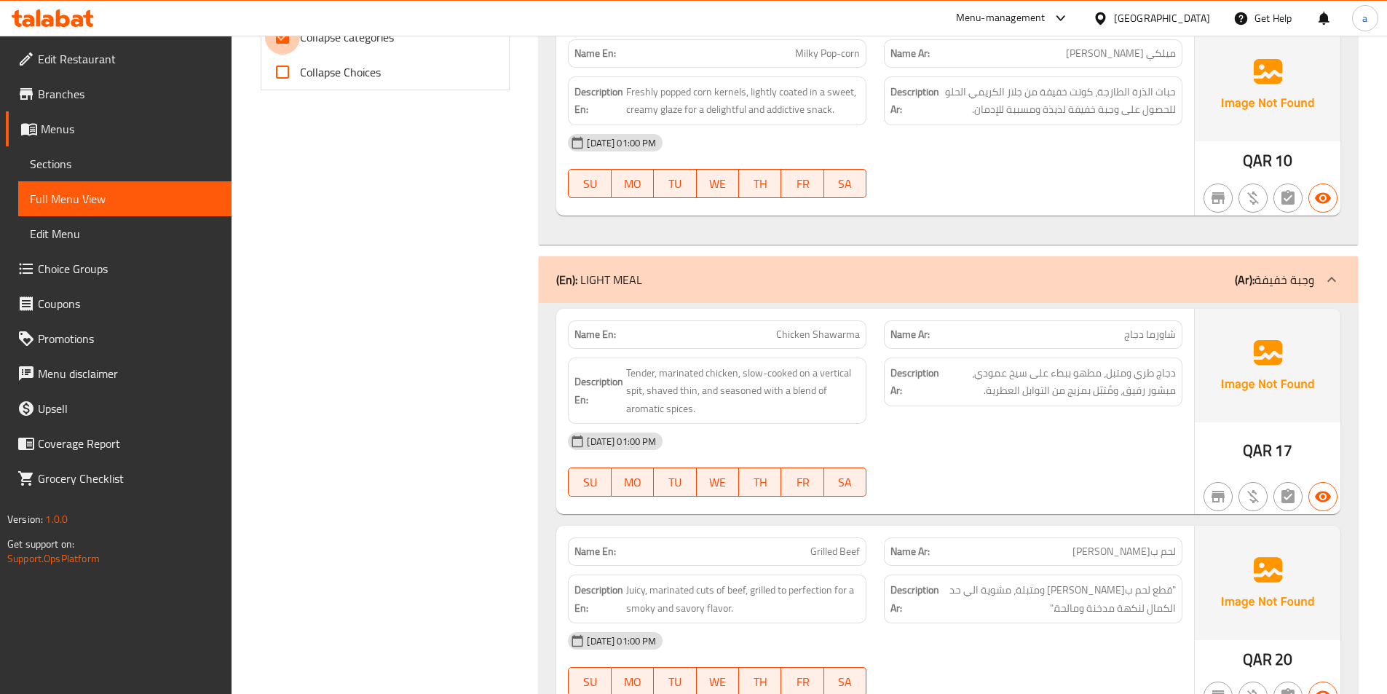
click at [288, 44] on input "Collapse categories" at bounding box center [282, 37] width 35 height 35
checkbox input "false"
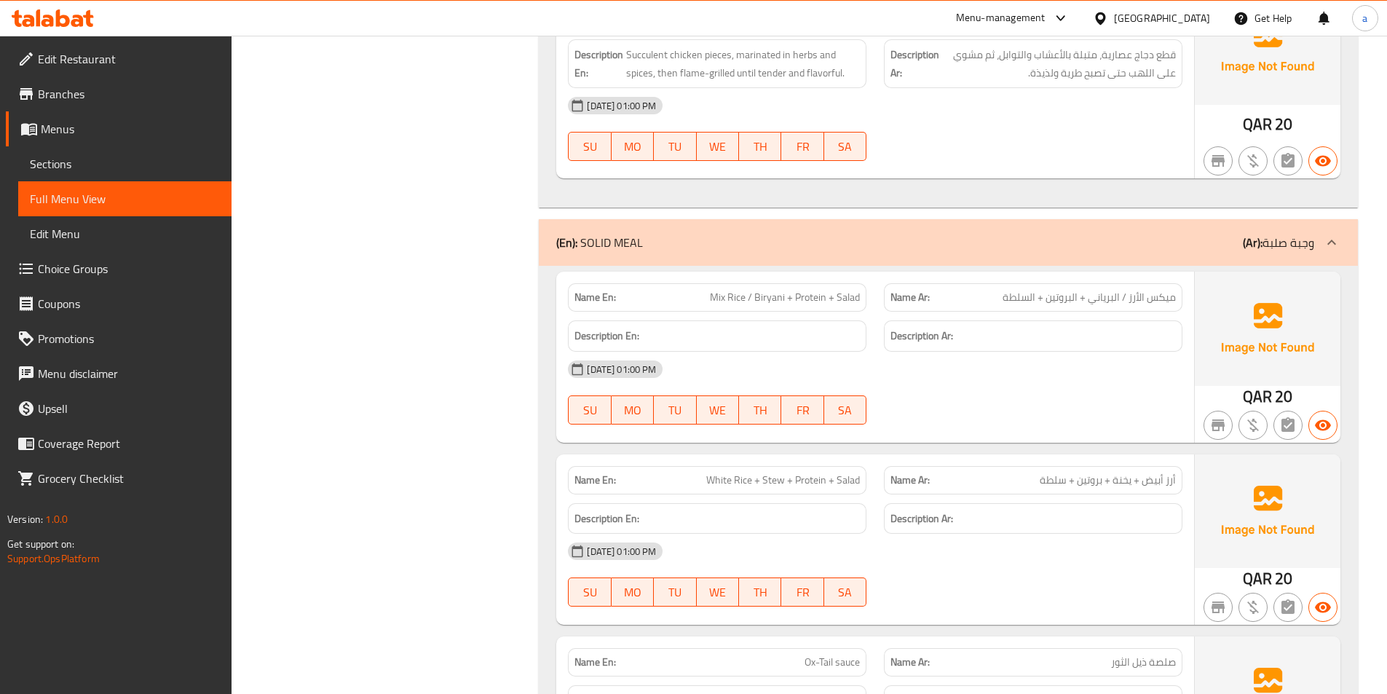
scroll to position [0, 0]
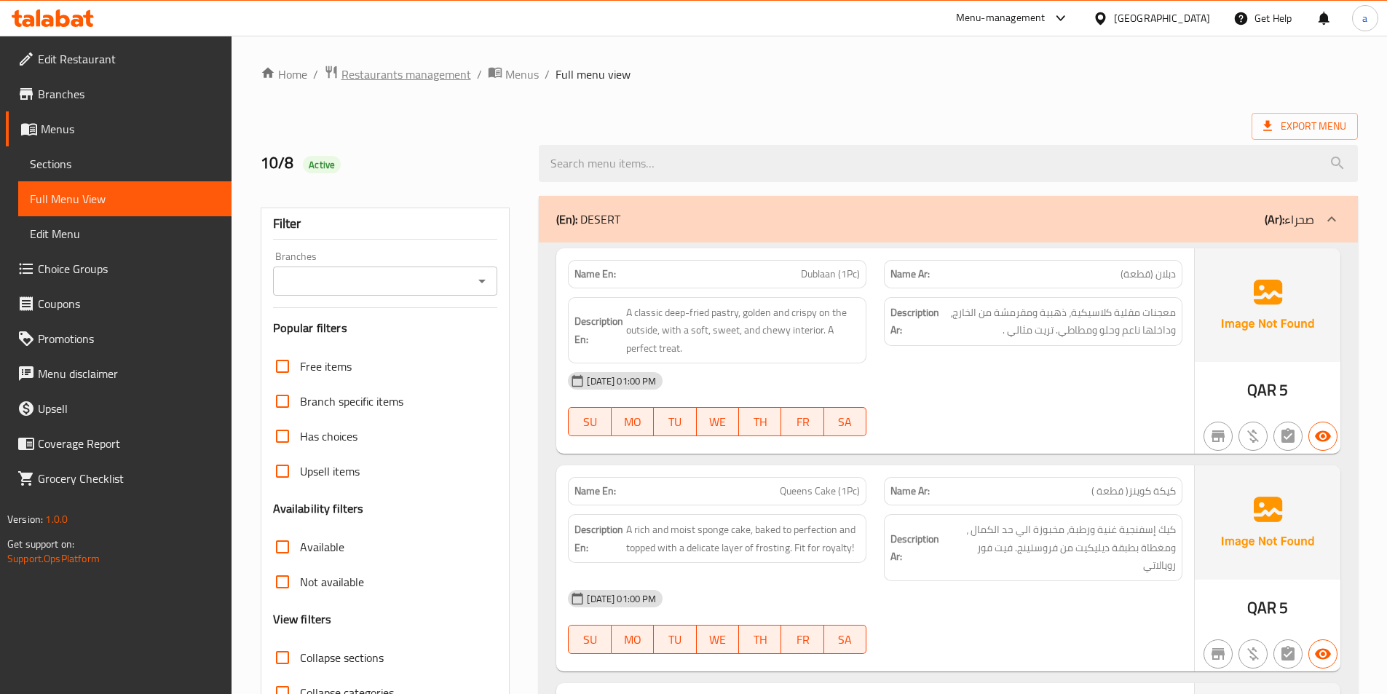
click at [393, 80] on span "Restaurants management" at bounding box center [406, 74] width 130 height 17
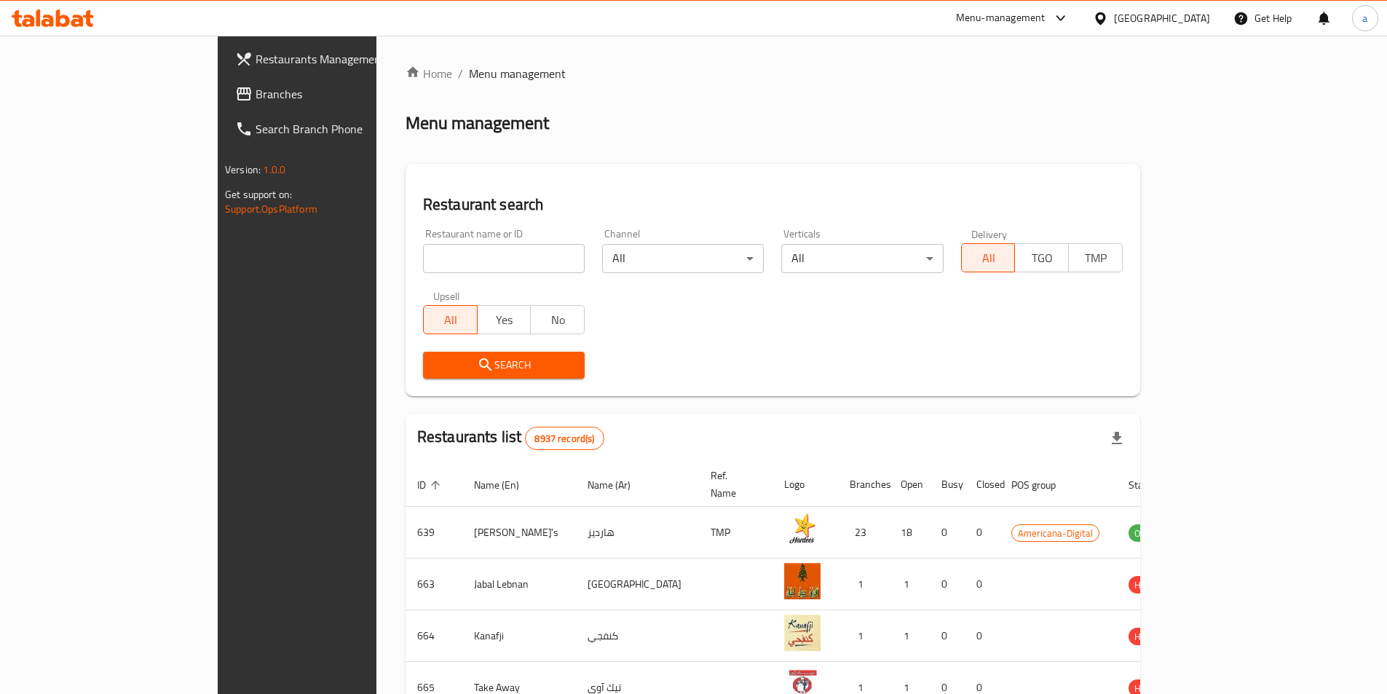
click at [1188, 11] on div "[GEOGRAPHIC_DATA]" at bounding box center [1162, 18] width 96 height 16
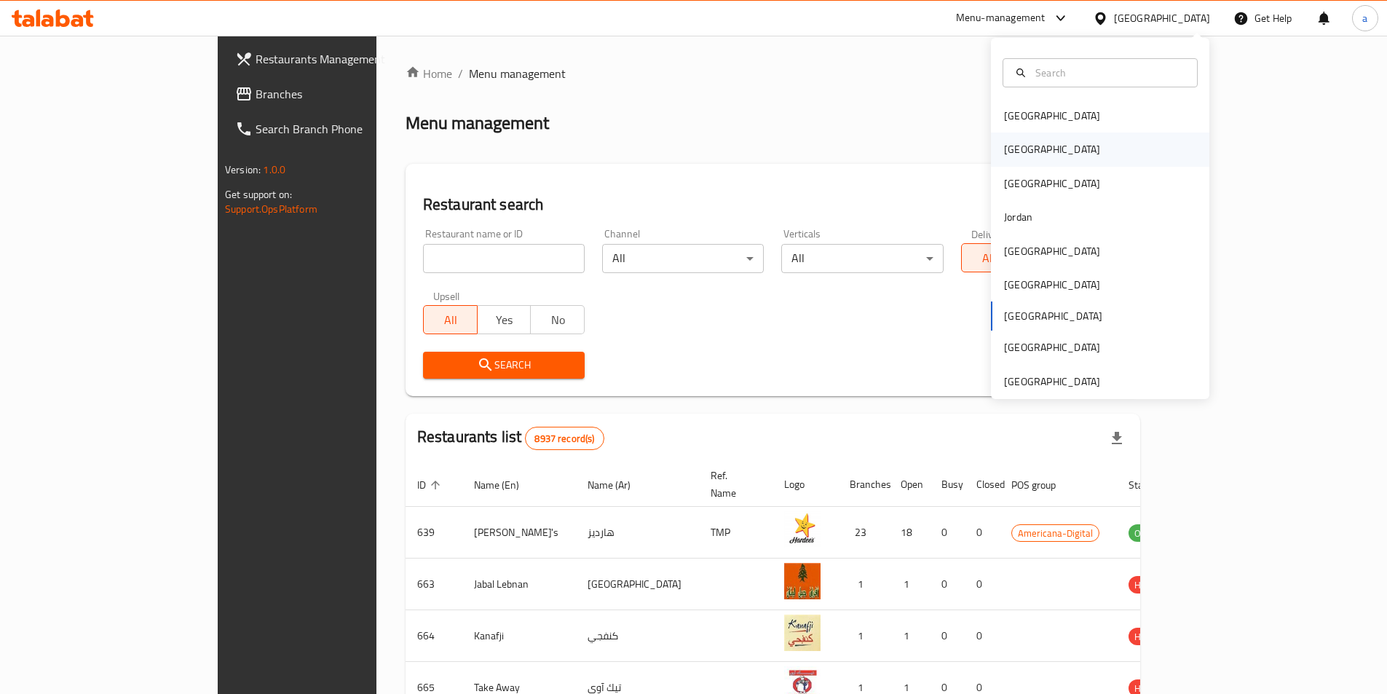
click at [1019, 152] on div "[GEOGRAPHIC_DATA]" at bounding box center [1051, 148] width 119 height 33
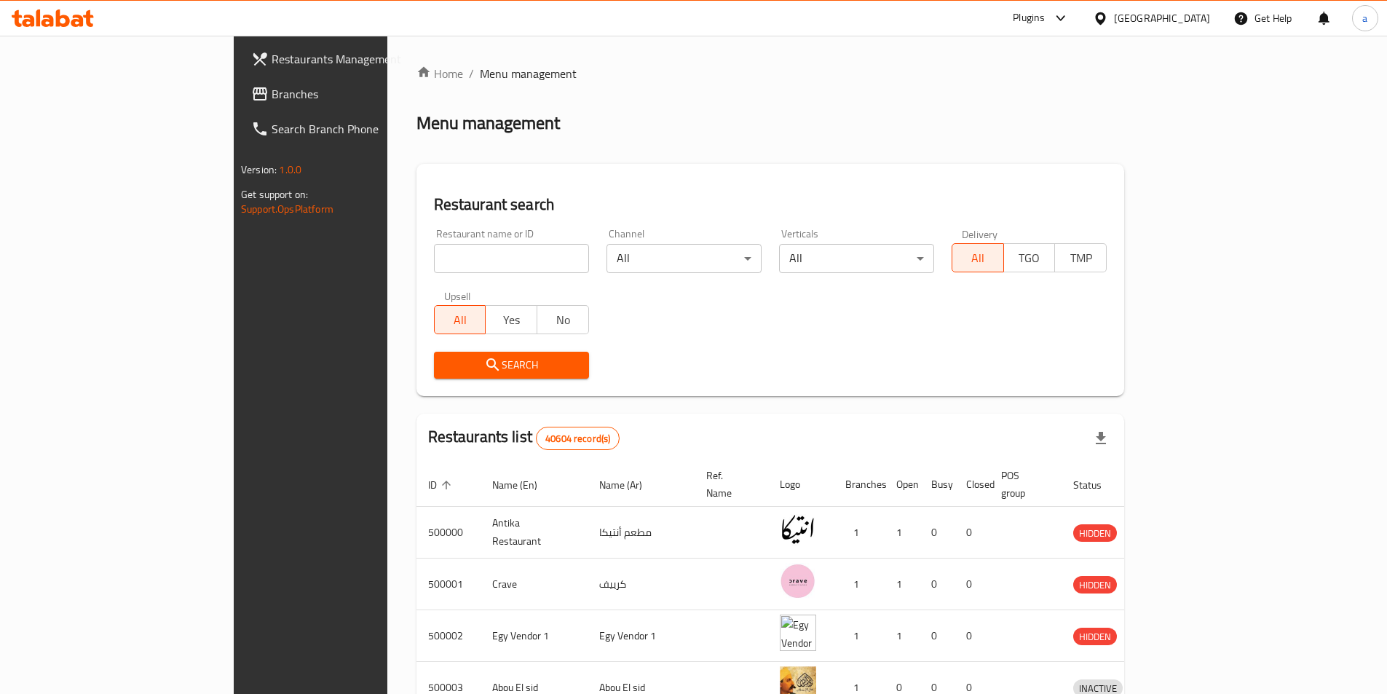
click at [448, 272] on input "search" at bounding box center [511, 258] width 155 height 29
paste input "773528"
type input "773528"
click at [272, 99] on span "Branches" at bounding box center [363, 93] width 182 height 17
